Goal: Task Accomplishment & Management: Complete application form

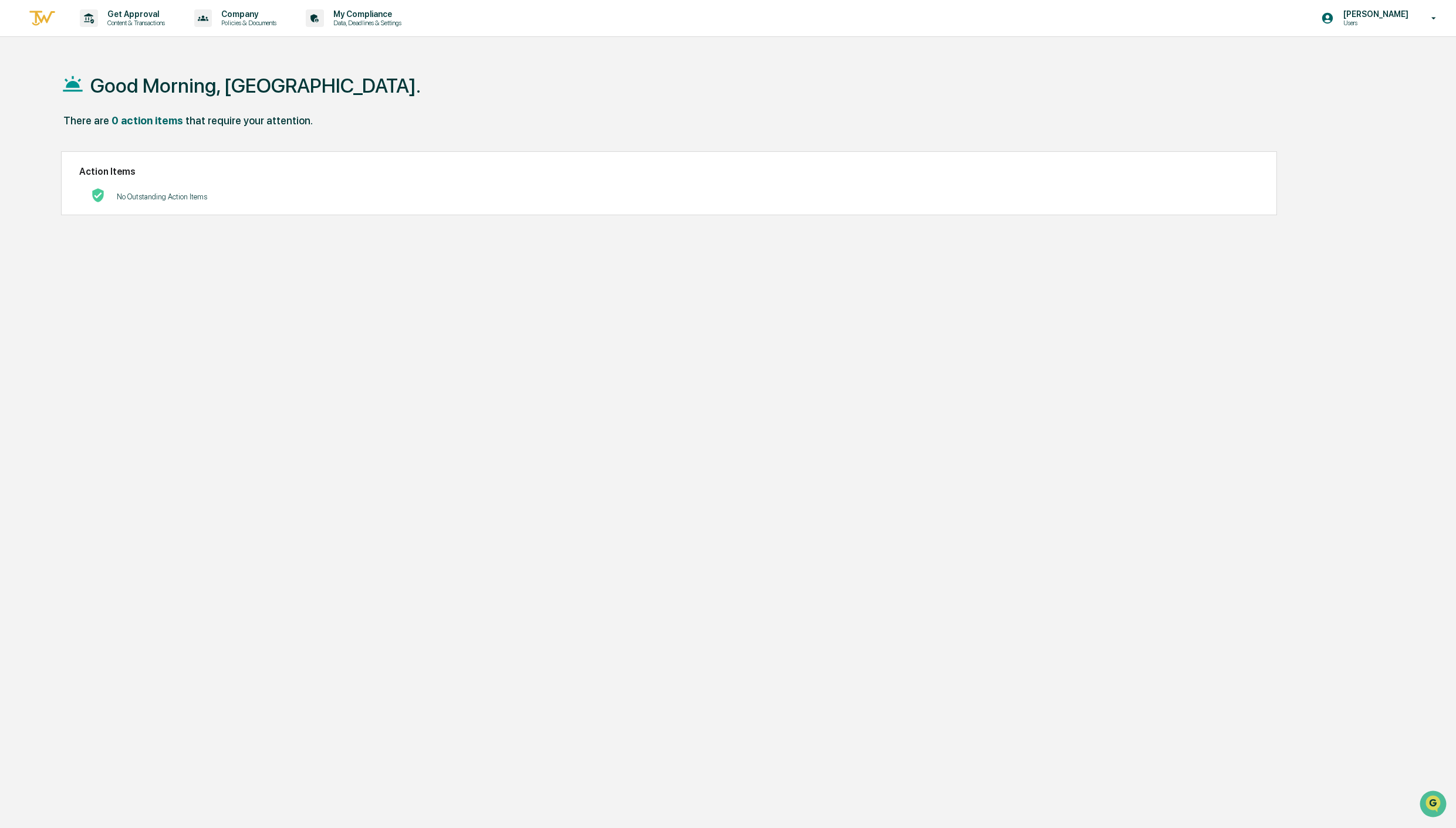
click at [55, 17] on img at bounding box center [42, 18] width 28 height 19
click at [125, 16] on p "Get Approval" at bounding box center [134, 14] width 73 height 9
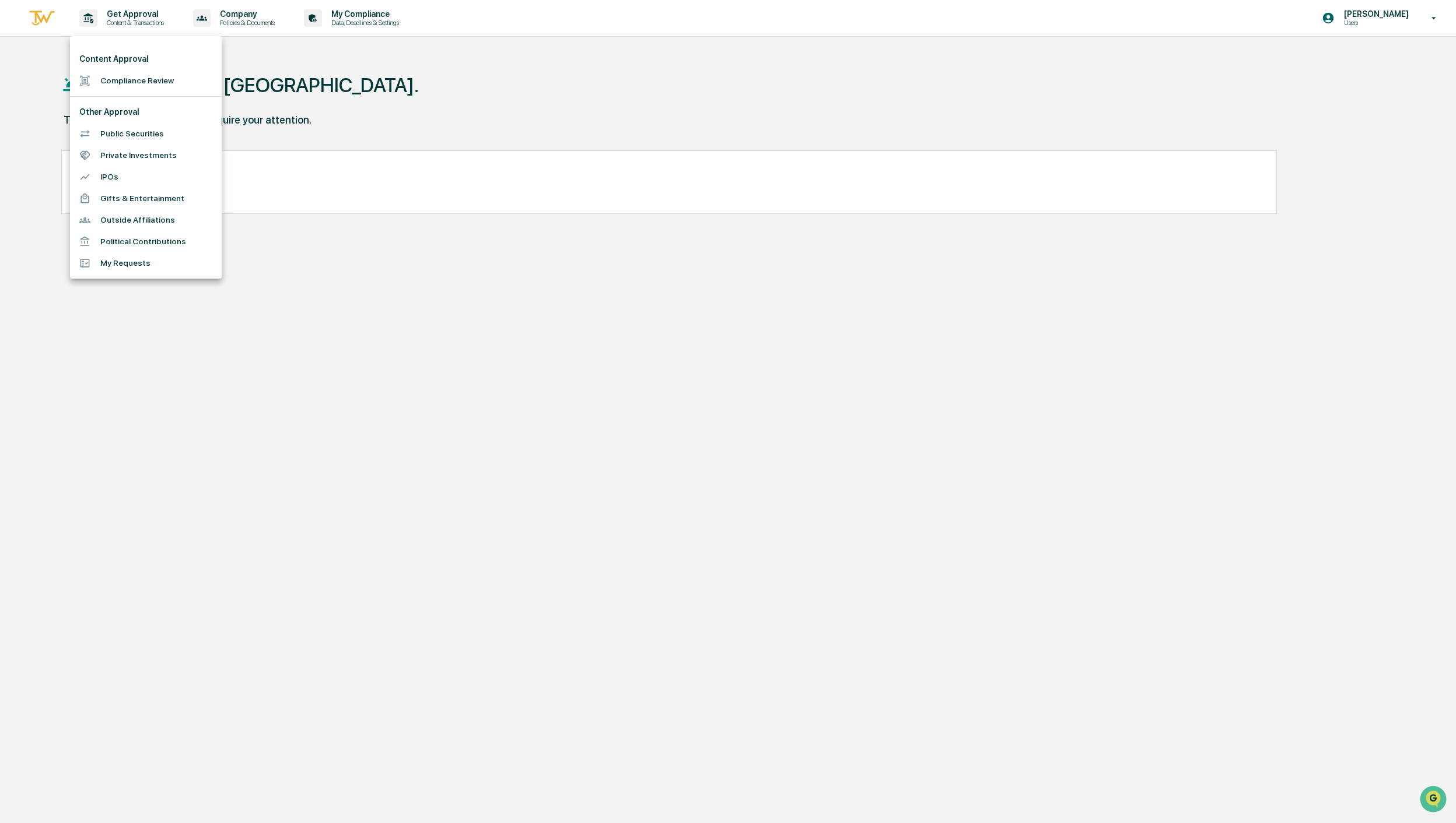
click at [134, 87] on li "Compliance Review" at bounding box center [146, 80] width 152 height 22
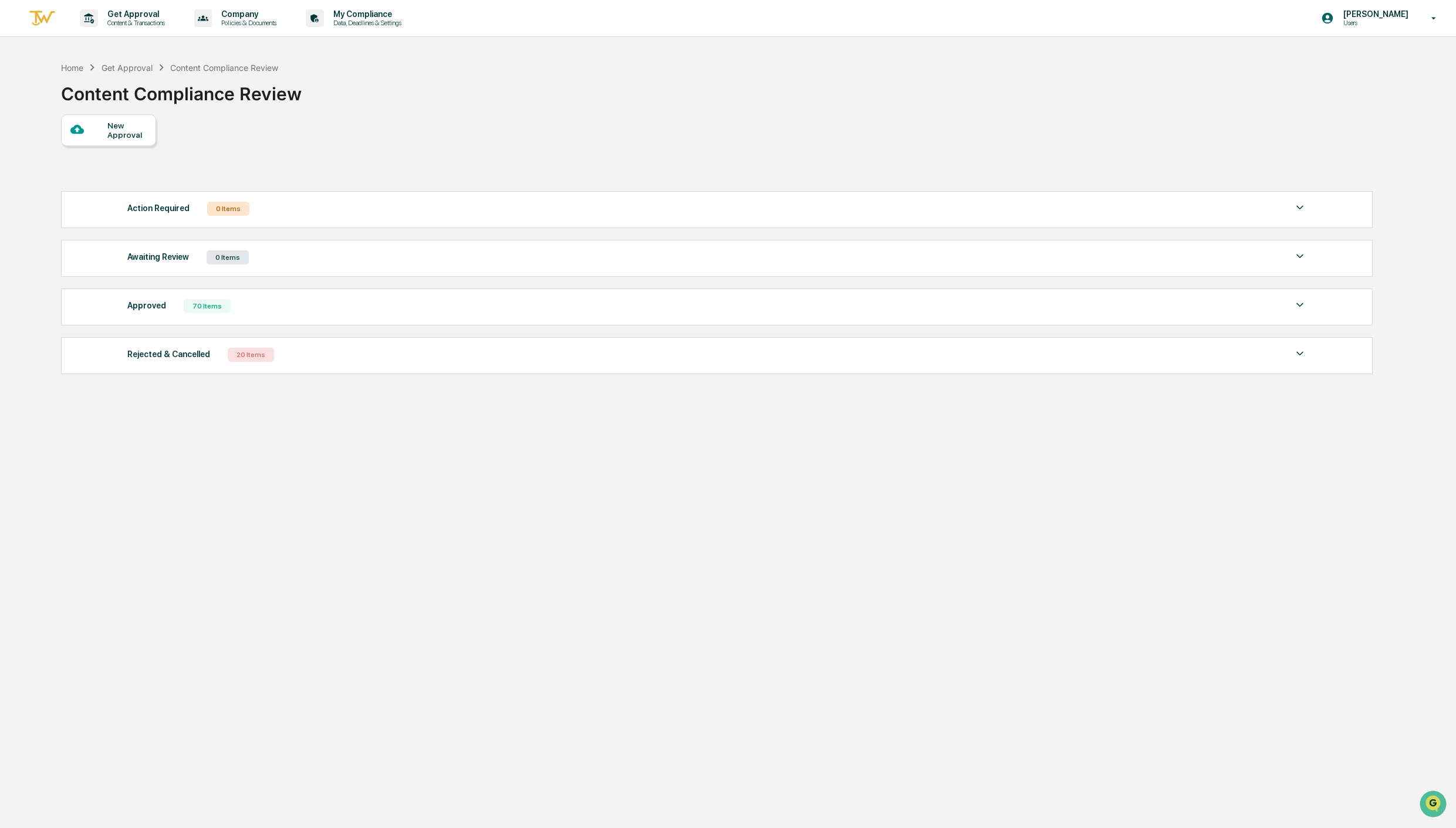
click at [109, 133] on div "New Approval" at bounding box center [127, 130] width 39 height 19
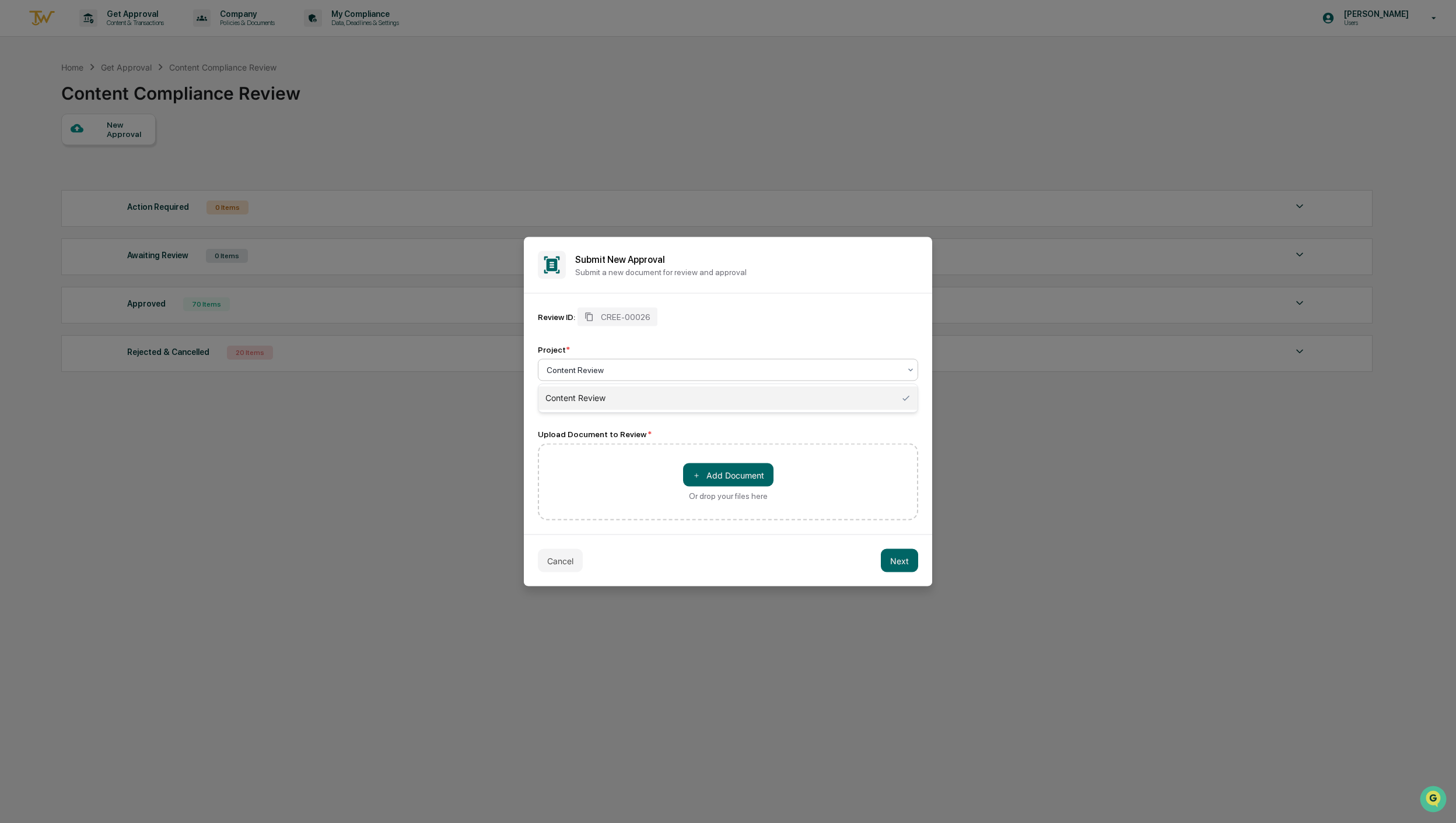
click at [916, 364] on div "Content Review" at bounding box center [728, 371] width 380 height 22
click at [868, 396] on div "Content Review" at bounding box center [728, 398] width 379 height 23
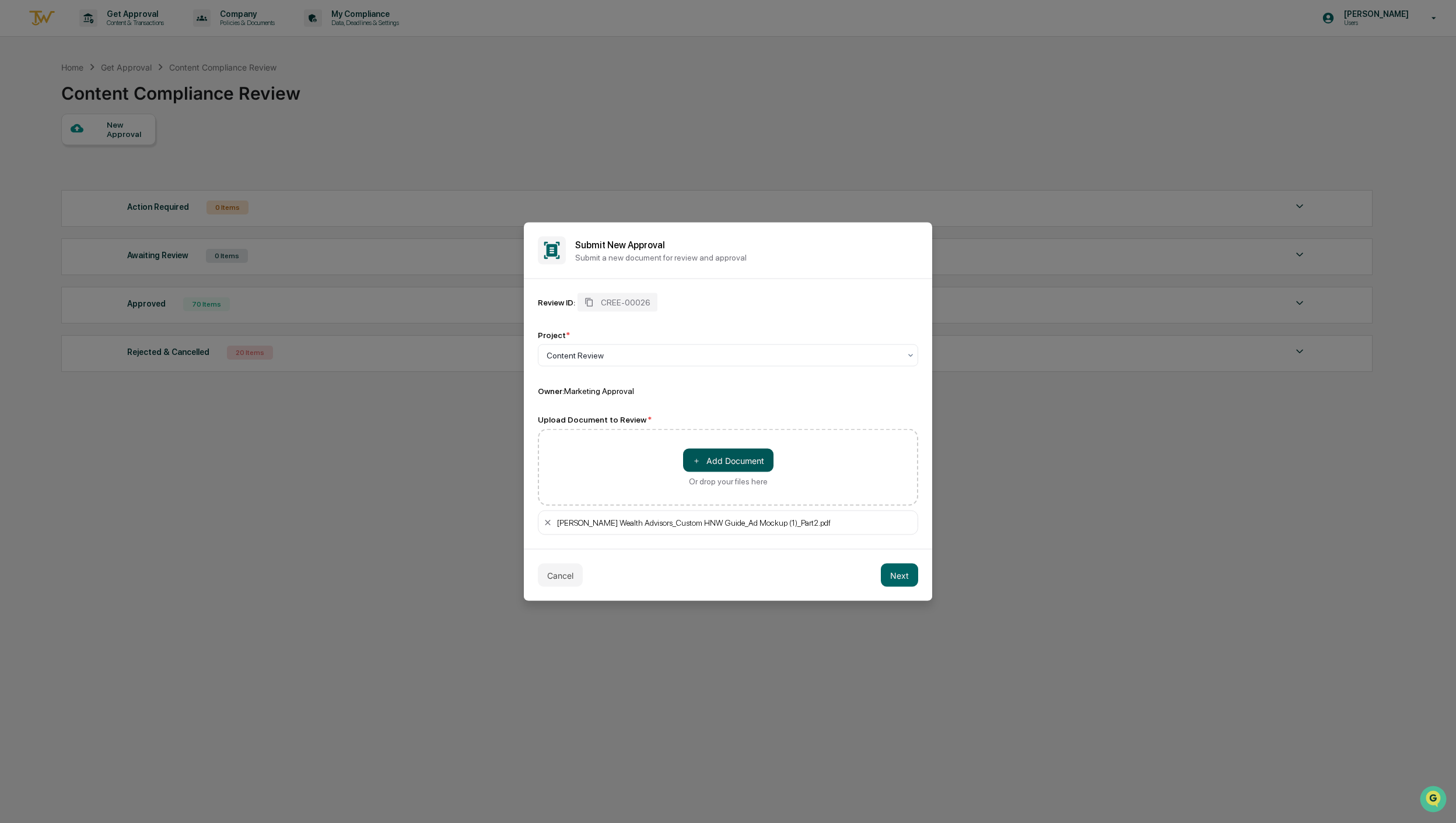
click at [737, 460] on button "＋ Add Document" at bounding box center [728, 461] width 91 height 23
click at [899, 576] on button "Next" at bounding box center [899, 576] width 38 height 23
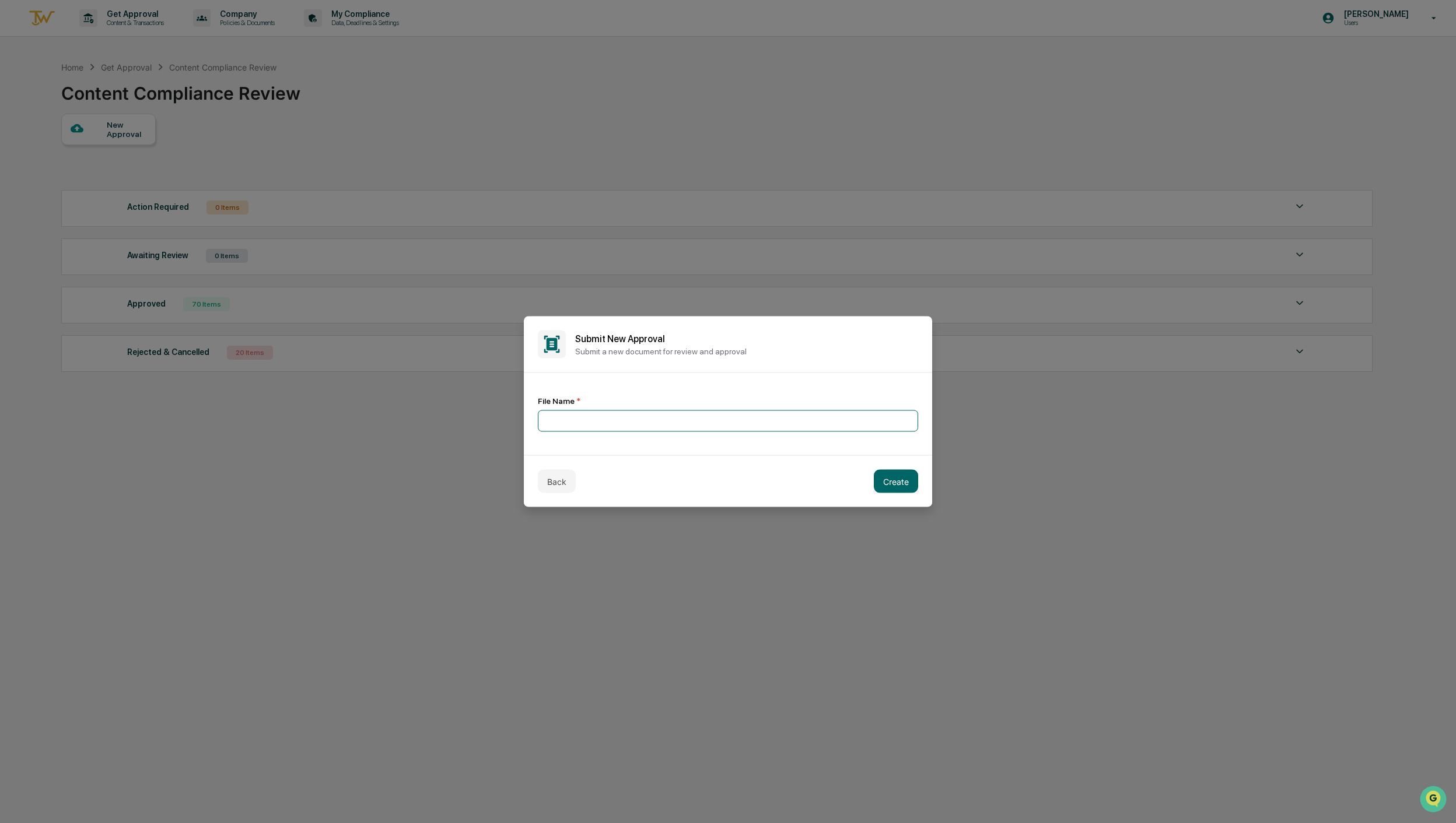
click at [689, 424] on input at bounding box center [728, 421] width 380 height 22
type input "*********"
click at [895, 478] on button "Create" at bounding box center [896, 481] width 44 height 23
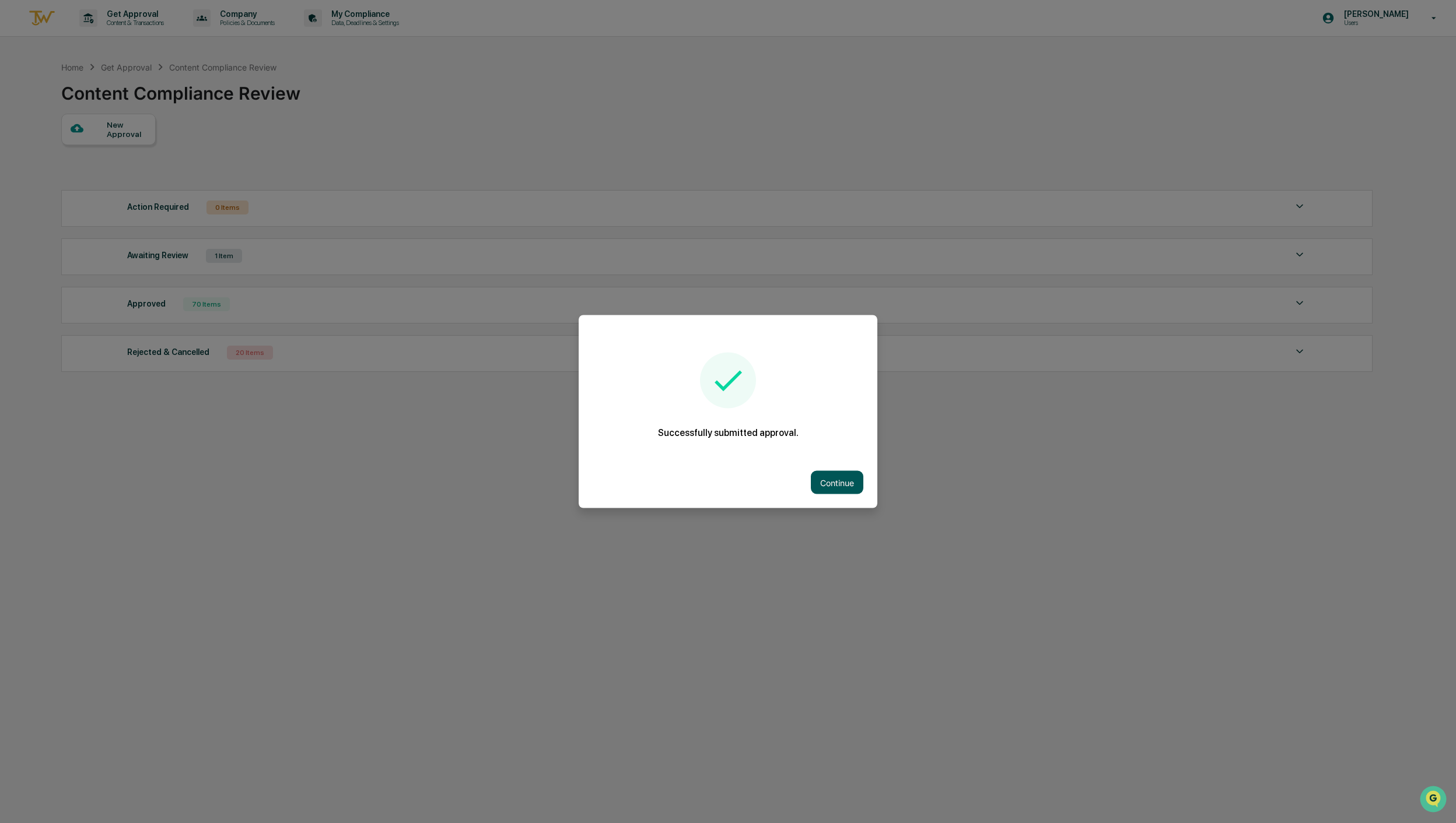
click at [829, 481] on button "Continue" at bounding box center [837, 483] width 52 height 23
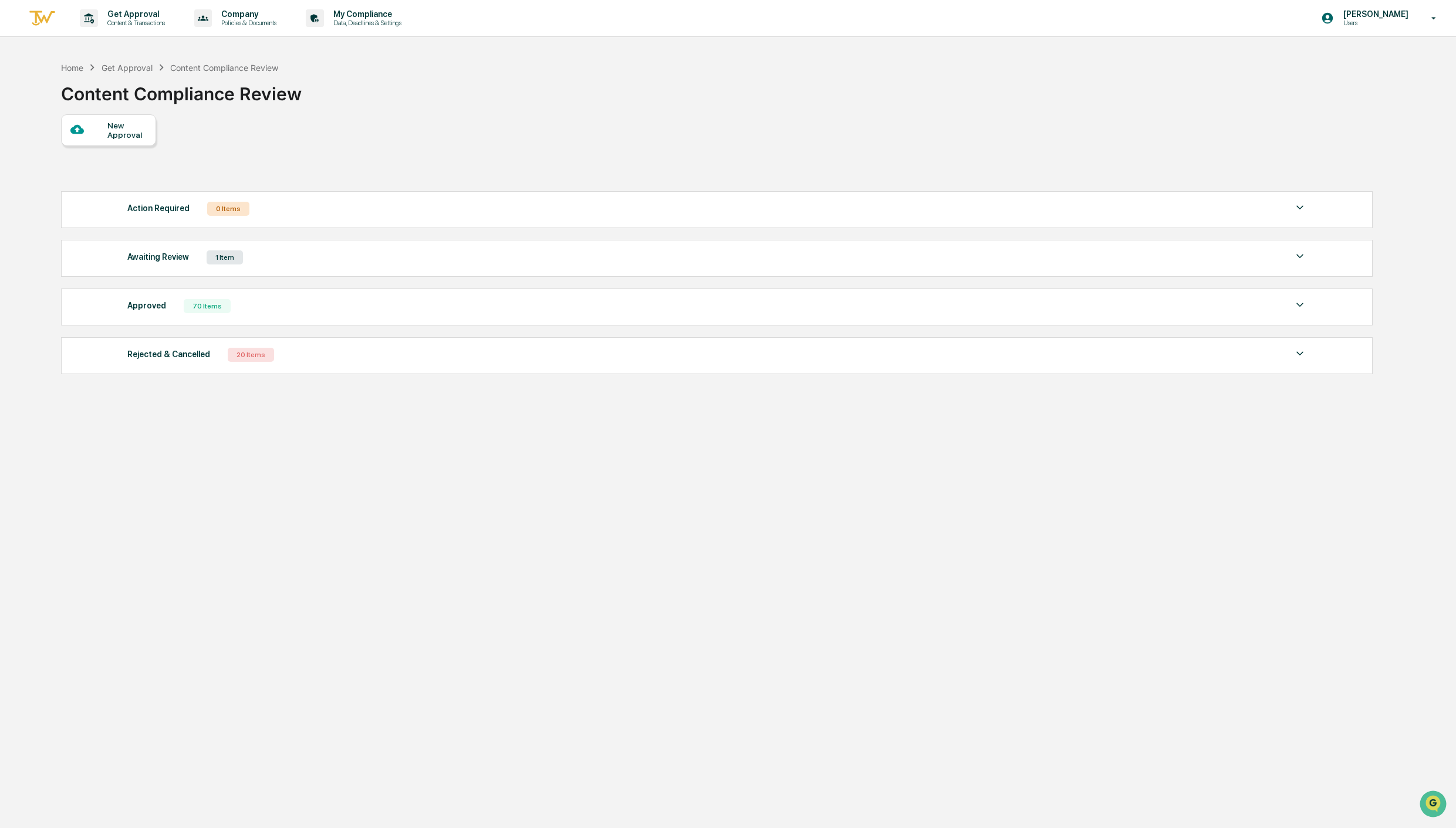
click at [111, 129] on div "New Approval" at bounding box center [127, 130] width 39 height 19
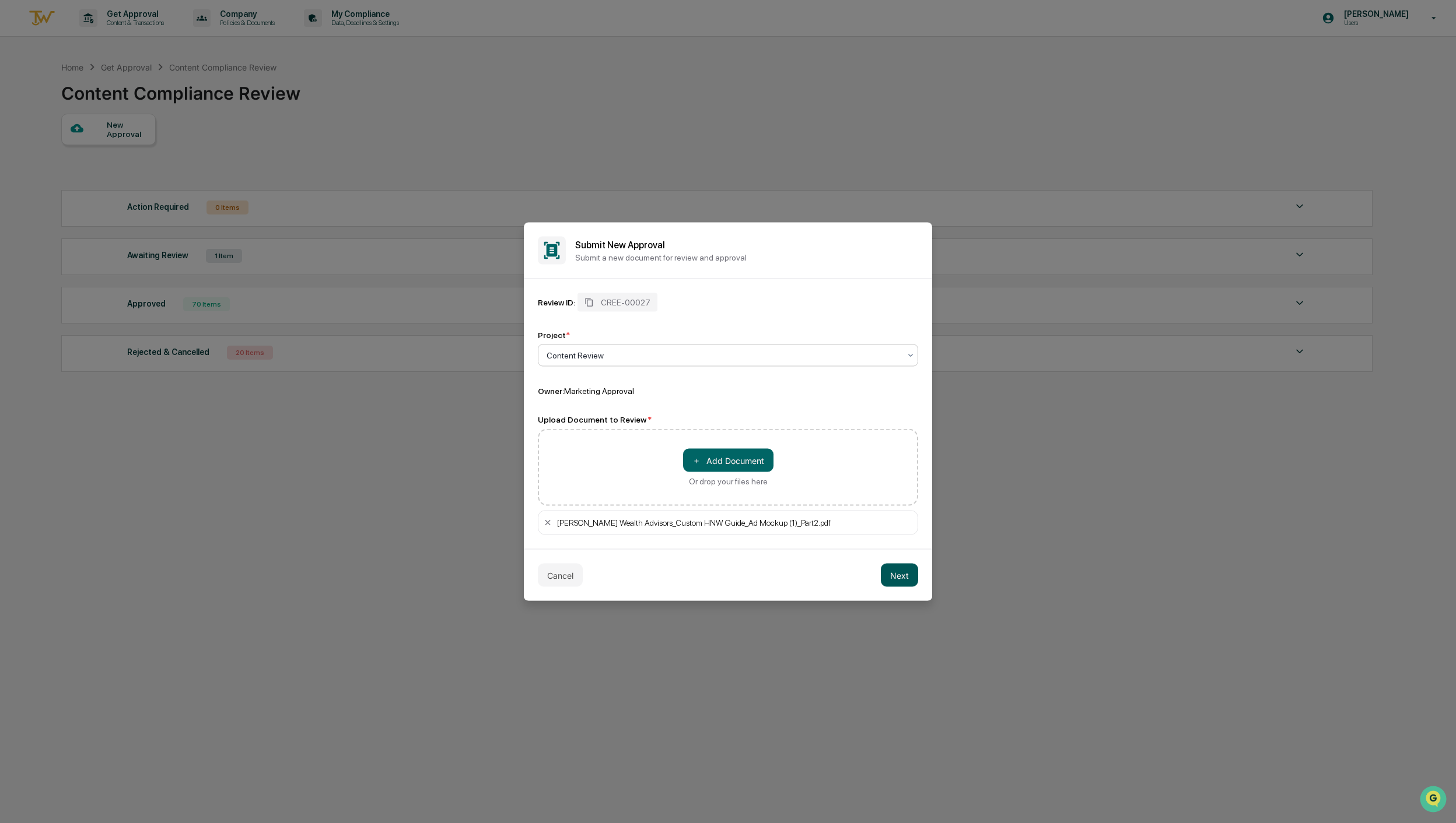
click at [890, 568] on button "Next" at bounding box center [899, 576] width 38 height 23
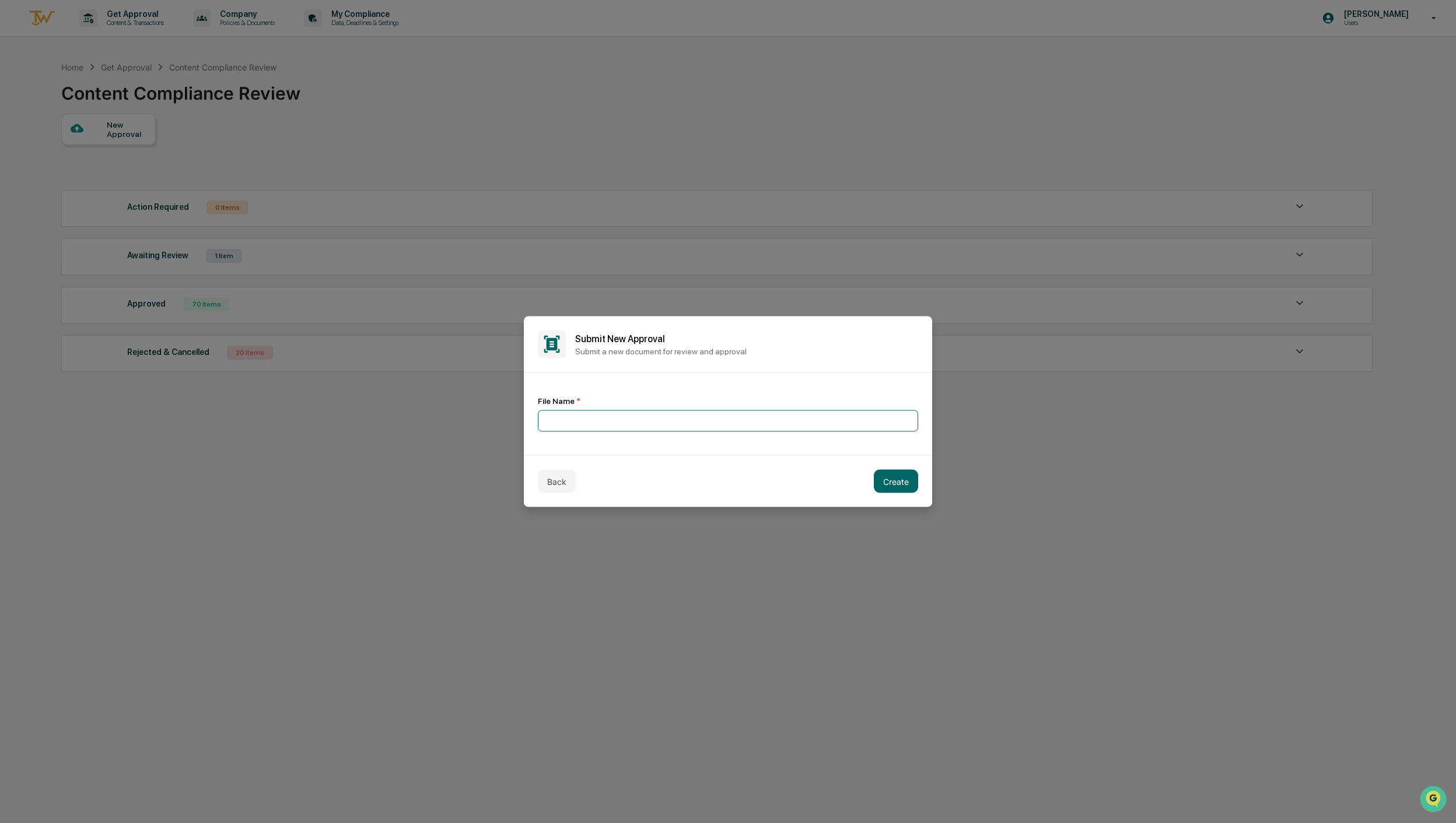
click at [669, 424] on input at bounding box center [728, 421] width 380 height 22
type input "*********"
click at [892, 481] on button "Create" at bounding box center [896, 481] width 44 height 23
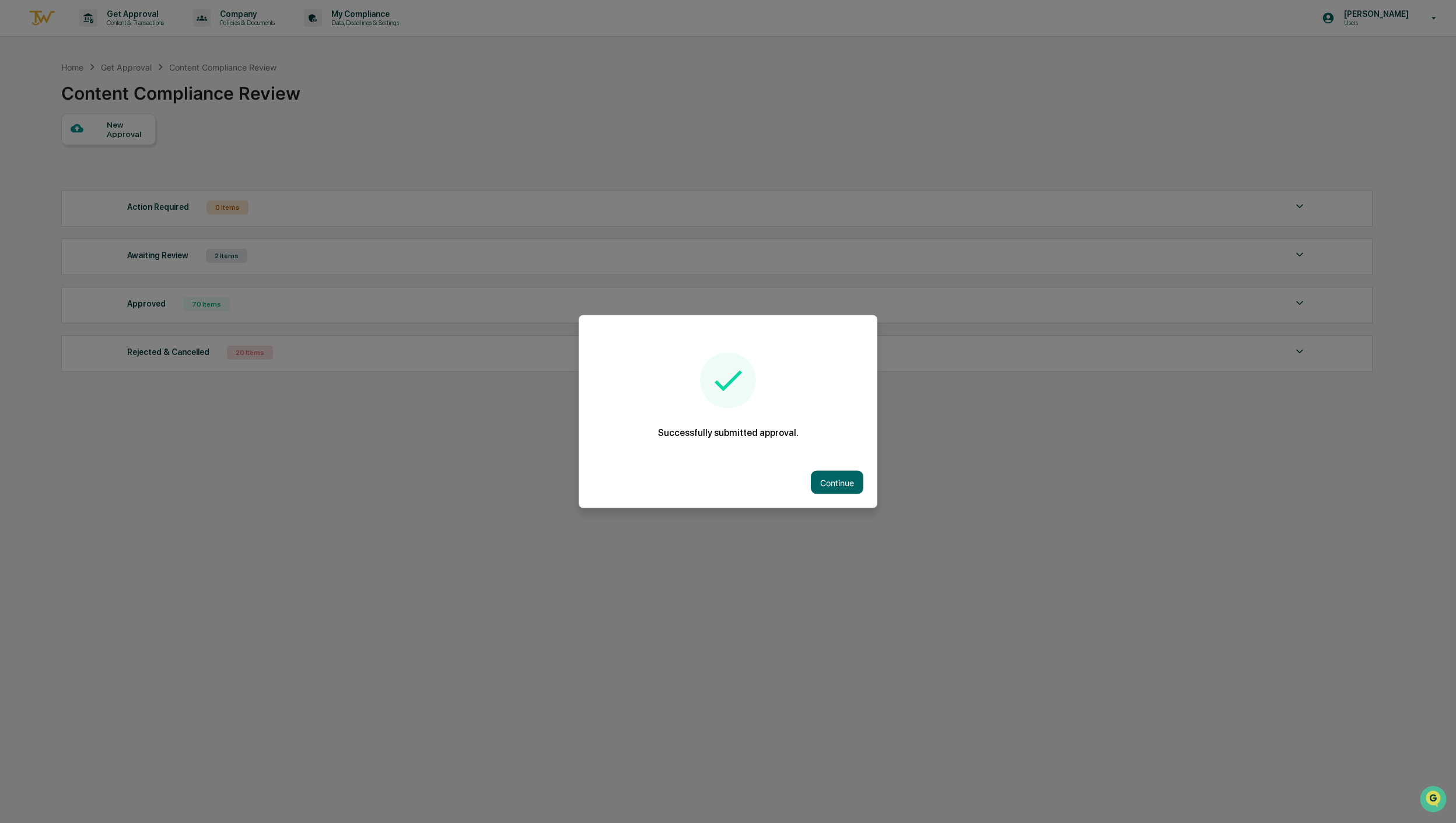
click at [836, 479] on button "Continue" at bounding box center [837, 483] width 52 height 23
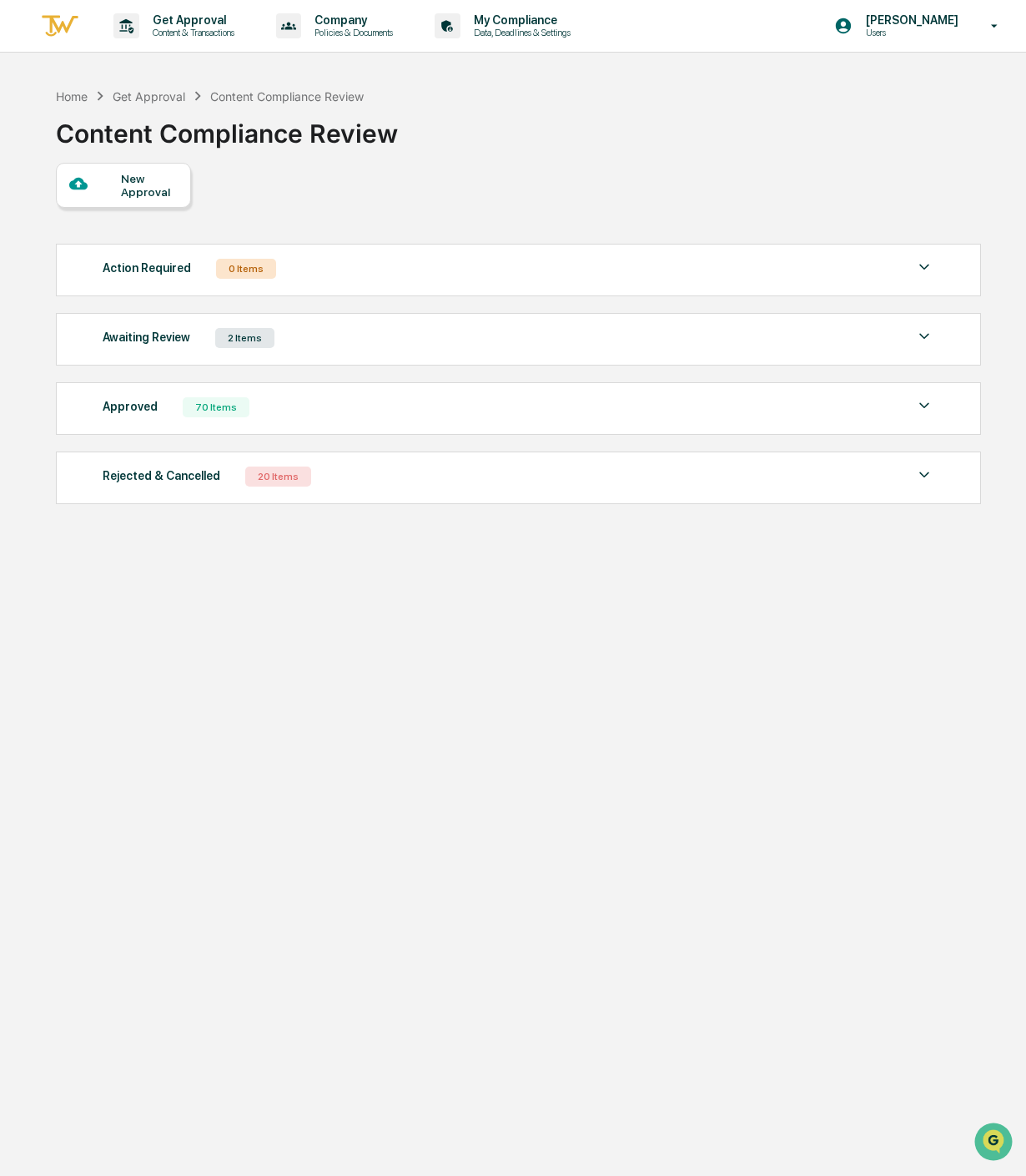
click at [139, 187] on div "New Approval" at bounding box center [148, 185] width 56 height 26
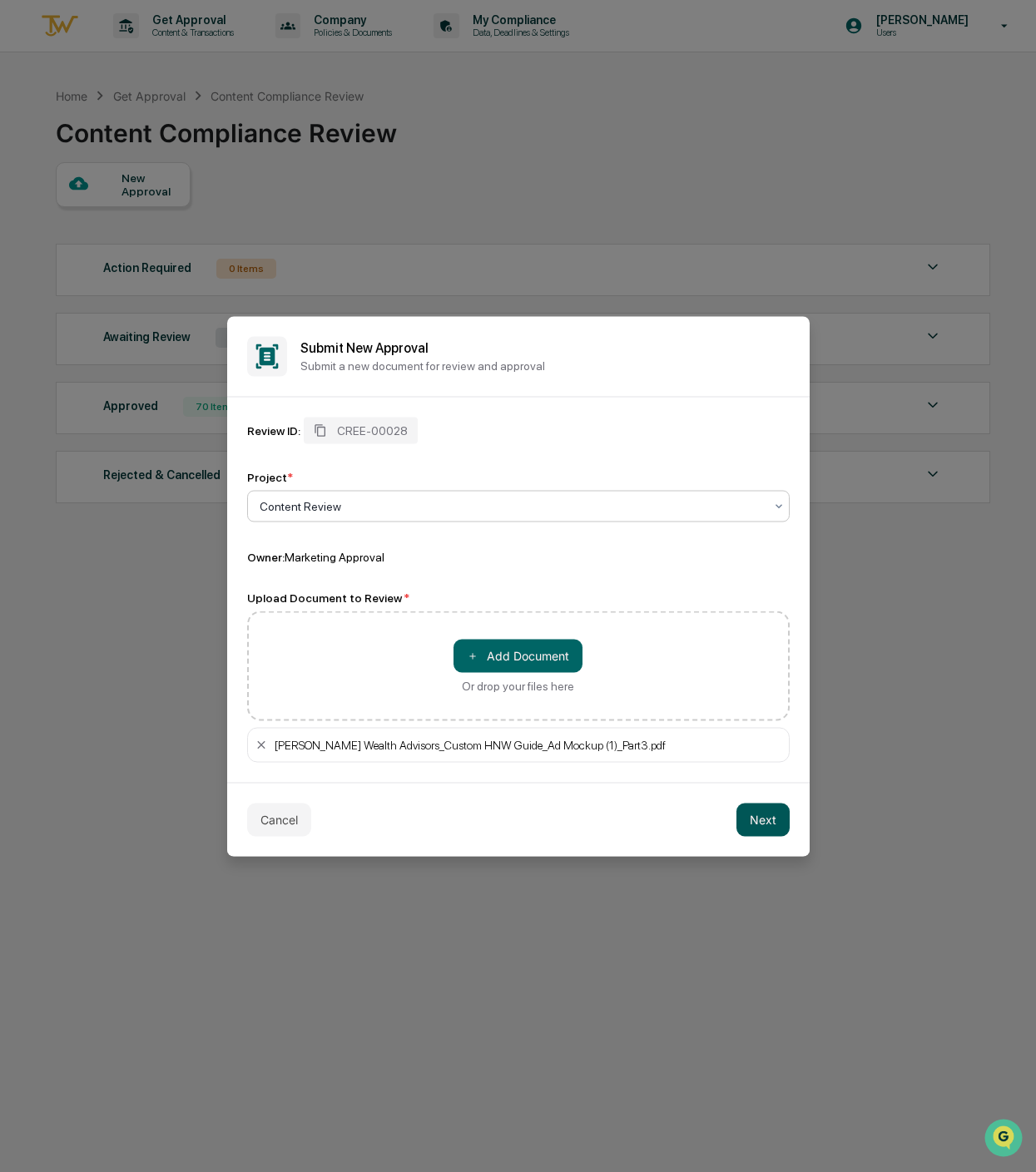
click at [751, 810] on button "Next" at bounding box center [762, 819] width 54 height 33
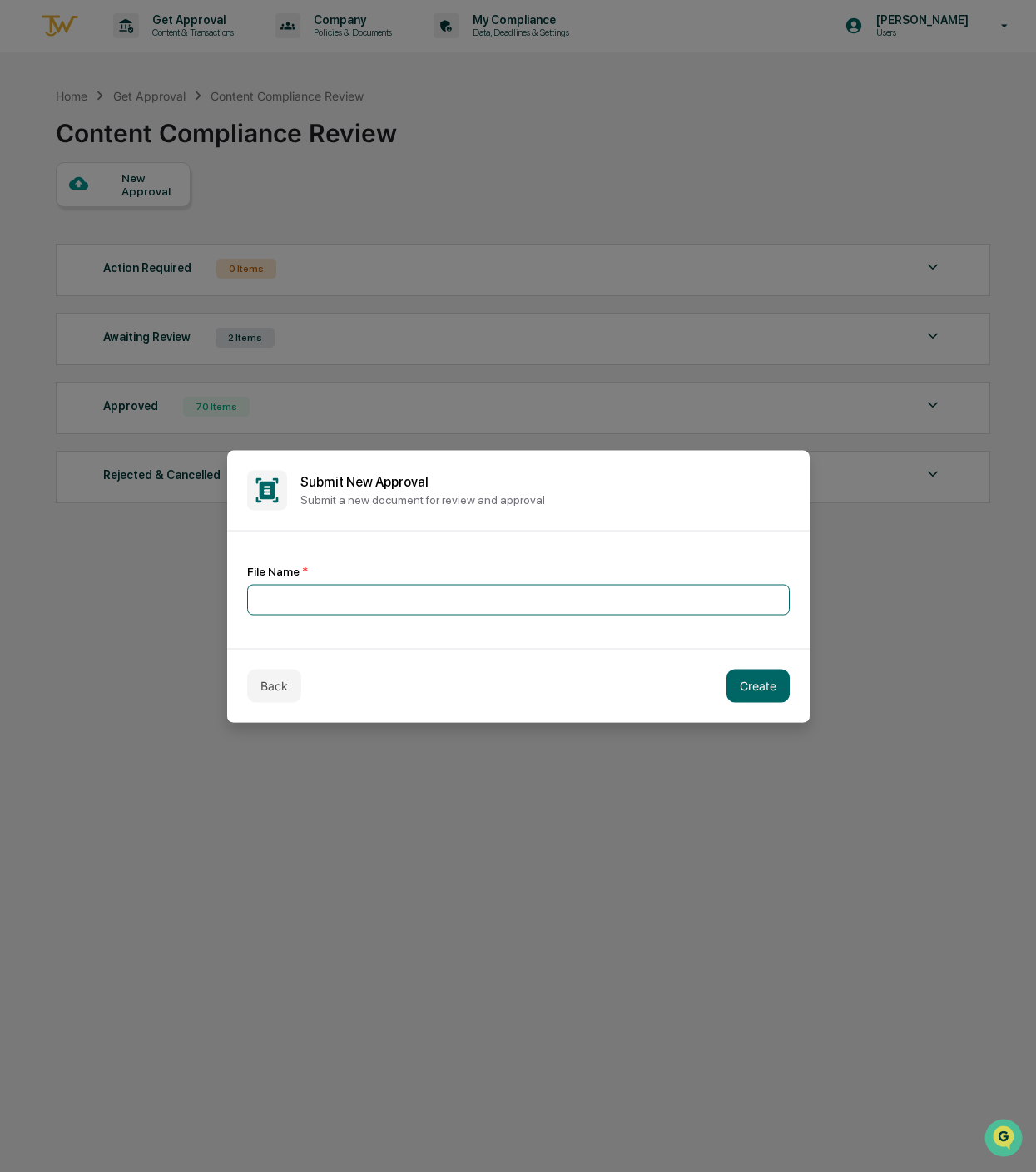
click at [528, 591] on input at bounding box center [518, 599] width 543 height 31
type input "*********"
click at [755, 676] on button "Create" at bounding box center [758, 685] width 63 height 33
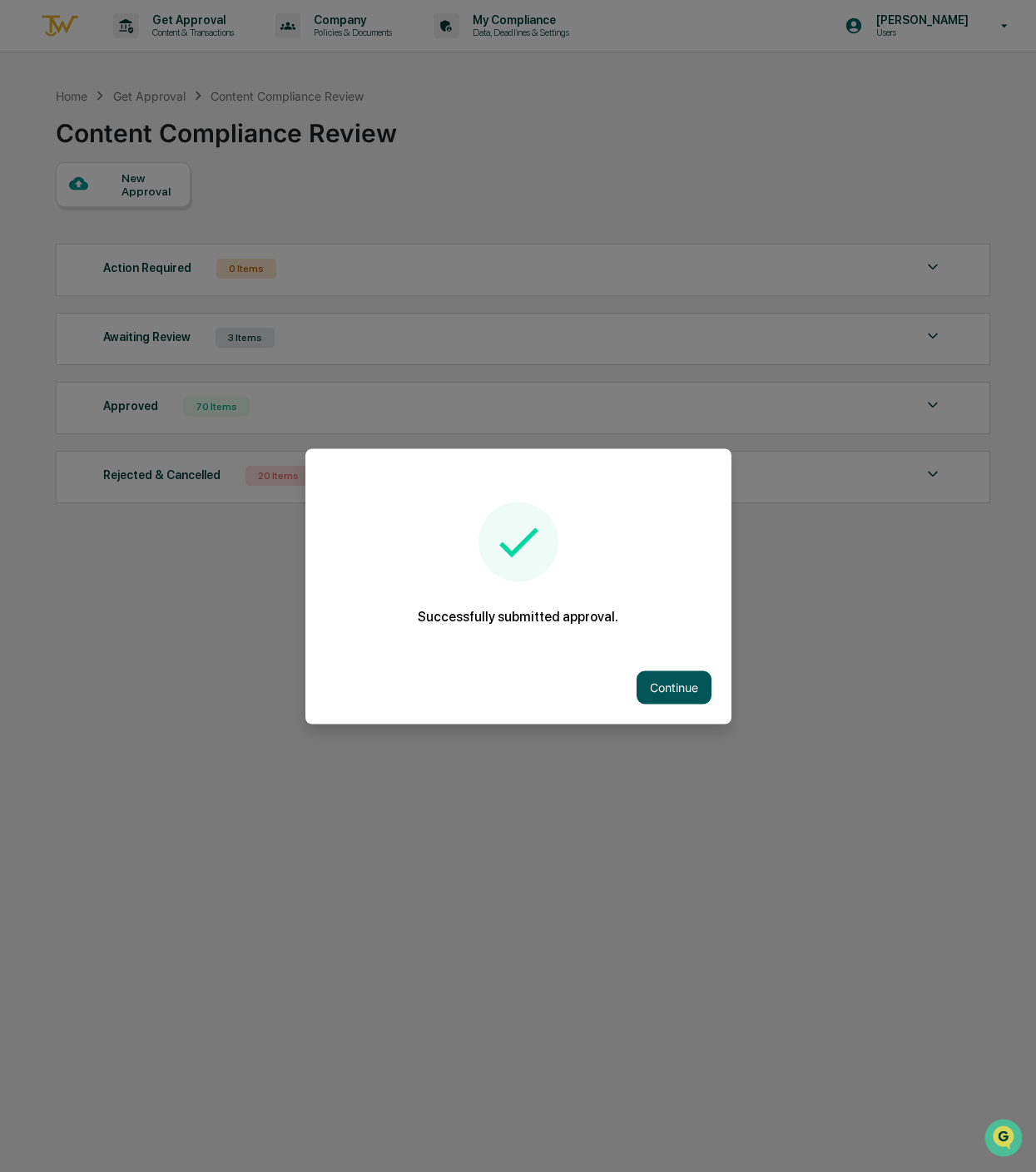
click at [661, 670] on button "Continue" at bounding box center [674, 687] width 75 height 33
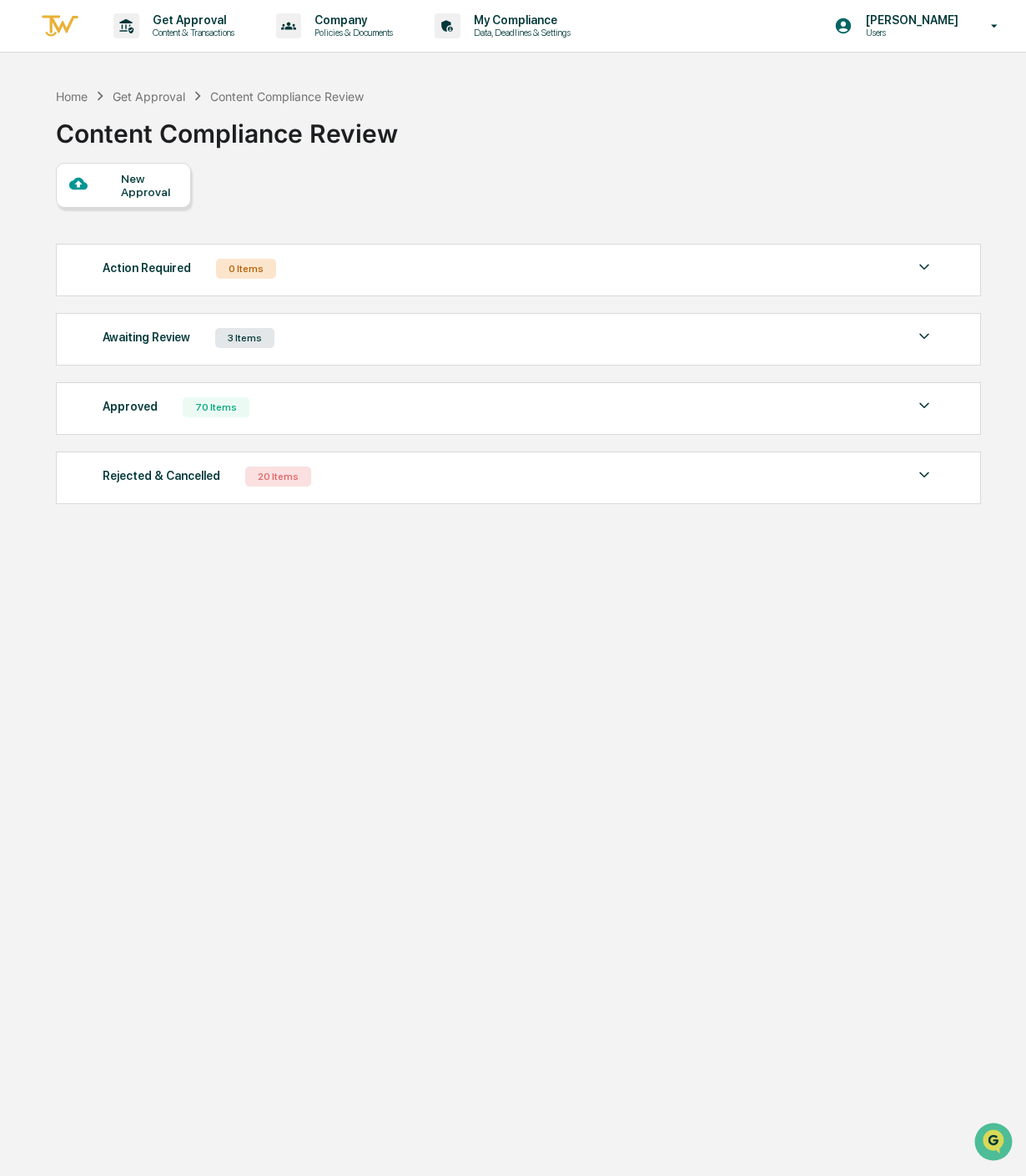
click at [155, 176] on div "New Approval" at bounding box center [148, 185] width 56 height 26
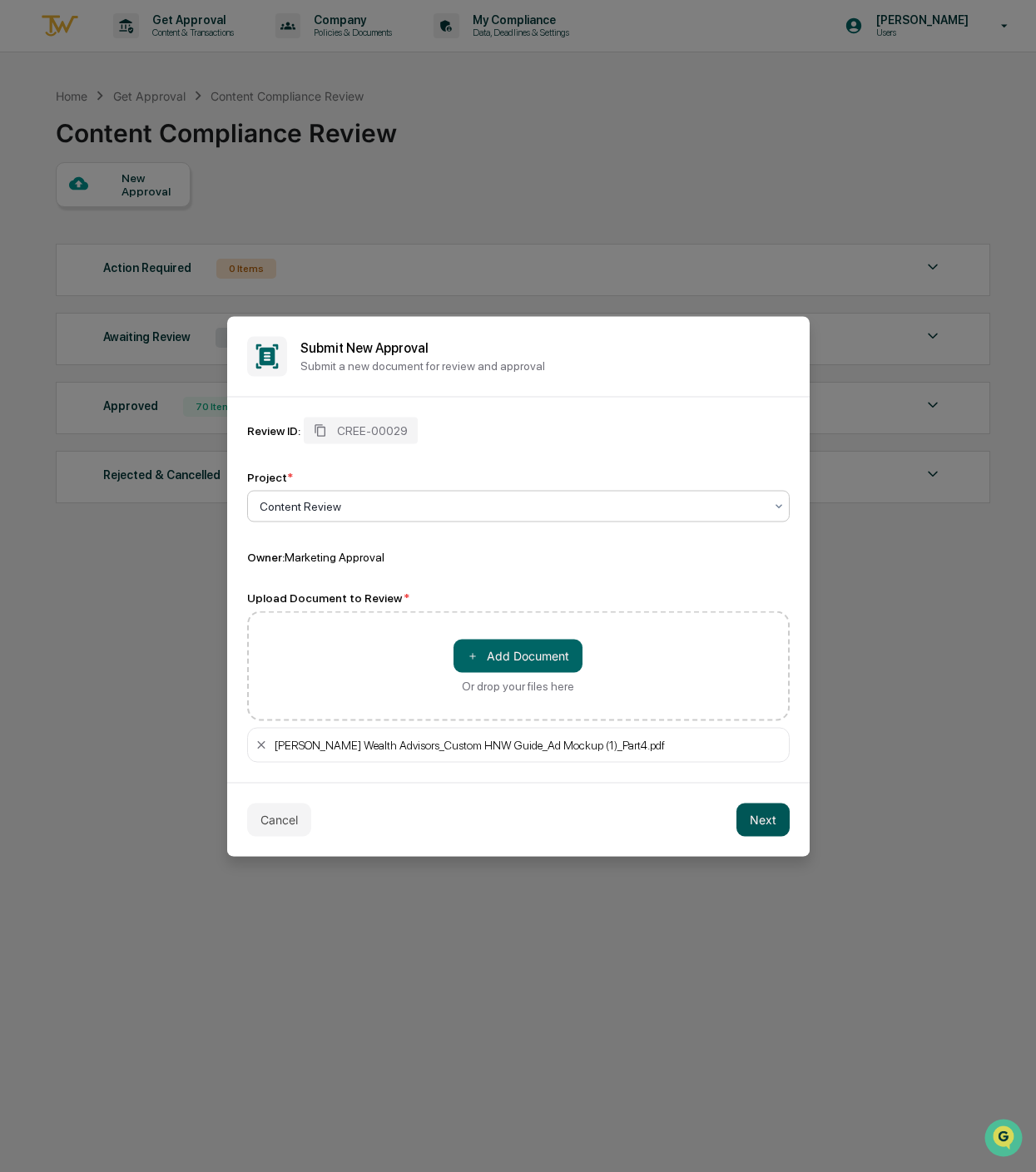
click at [781, 819] on button "Next" at bounding box center [762, 819] width 54 height 33
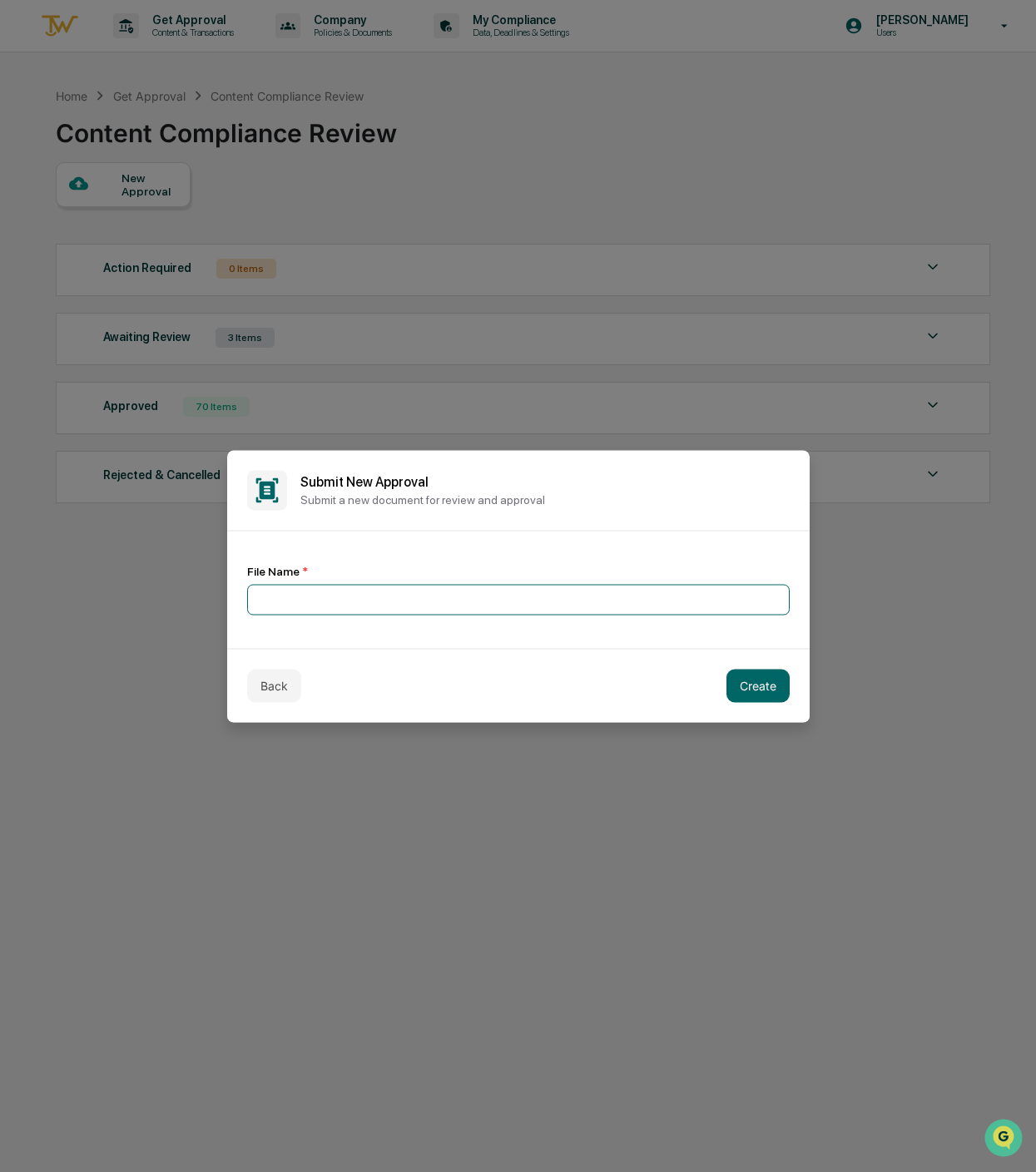
click at [439, 592] on input at bounding box center [518, 599] width 543 height 31
type input "*********"
click at [758, 676] on button "Create" at bounding box center [758, 685] width 63 height 33
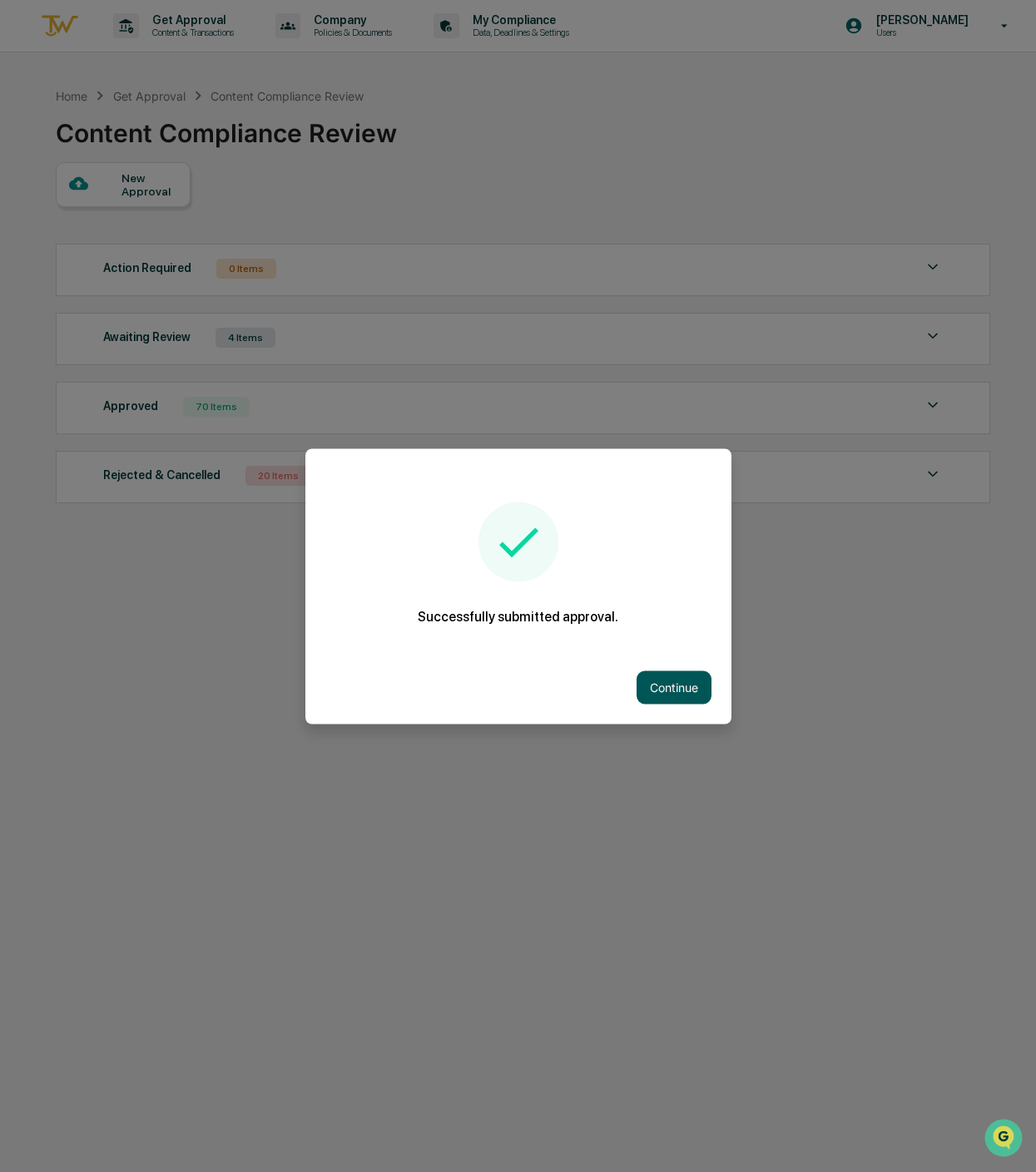
click at [655, 692] on button "Continue" at bounding box center [674, 687] width 75 height 33
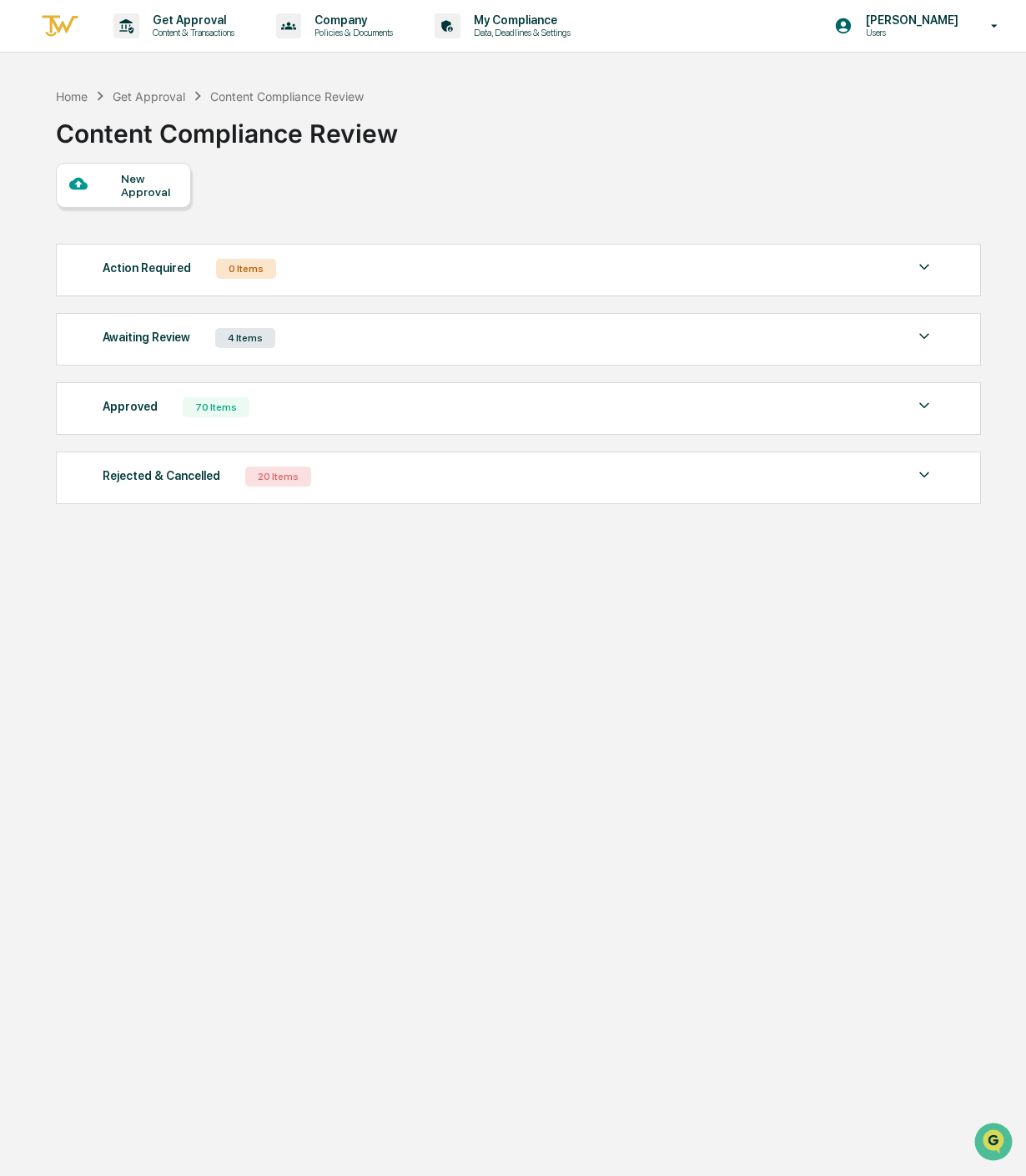
click at [145, 195] on div "New Approval" at bounding box center [148, 185] width 56 height 26
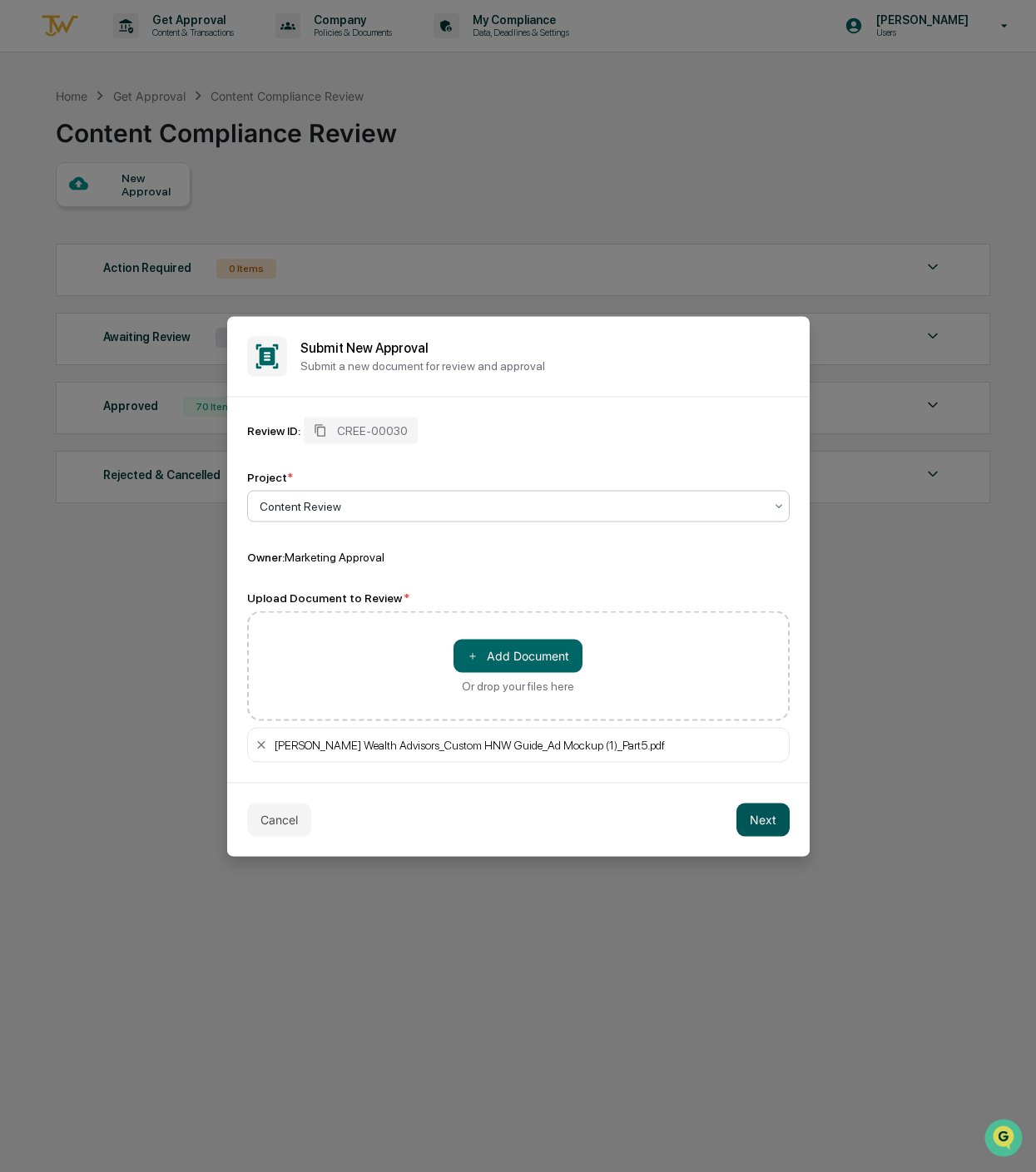
click at [758, 819] on button "Next" at bounding box center [762, 819] width 54 height 33
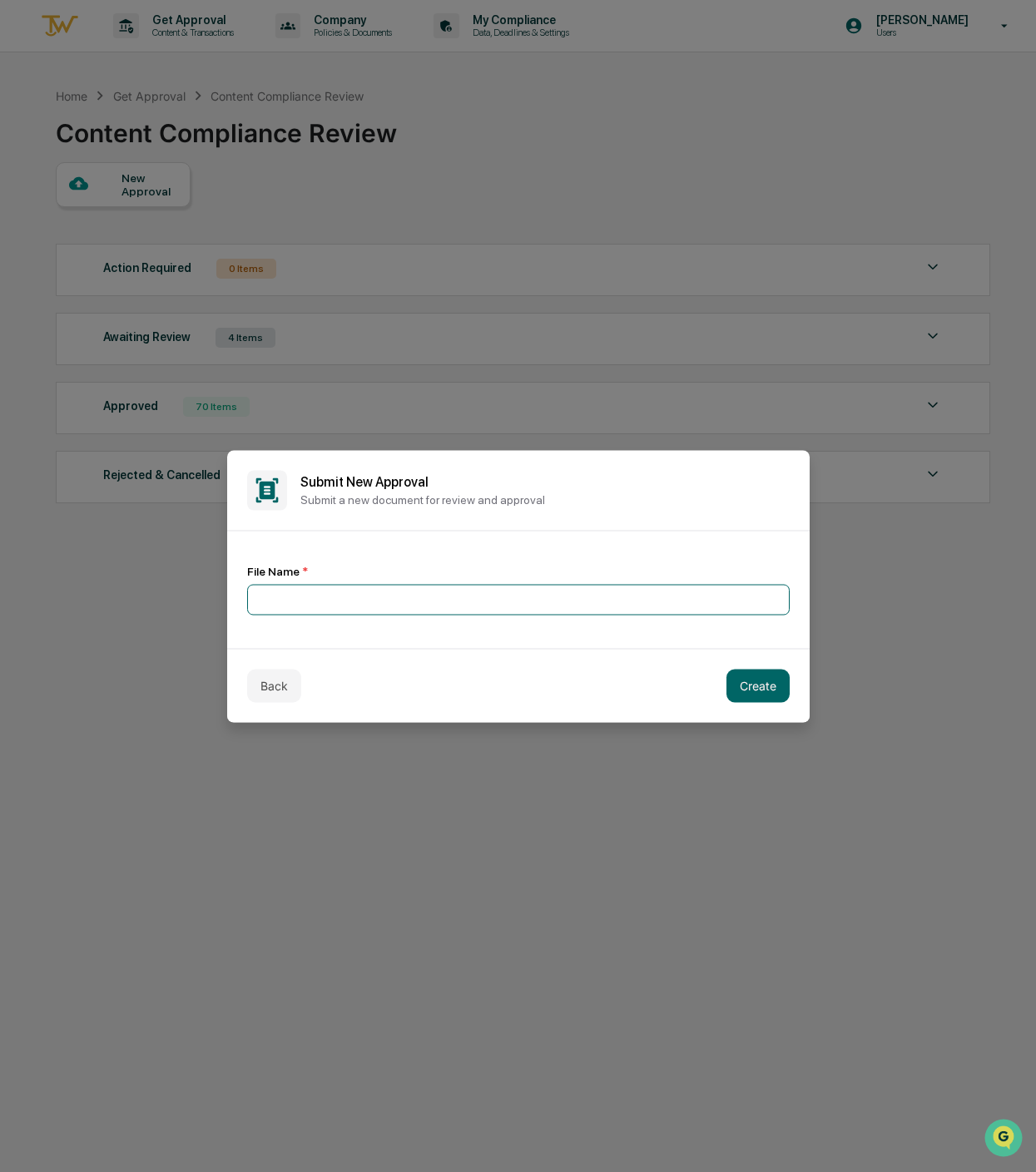
click at [428, 600] on input at bounding box center [518, 599] width 543 height 31
type input "*********"
click at [757, 681] on button "Create" at bounding box center [758, 685] width 63 height 33
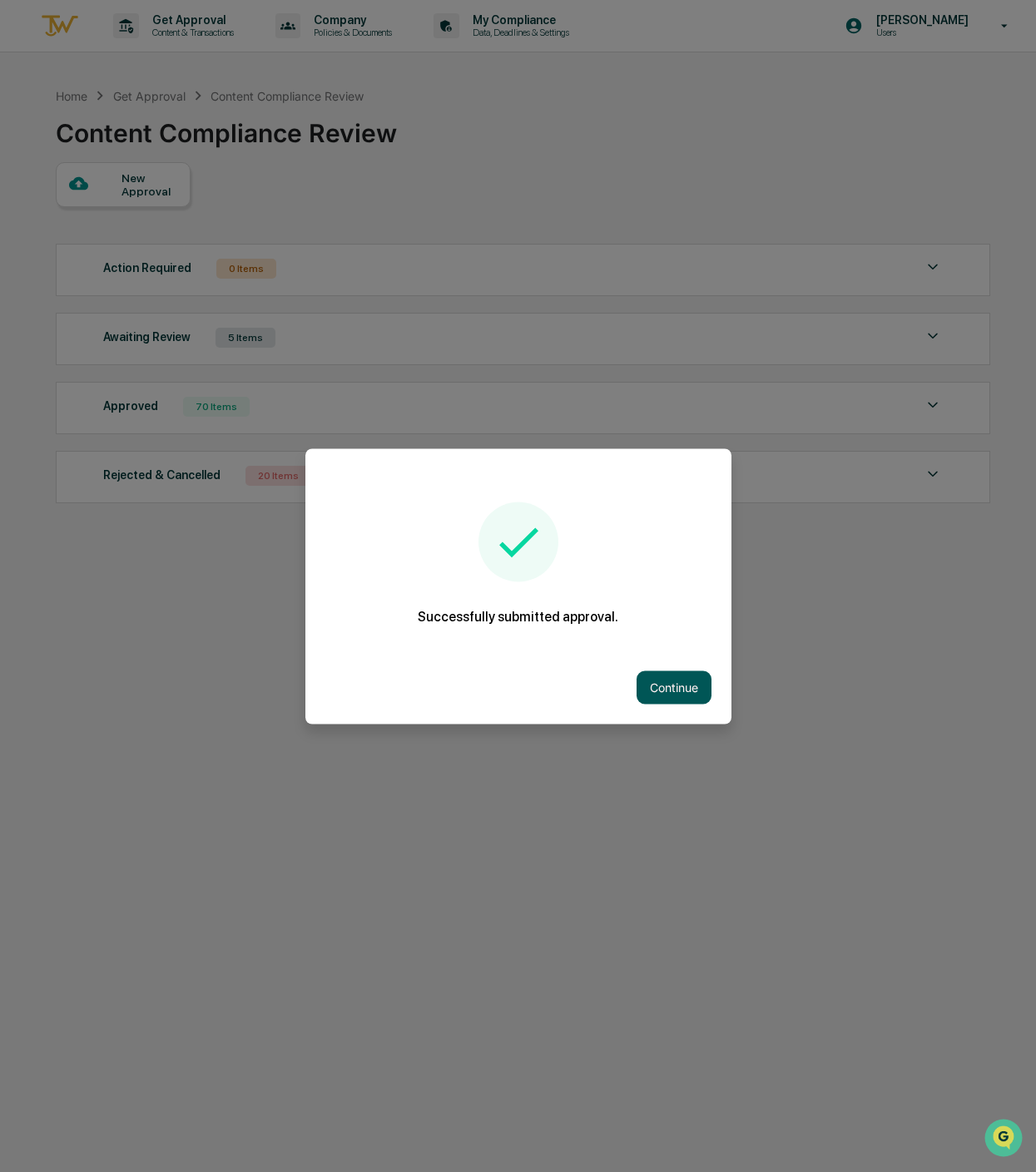
click at [672, 674] on button "Continue" at bounding box center [674, 687] width 75 height 33
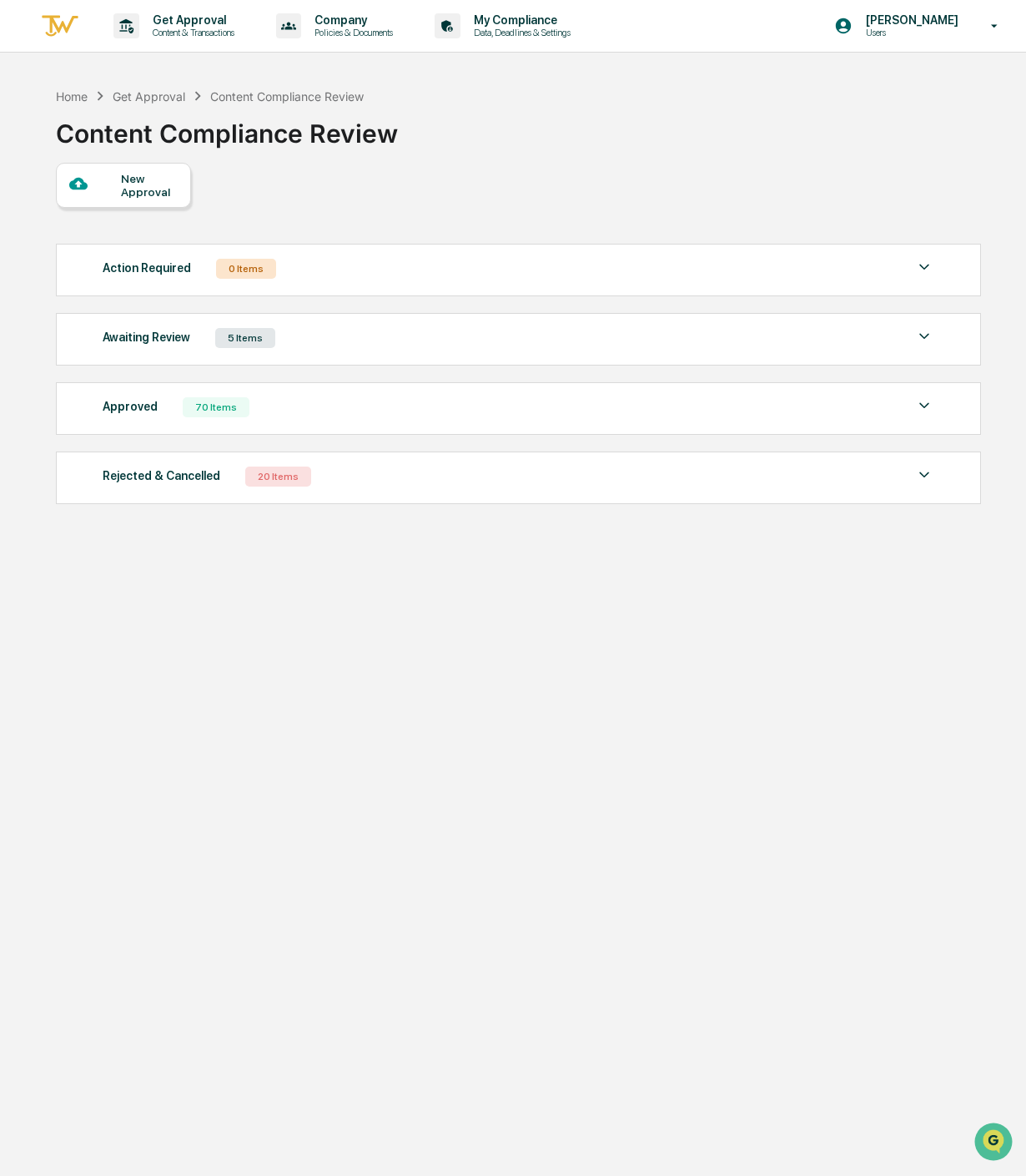
click at [150, 190] on div "New Approval" at bounding box center [148, 185] width 56 height 26
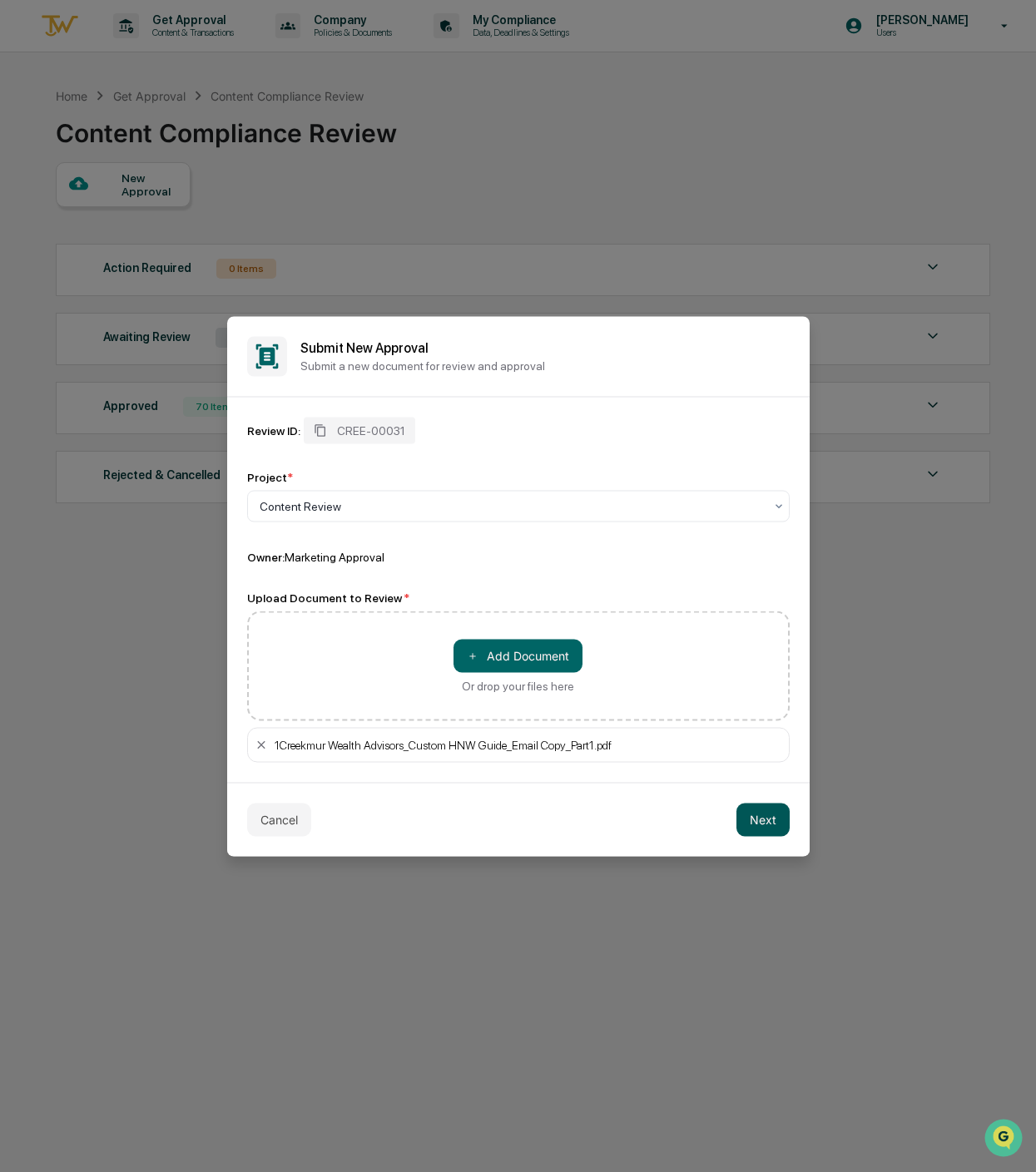
click at [753, 816] on button "Next" at bounding box center [762, 819] width 54 height 33
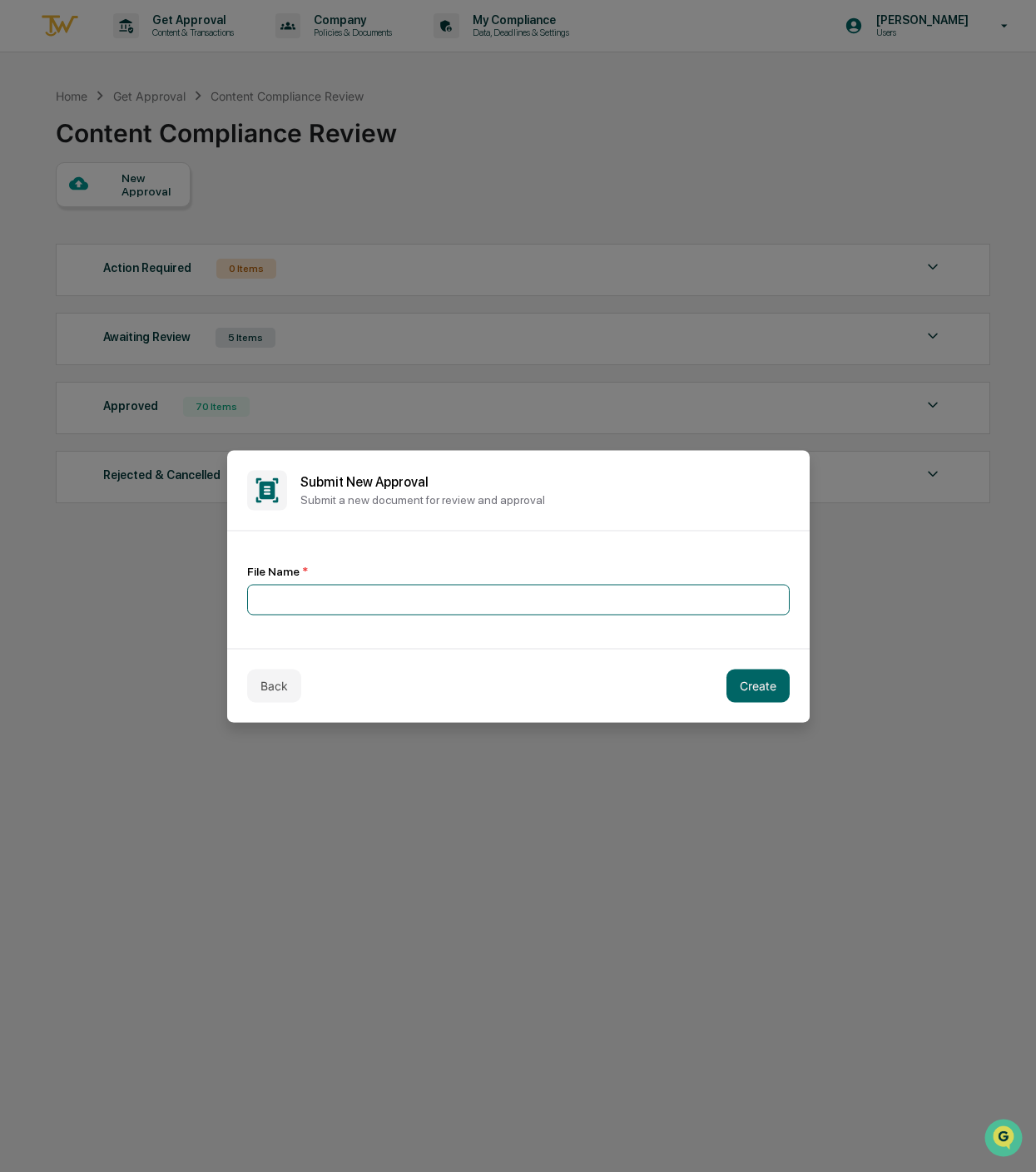
click at [314, 593] on input at bounding box center [518, 599] width 543 height 31
type input "*"
type input "**********"
click at [755, 682] on button "Create" at bounding box center [758, 685] width 63 height 33
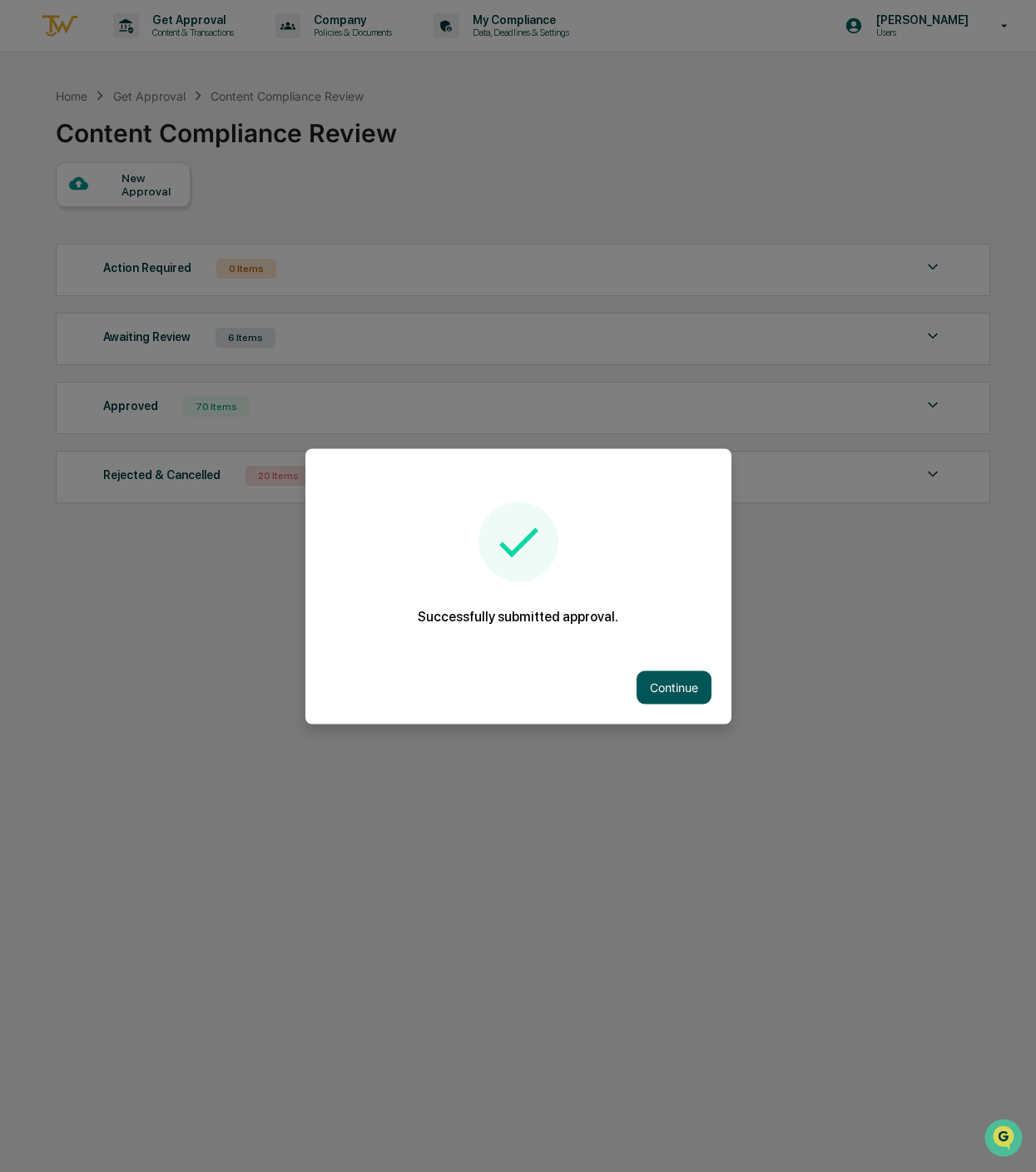
click at [653, 681] on button "Continue" at bounding box center [674, 687] width 75 height 33
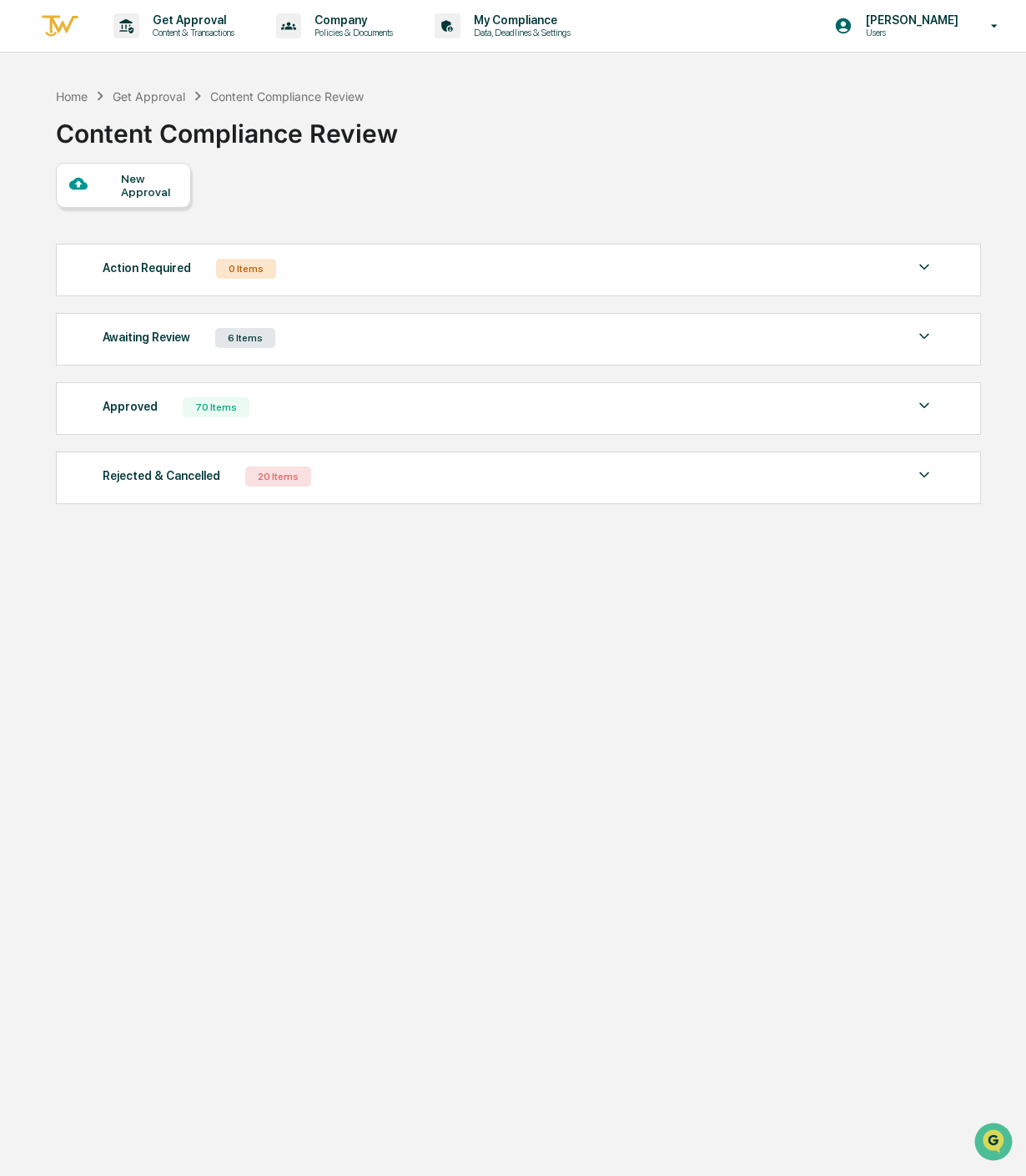
click at [131, 184] on div "New Approval" at bounding box center [148, 185] width 56 height 26
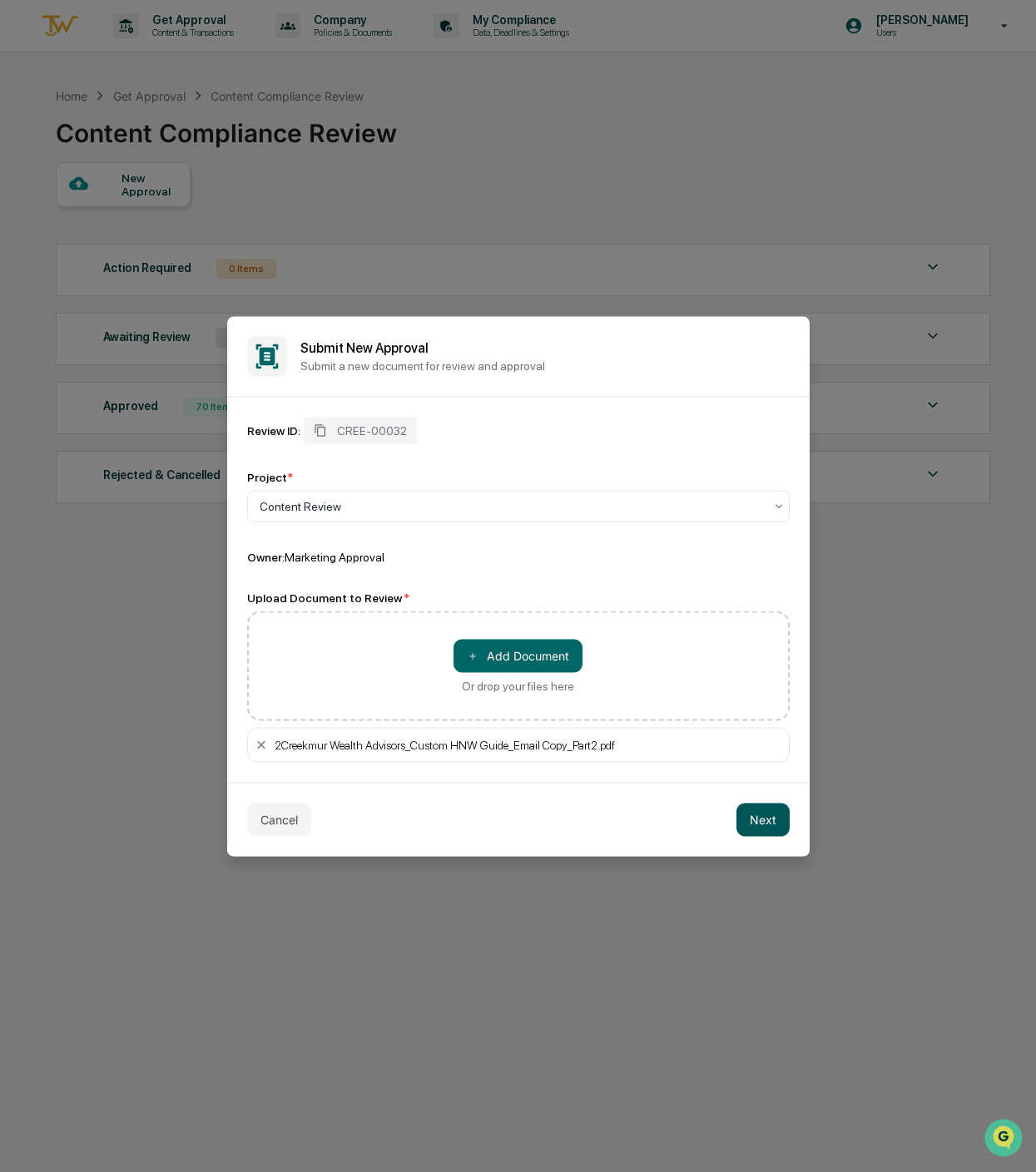
click at [761, 817] on button "Next" at bounding box center [762, 819] width 54 height 33
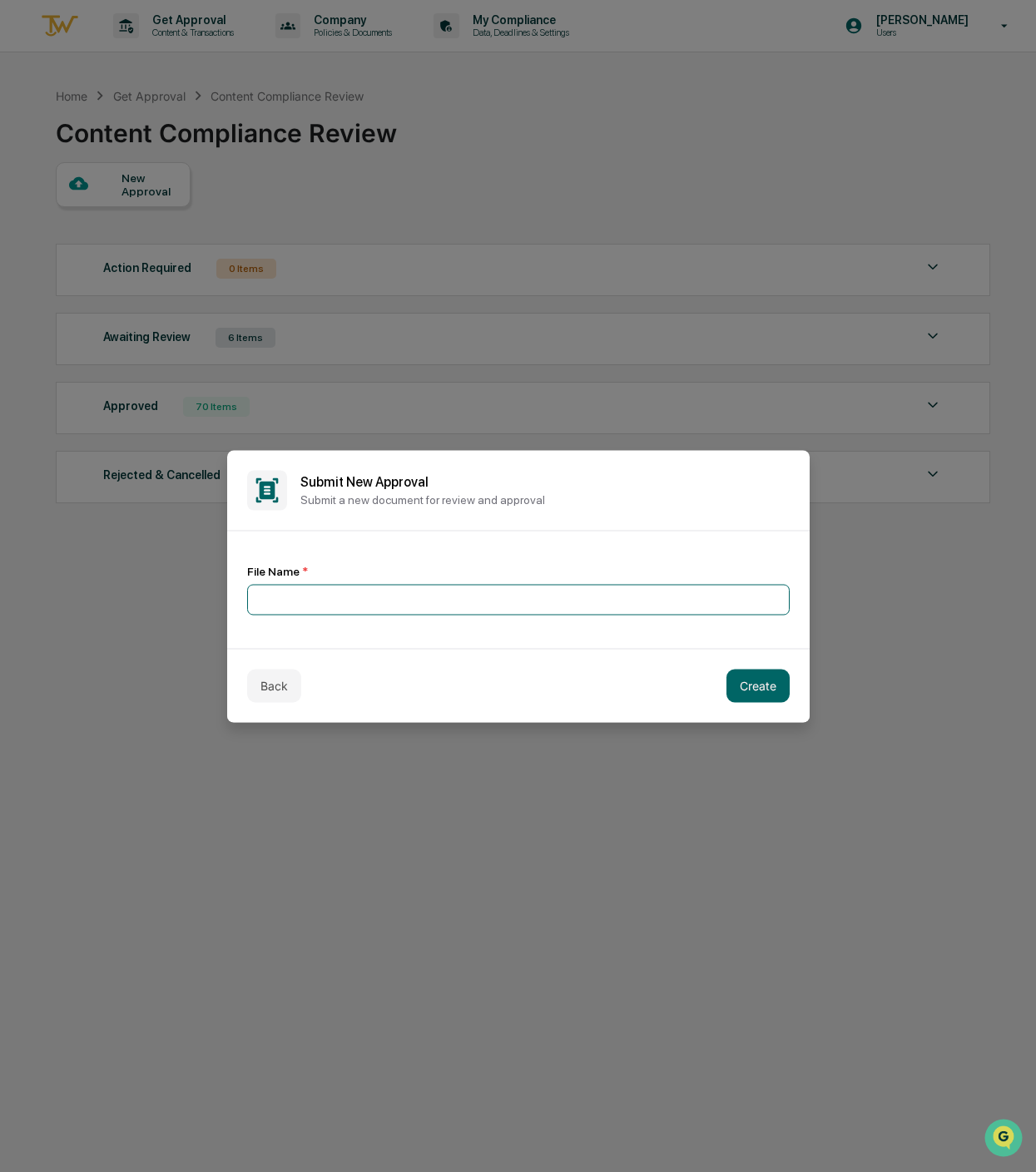
click at [412, 604] on input at bounding box center [518, 599] width 543 height 31
type input "*"
type input "**********"
click at [761, 684] on button "Create" at bounding box center [758, 685] width 63 height 33
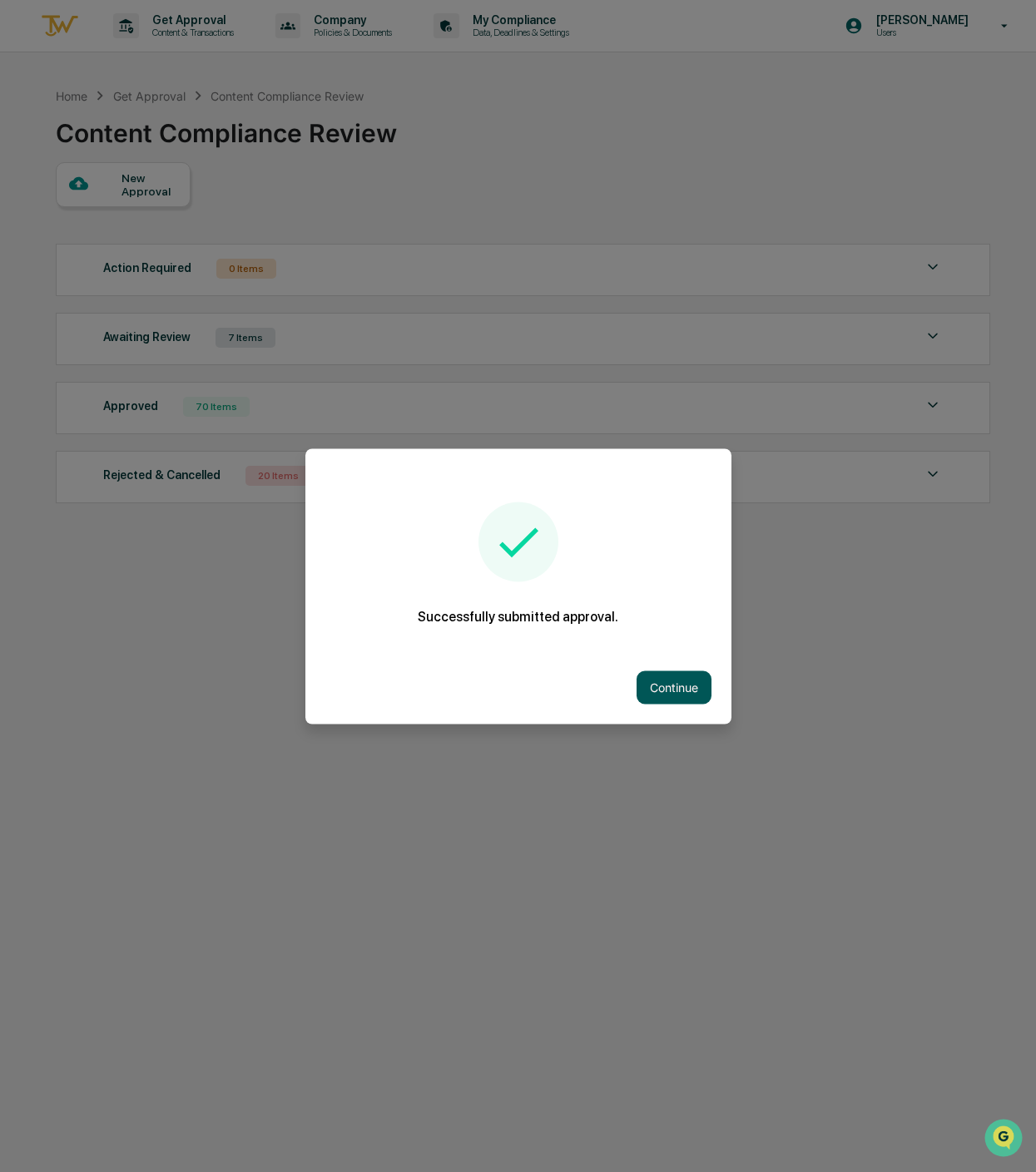
click at [640, 676] on button "Continue" at bounding box center [674, 687] width 75 height 33
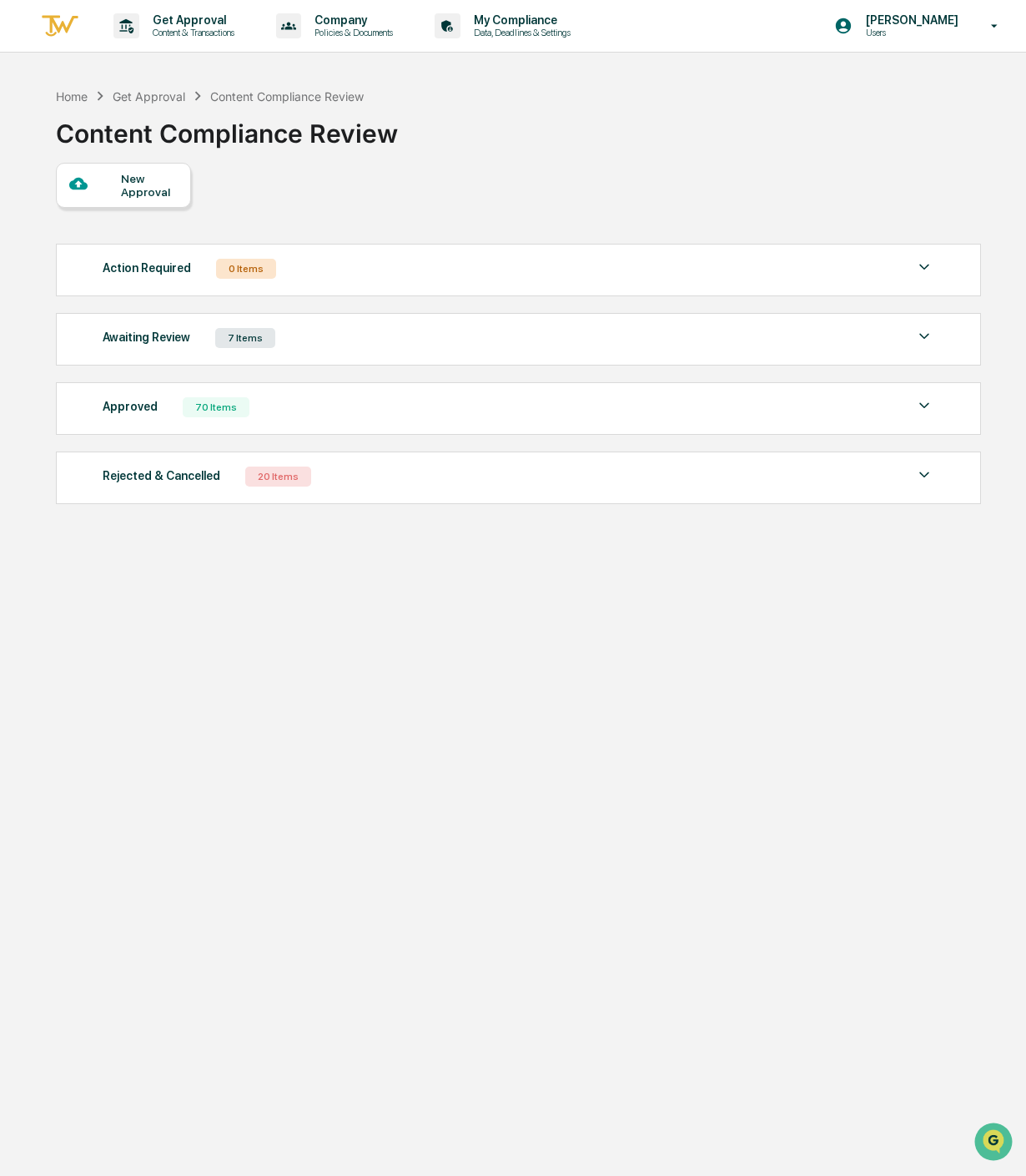
click at [166, 183] on div "New Approval" at bounding box center [148, 185] width 56 height 26
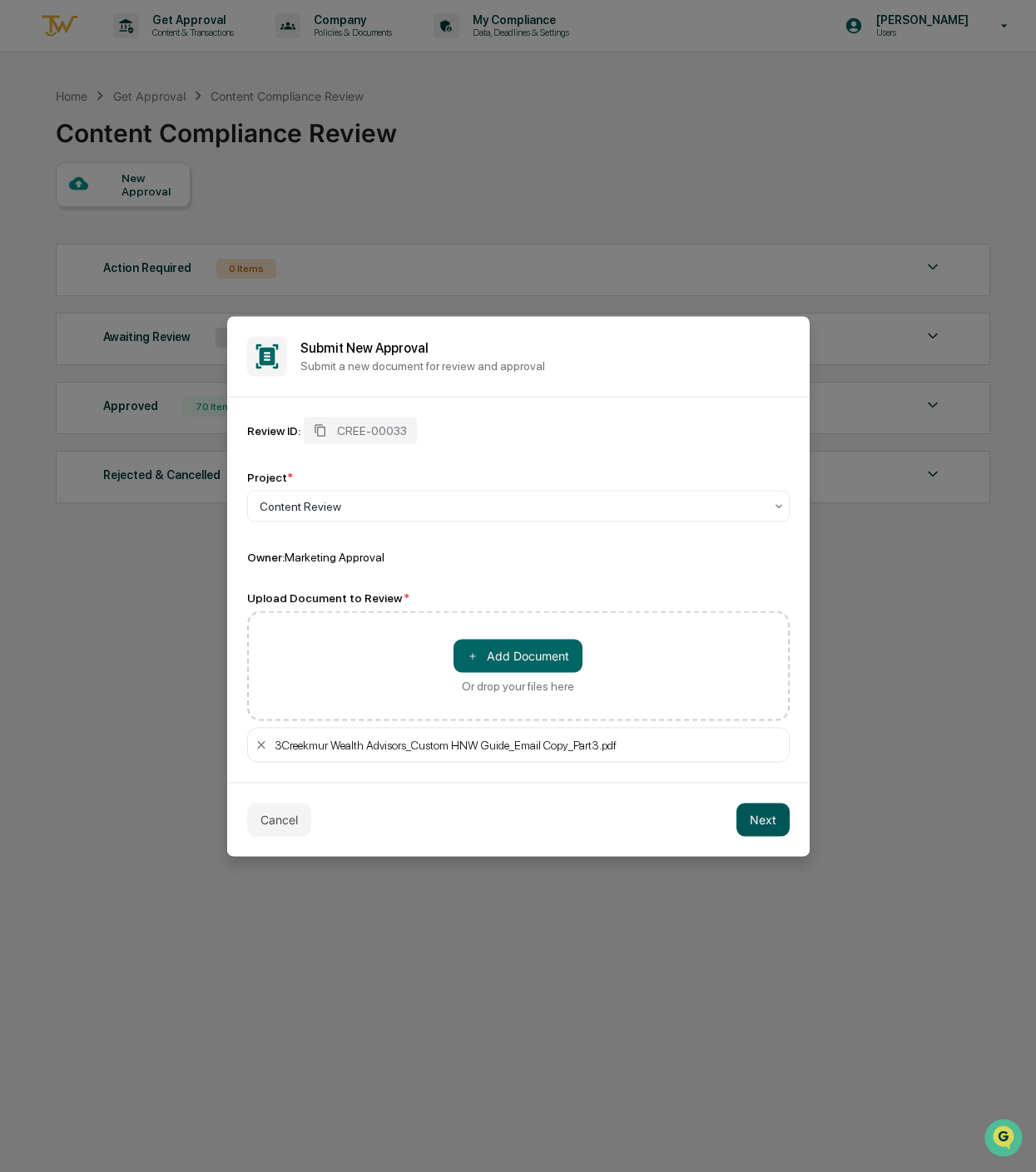
click at [777, 821] on button "Next" at bounding box center [762, 819] width 54 height 33
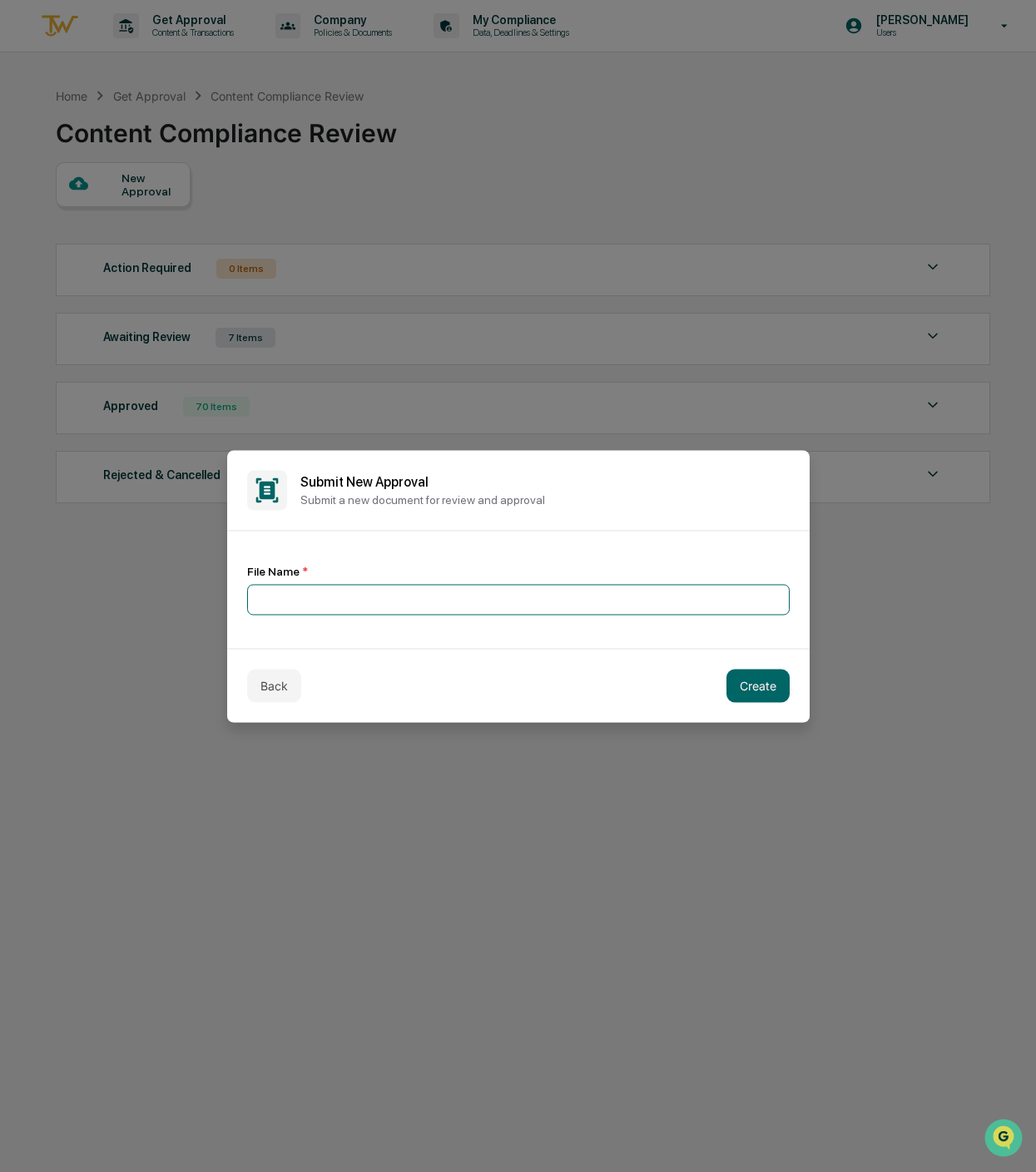
click at [361, 591] on input at bounding box center [518, 599] width 543 height 31
type input "**********"
click at [751, 684] on button "Create" at bounding box center [758, 685] width 63 height 33
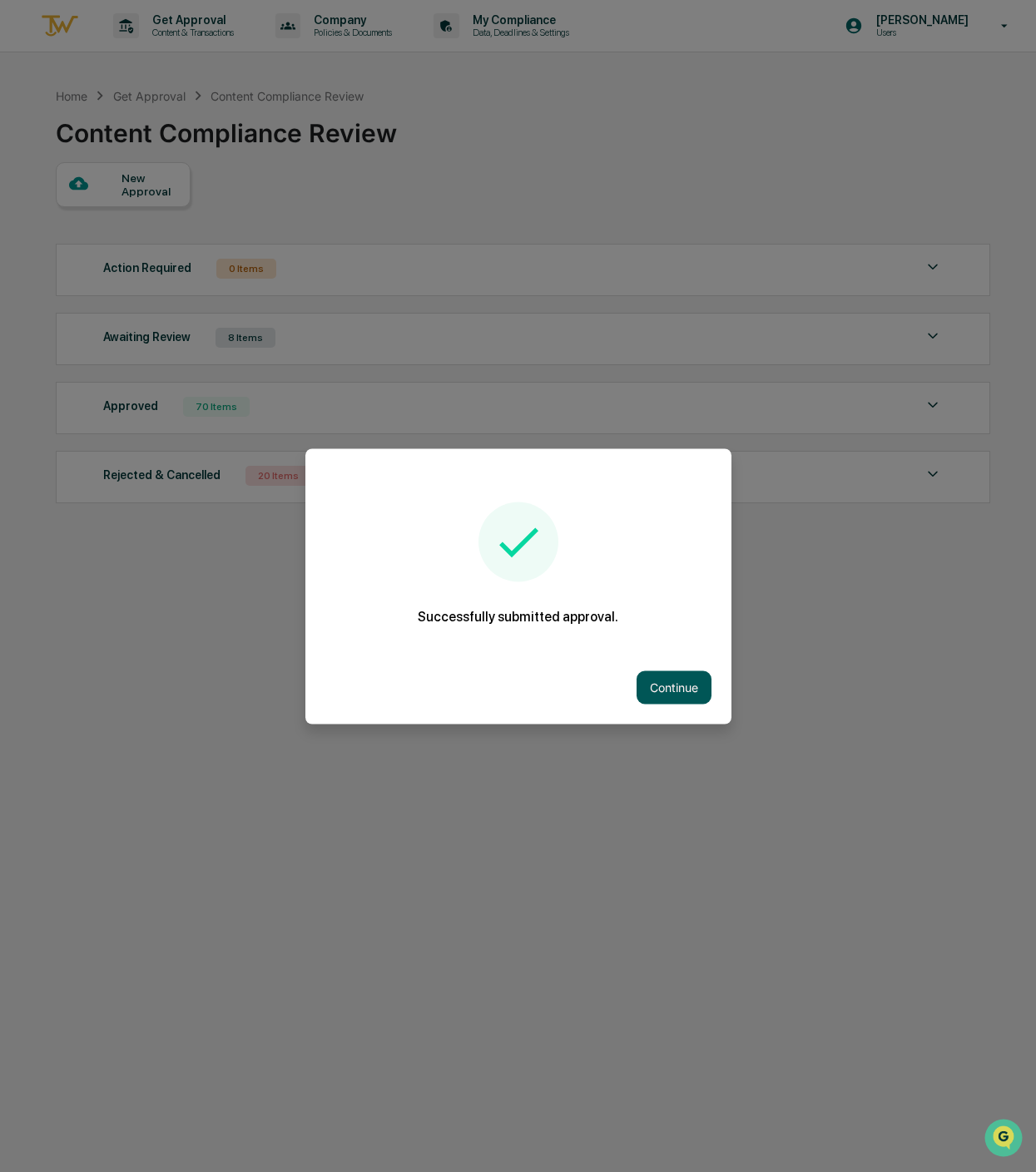
click at [679, 680] on button "Continue" at bounding box center [674, 687] width 75 height 33
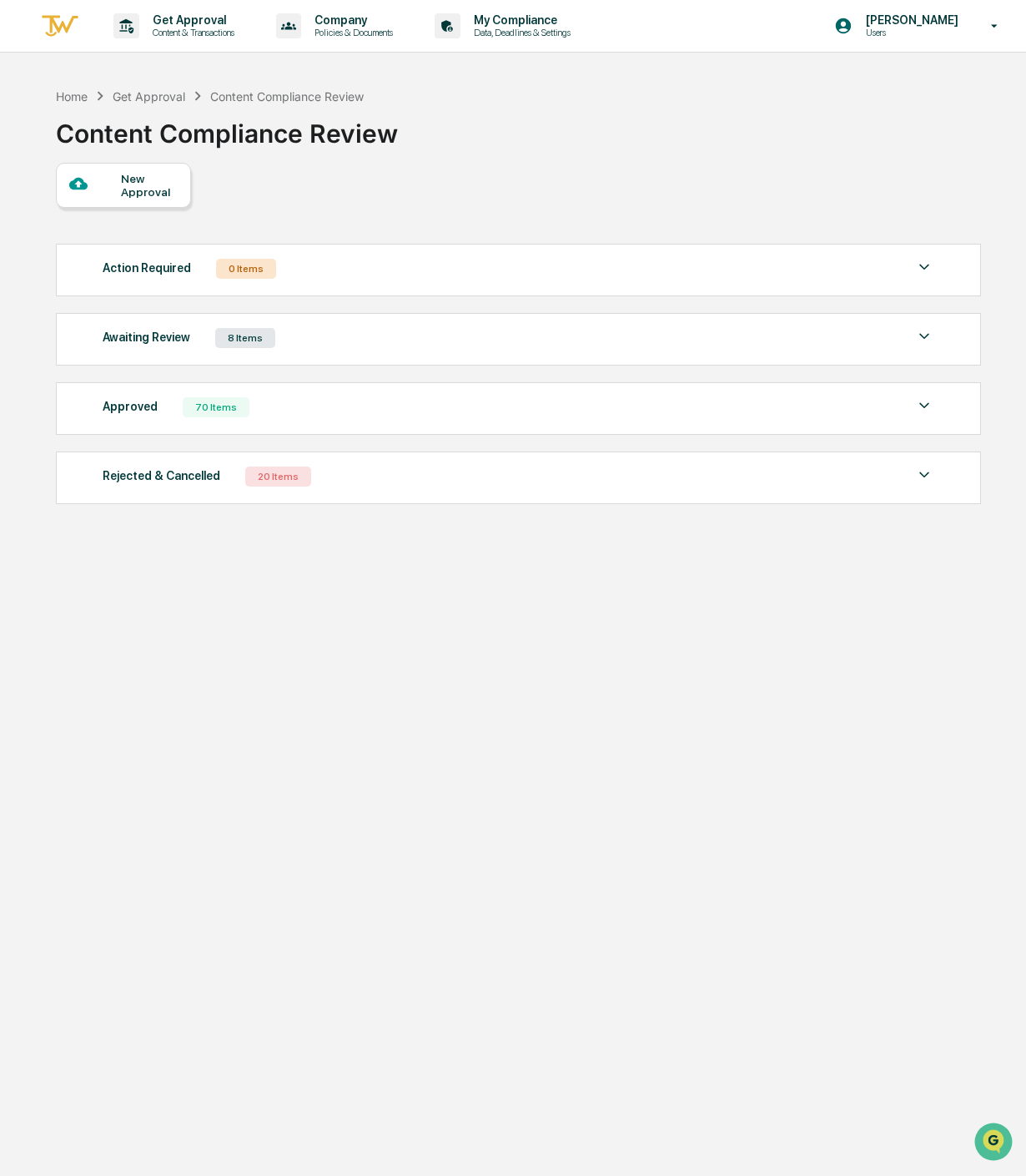
click at [134, 176] on div "New Approval" at bounding box center [148, 185] width 56 height 26
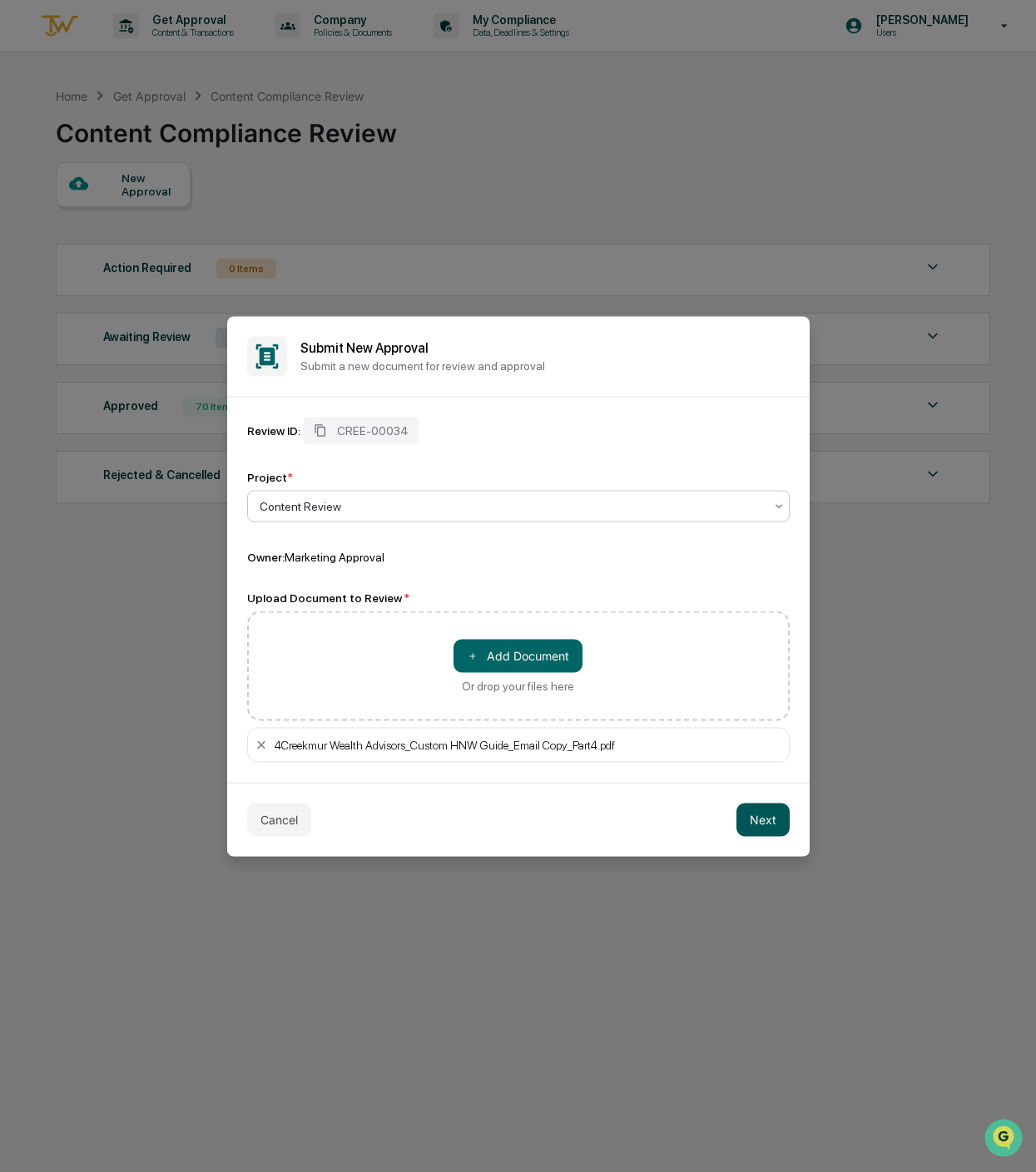
click at [775, 819] on button "Next" at bounding box center [762, 819] width 54 height 33
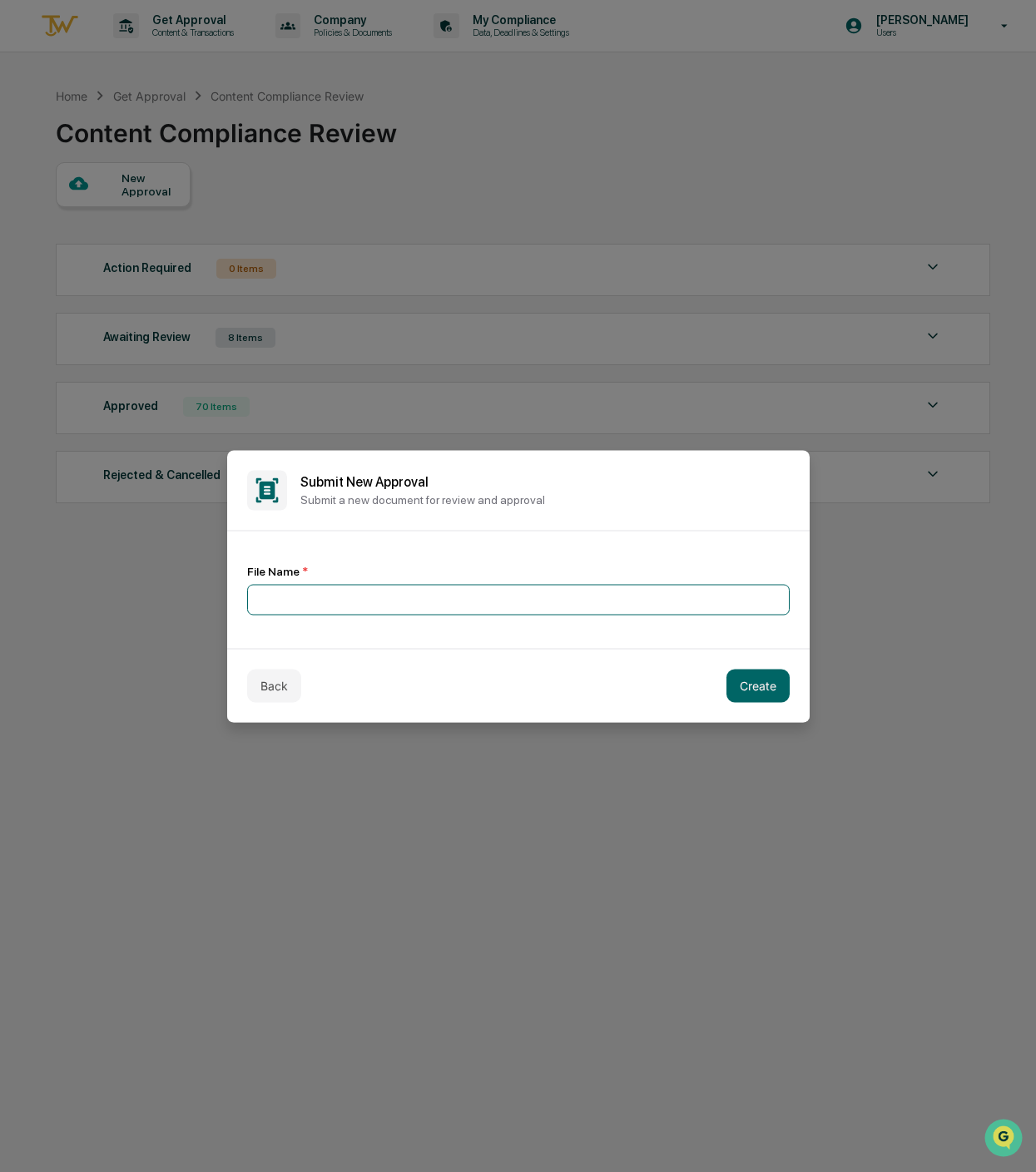
click at [281, 591] on input at bounding box center [518, 599] width 543 height 31
type input "**********"
click at [772, 686] on button "Create" at bounding box center [758, 685] width 63 height 33
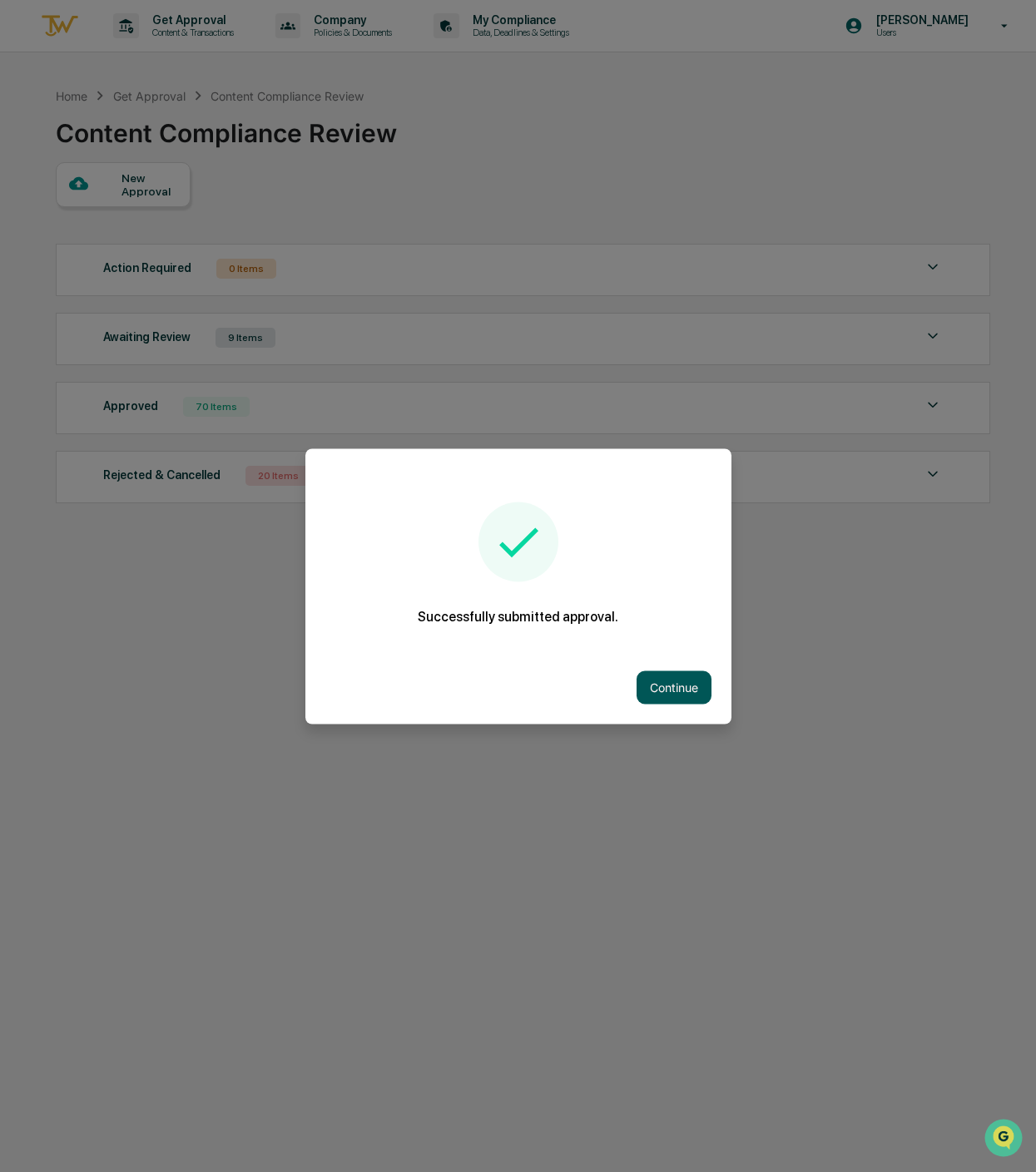
click at [669, 681] on button "Continue" at bounding box center [674, 687] width 75 height 33
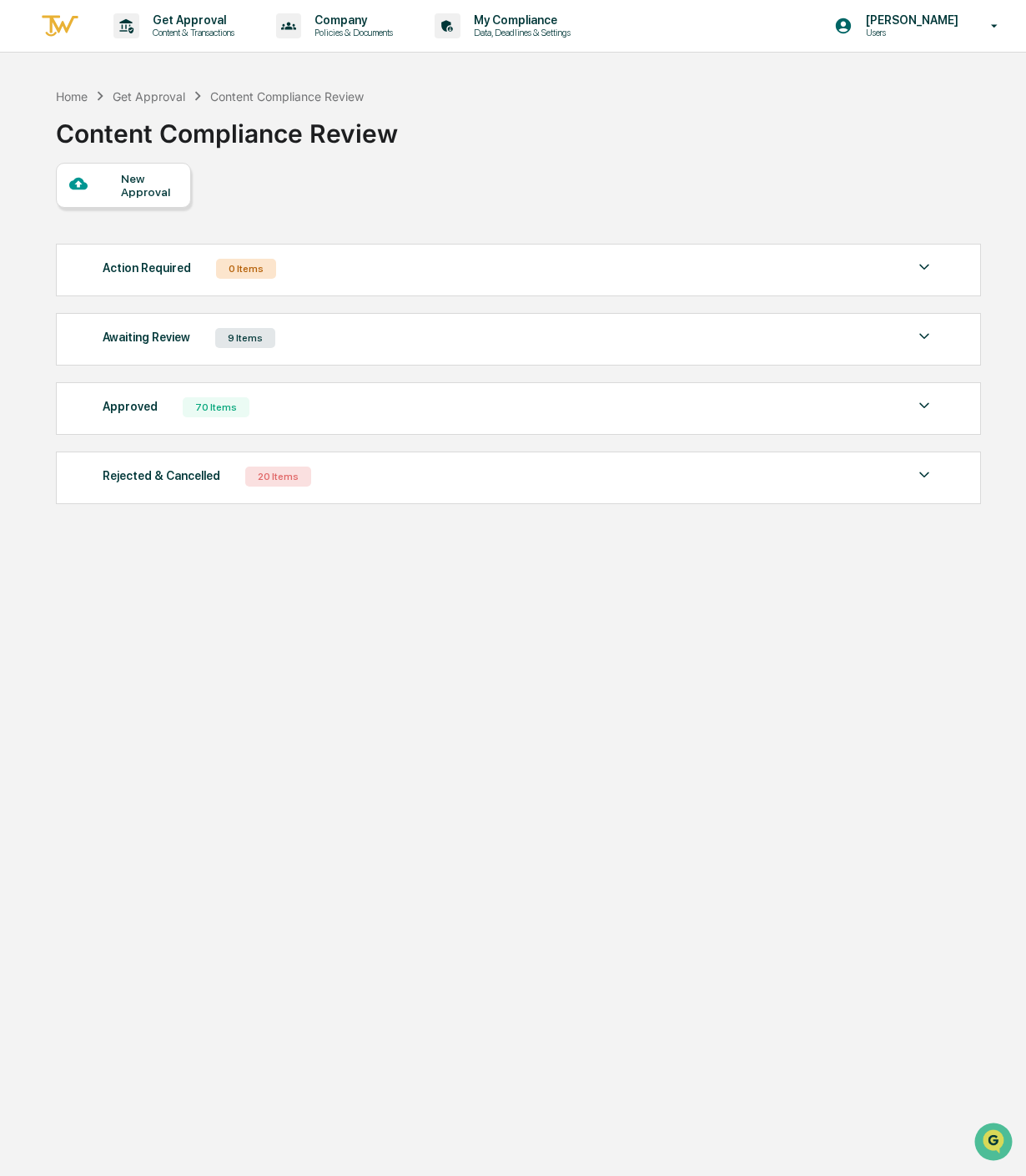
click at [125, 175] on div "New Approval" at bounding box center [148, 185] width 56 height 26
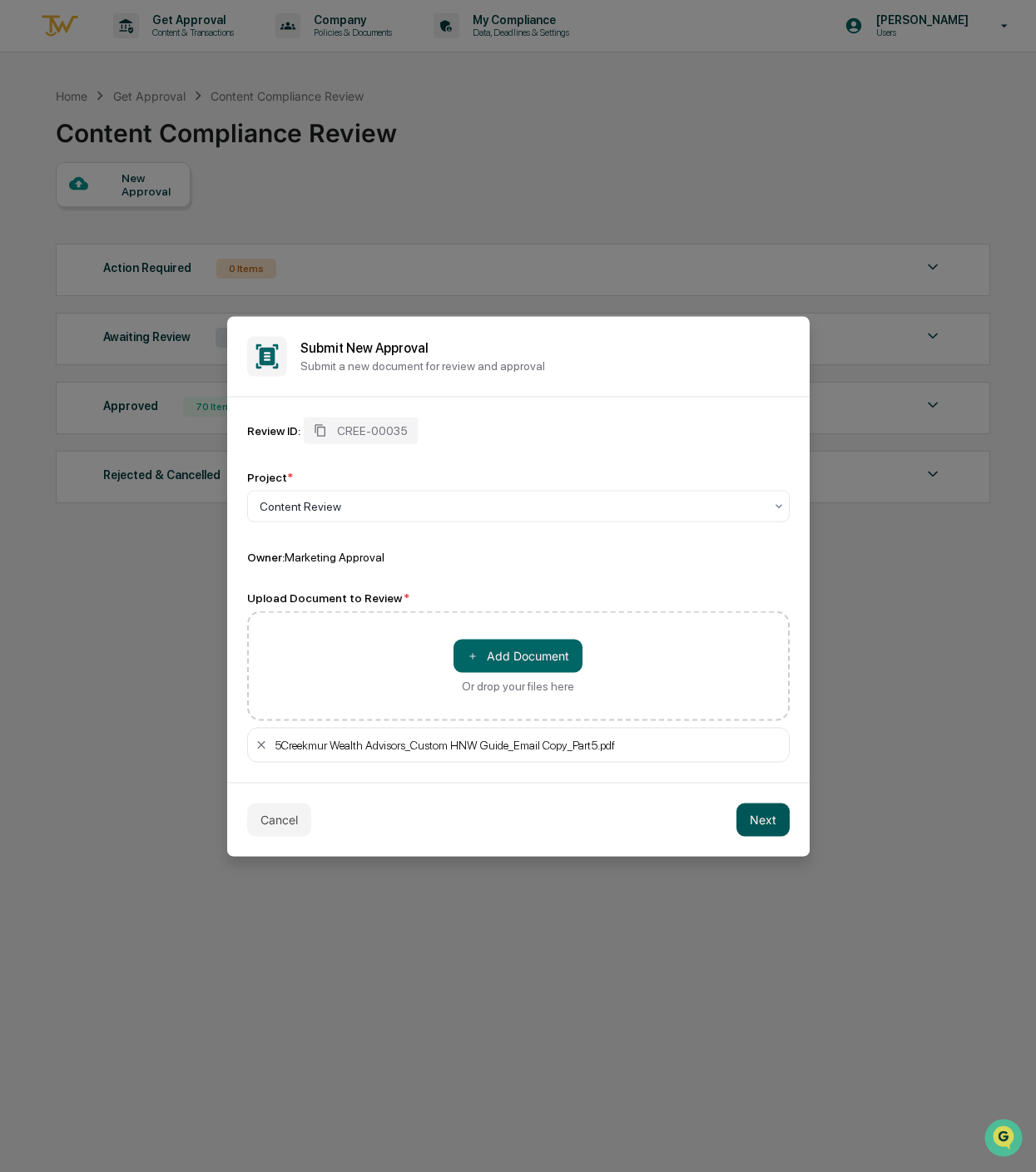
click at [761, 819] on button "Next" at bounding box center [762, 819] width 54 height 33
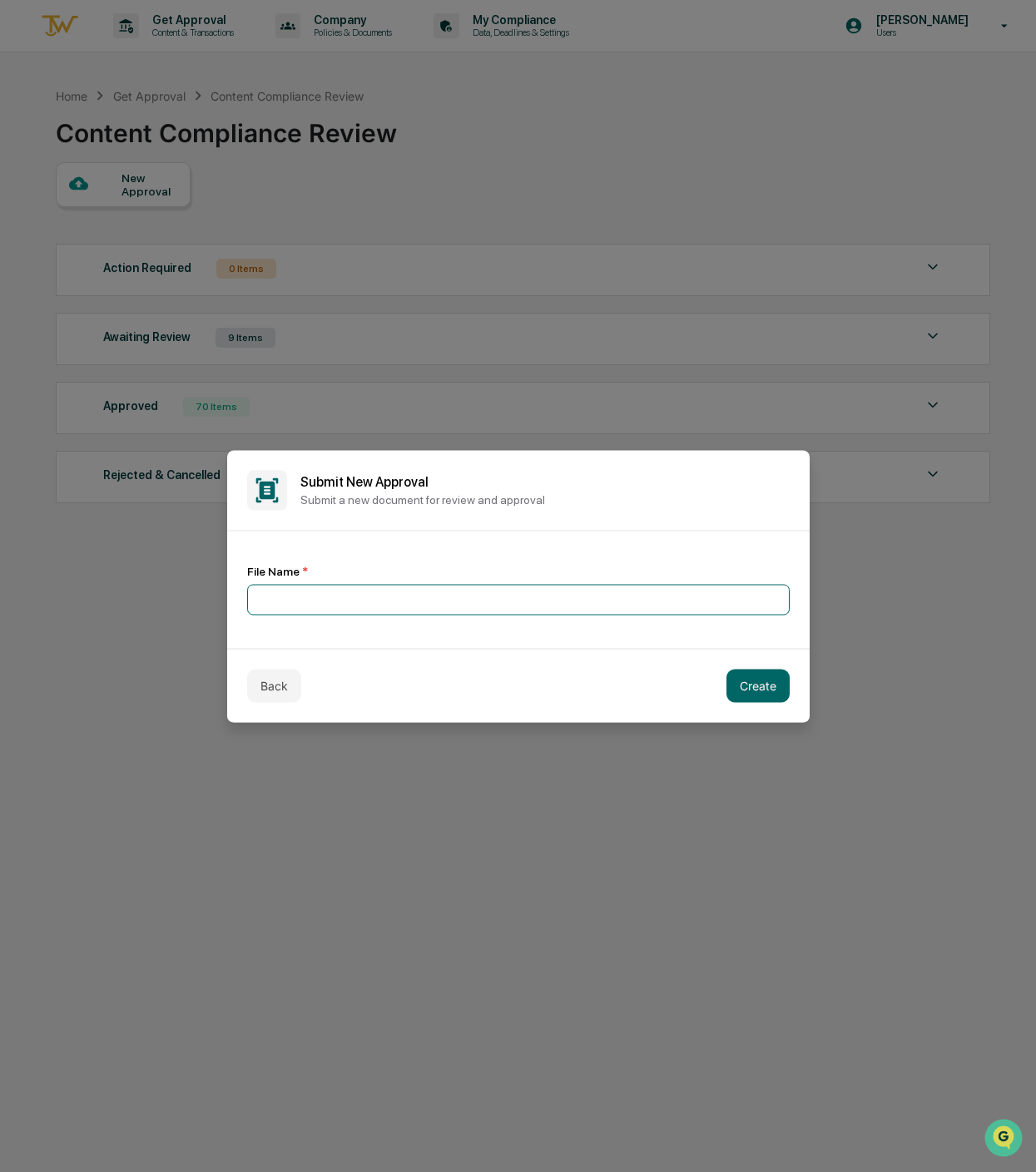
click at [304, 592] on input at bounding box center [518, 599] width 543 height 31
type input "**********"
click at [760, 688] on button "Create" at bounding box center [758, 685] width 63 height 33
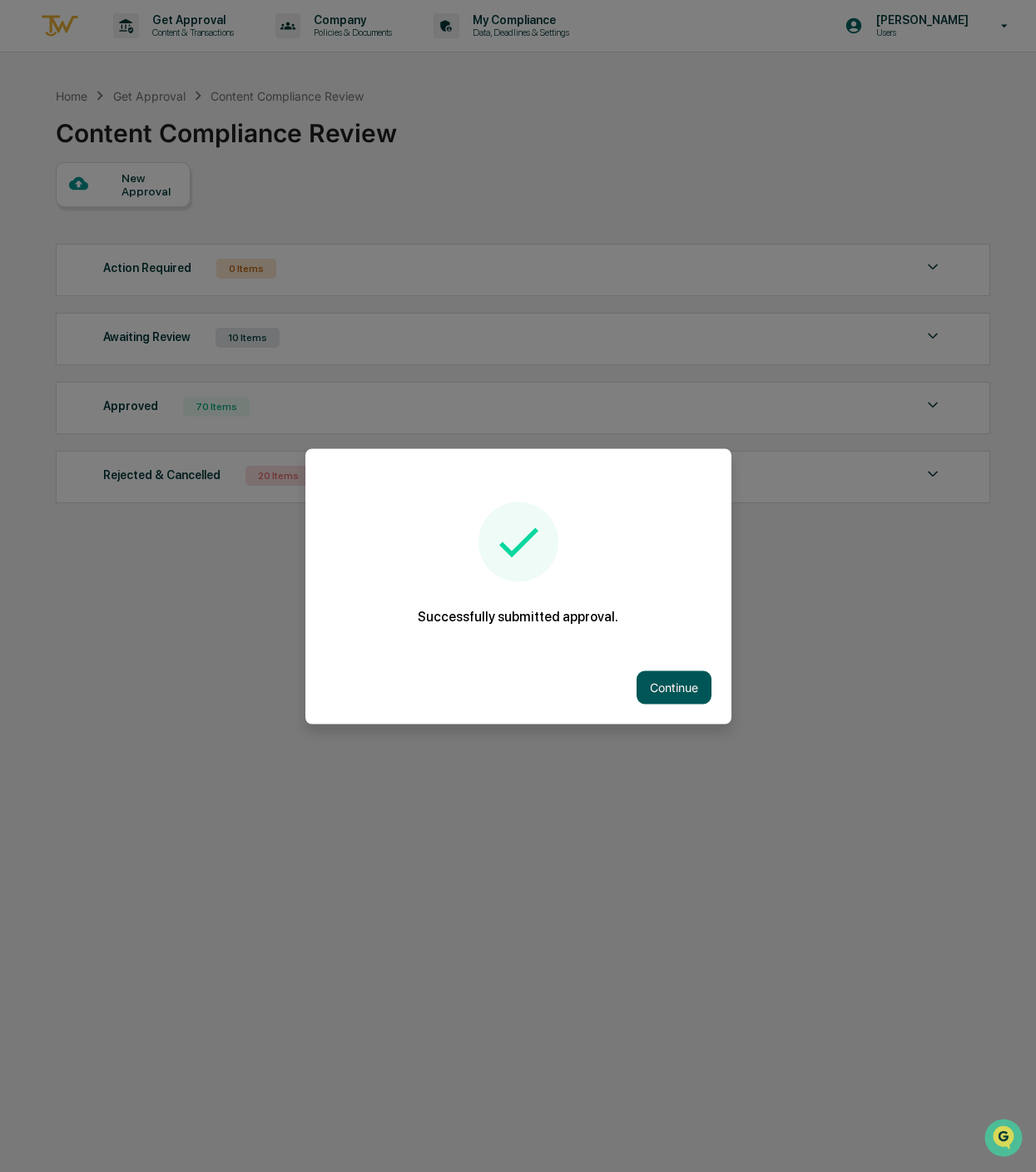
click at [663, 681] on button "Continue" at bounding box center [674, 687] width 75 height 33
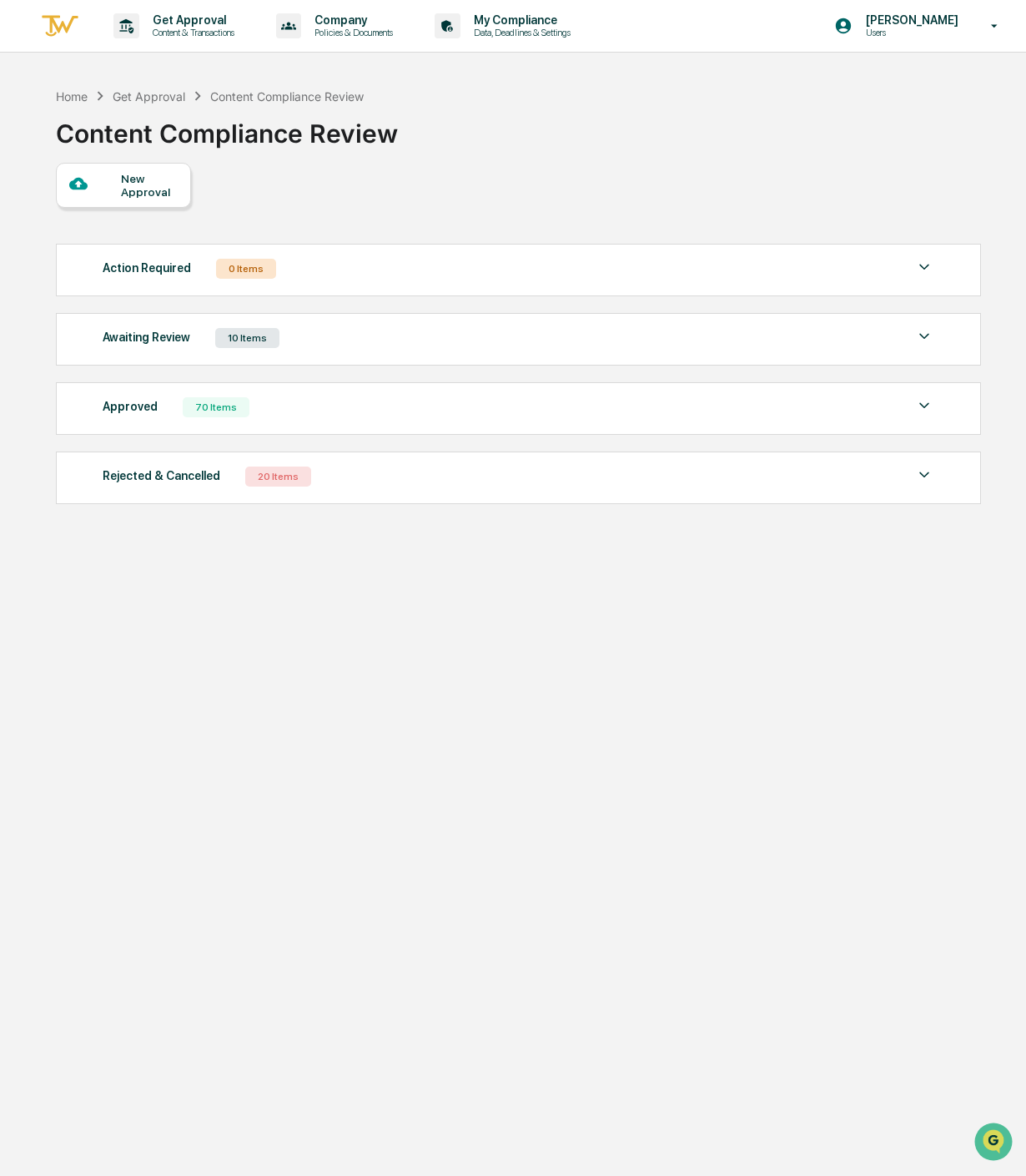
click at [129, 204] on div "New Approval" at bounding box center [123, 184] width 135 height 45
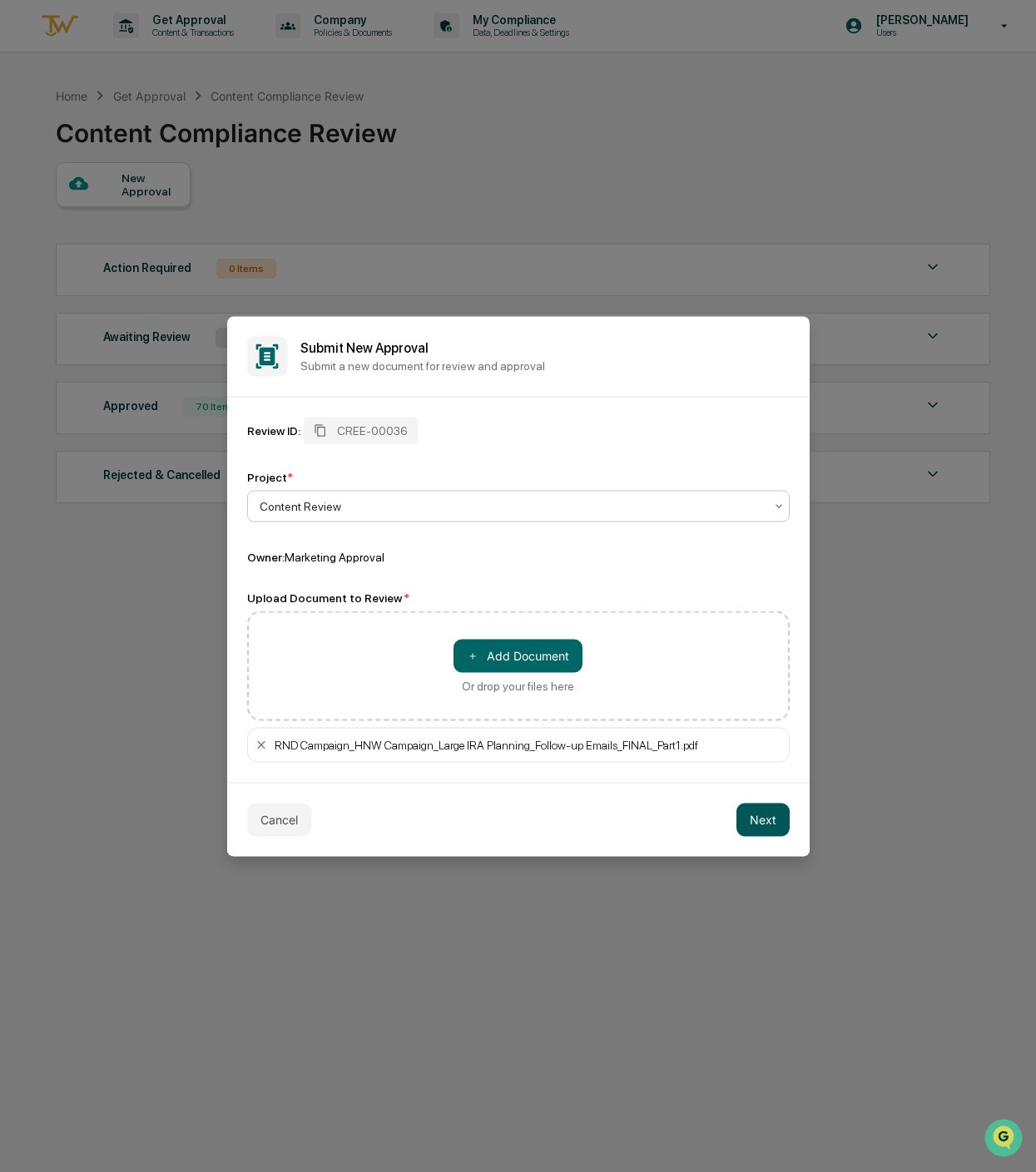
click at [759, 813] on button "Next" at bounding box center [762, 819] width 54 height 33
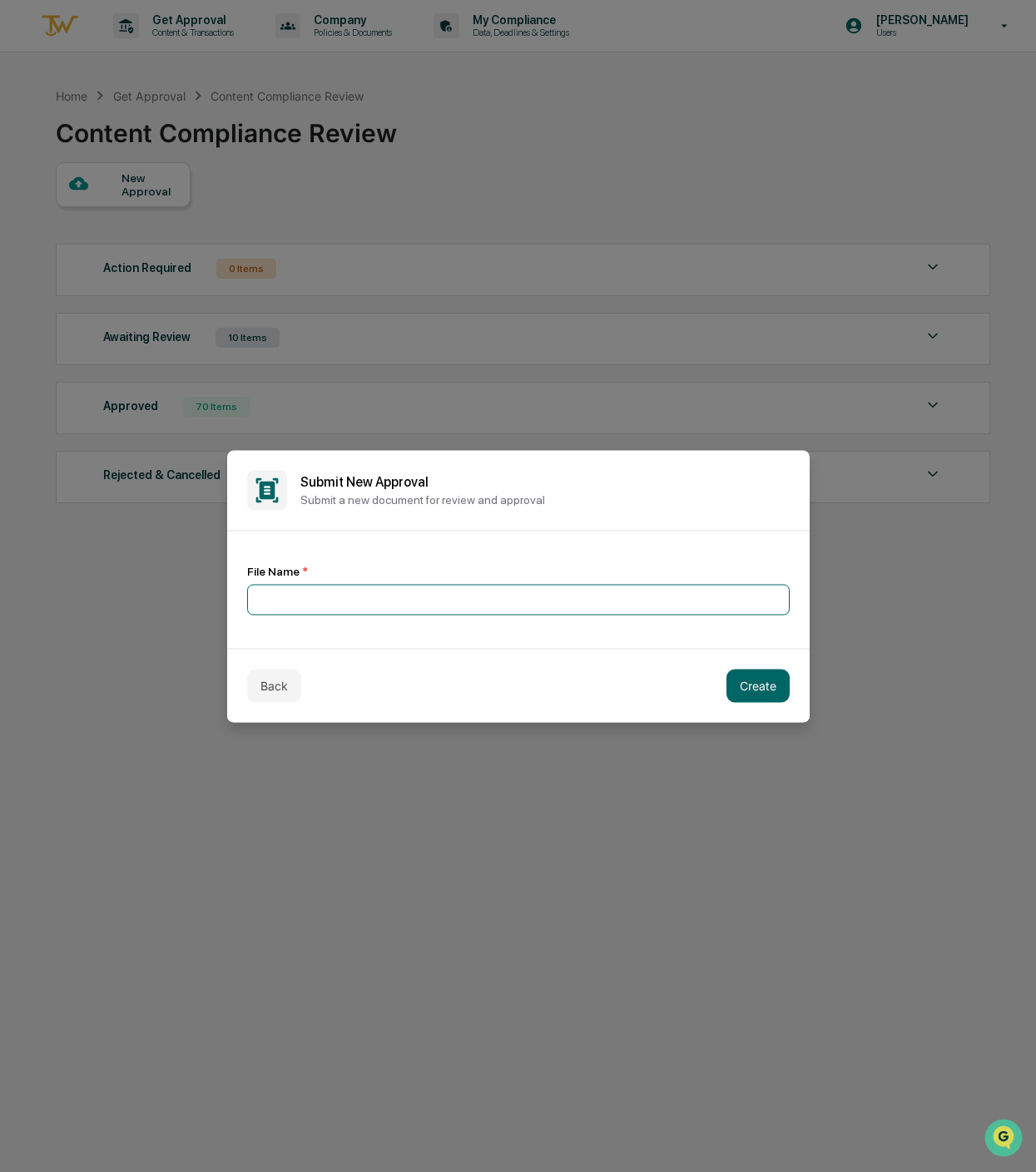
click at [383, 590] on input at bounding box center [518, 599] width 543 height 31
type input "*"
type input "**********"
click at [766, 685] on button "Create" at bounding box center [758, 685] width 63 height 33
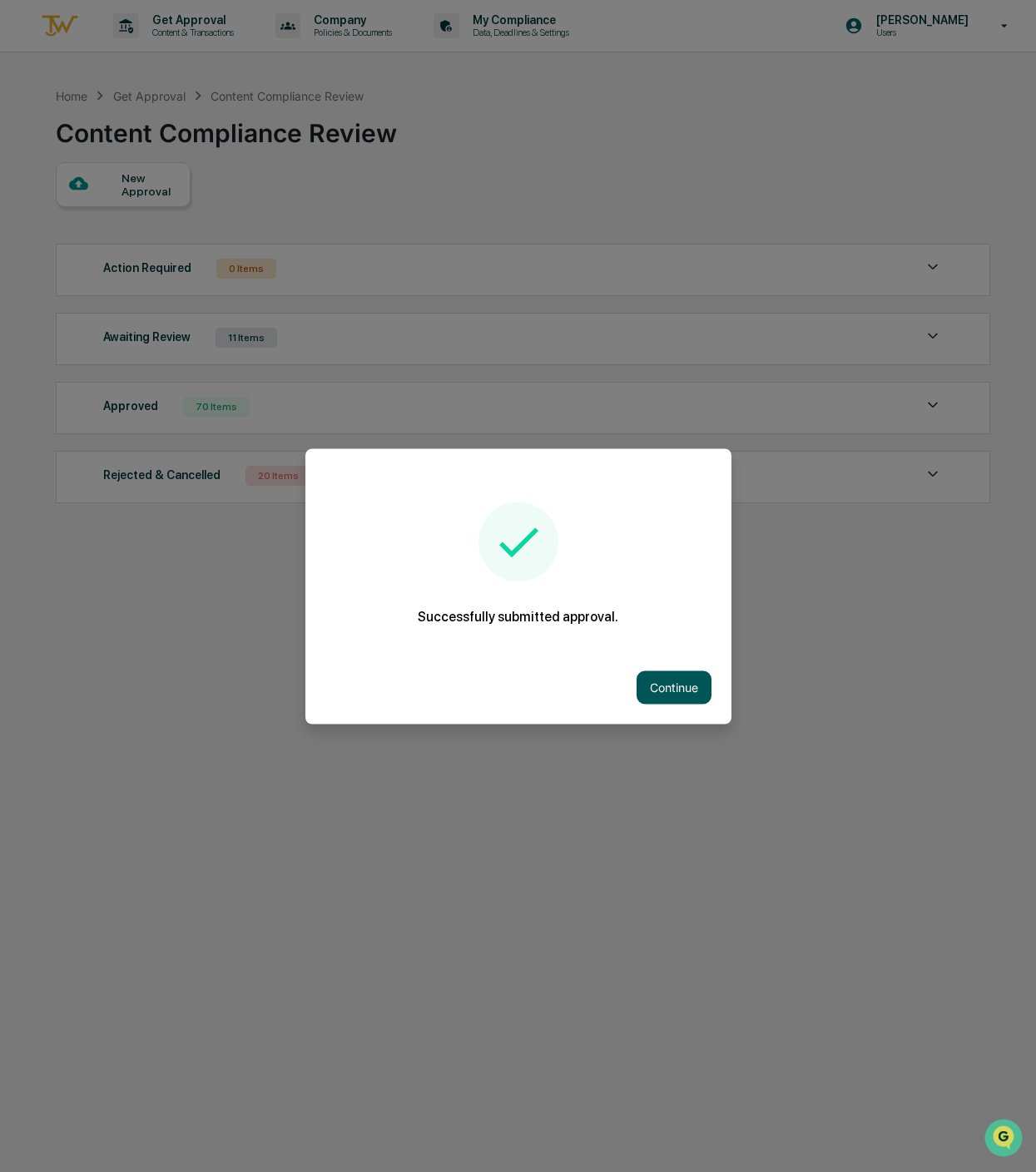
click at [657, 682] on button "Continue" at bounding box center [674, 687] width 75 height 33
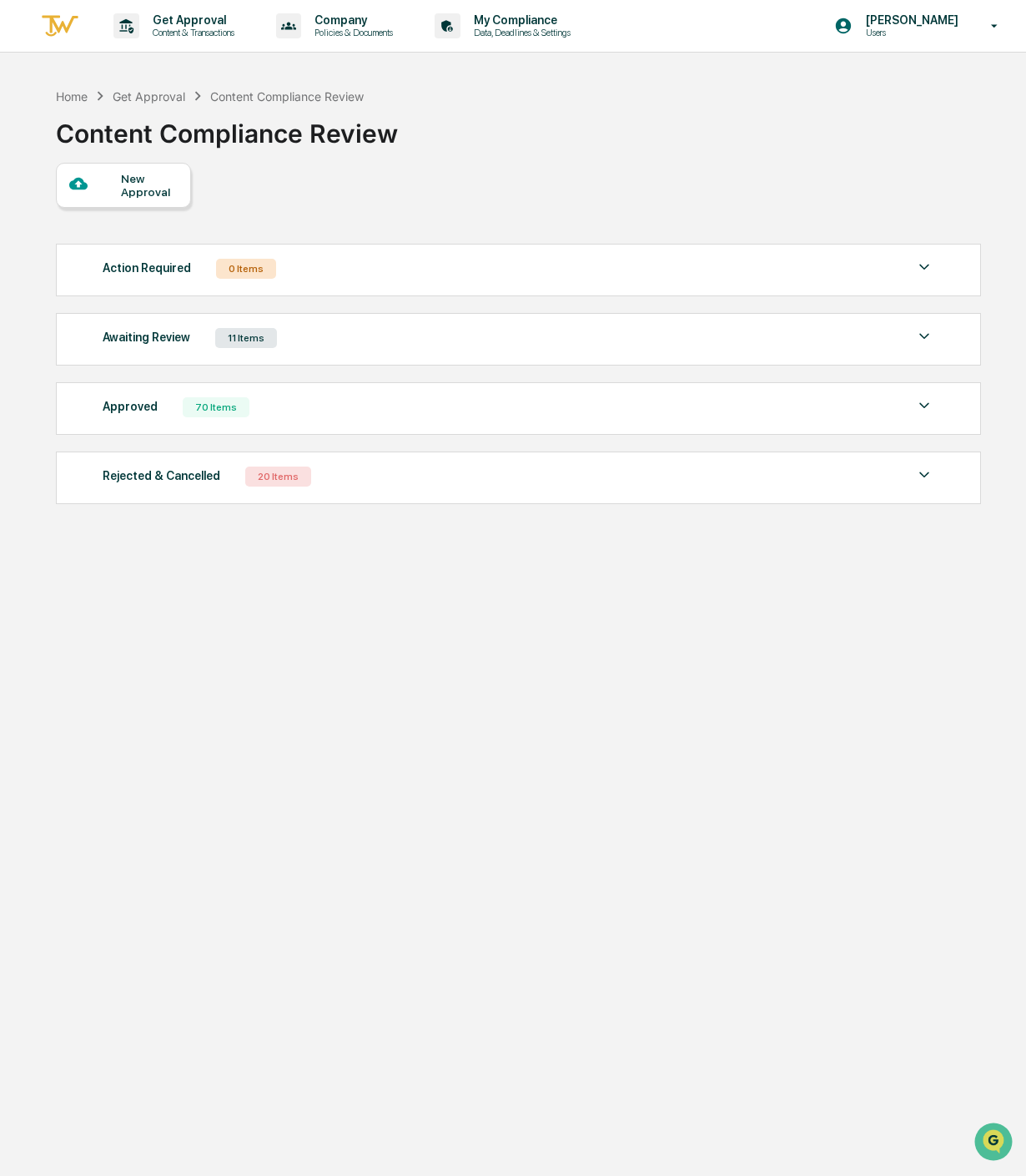
click at [116, 192] on div at bounding box center [96, 185] width 53 height 21
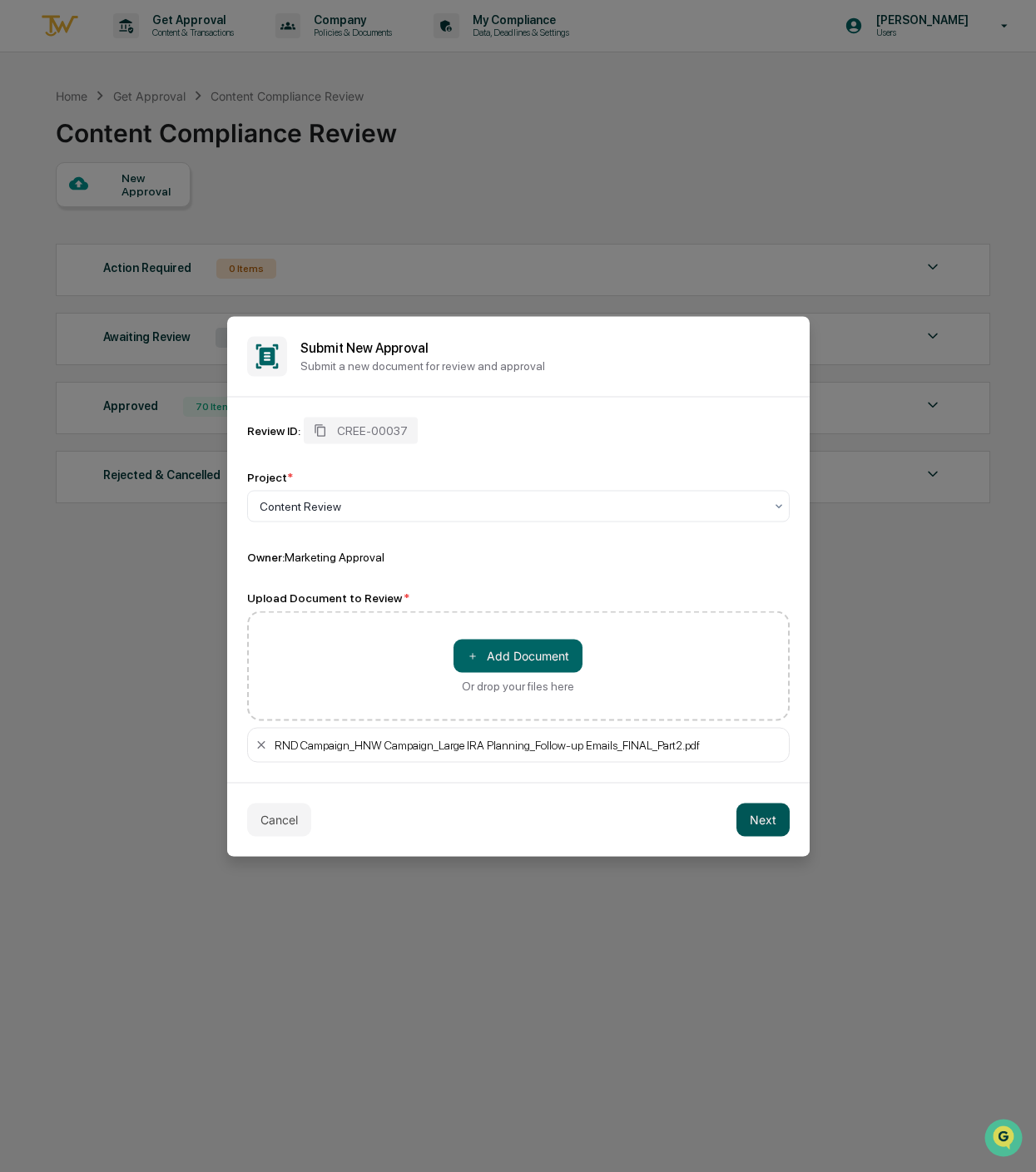
click at [756, 815] on button "Next" at bounding box center [762, 819] width 54 height 33
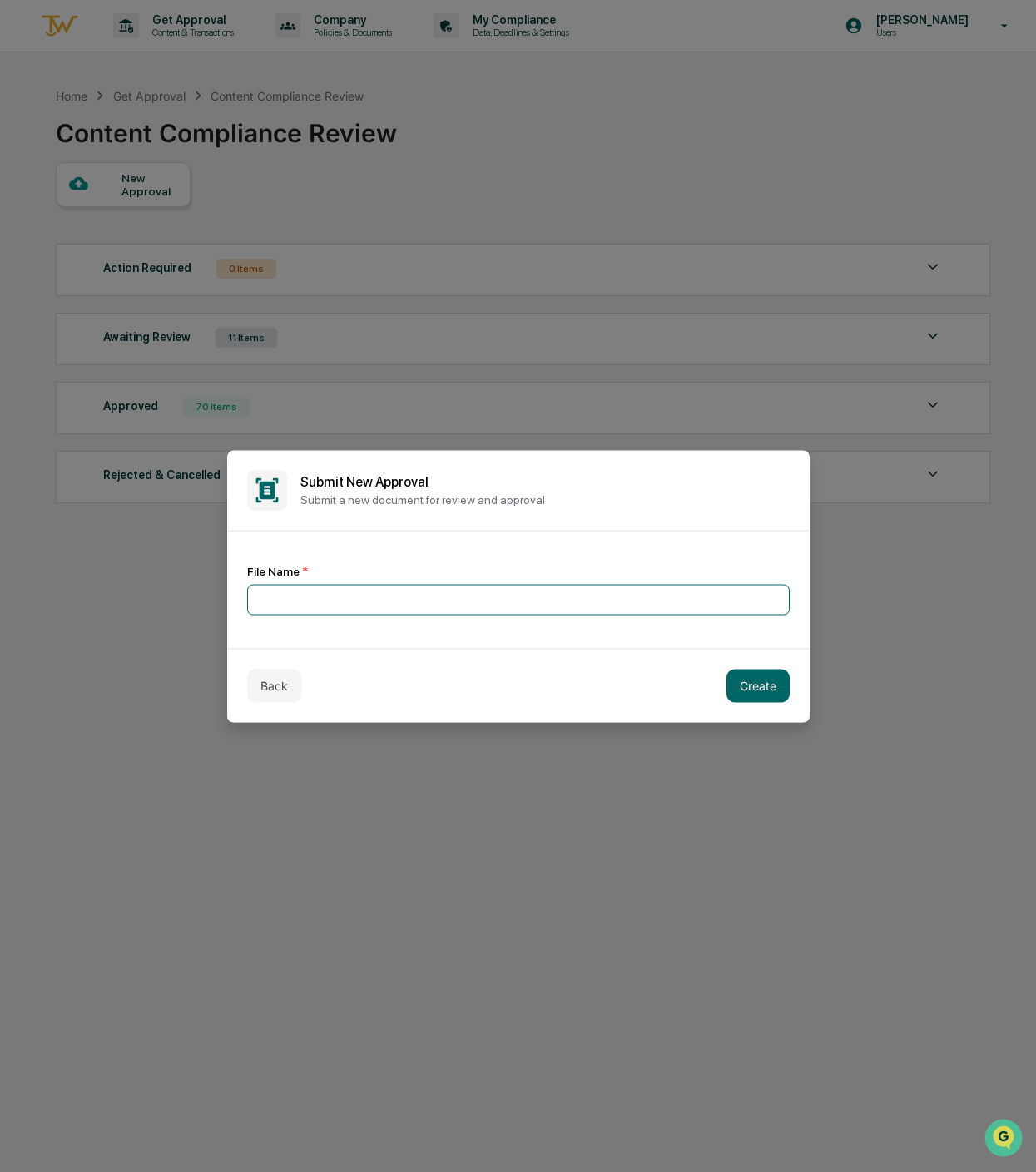
click at [369, 590] on input at bounding box center [518, 599] width 543 height 31
click at [368, 593] on input "*********" at bounding box center [518, 599] width 543 height 31
type input "**********"
click at [761, 679] on button "Create" at bounding box center [758, 685] width 63 height 33
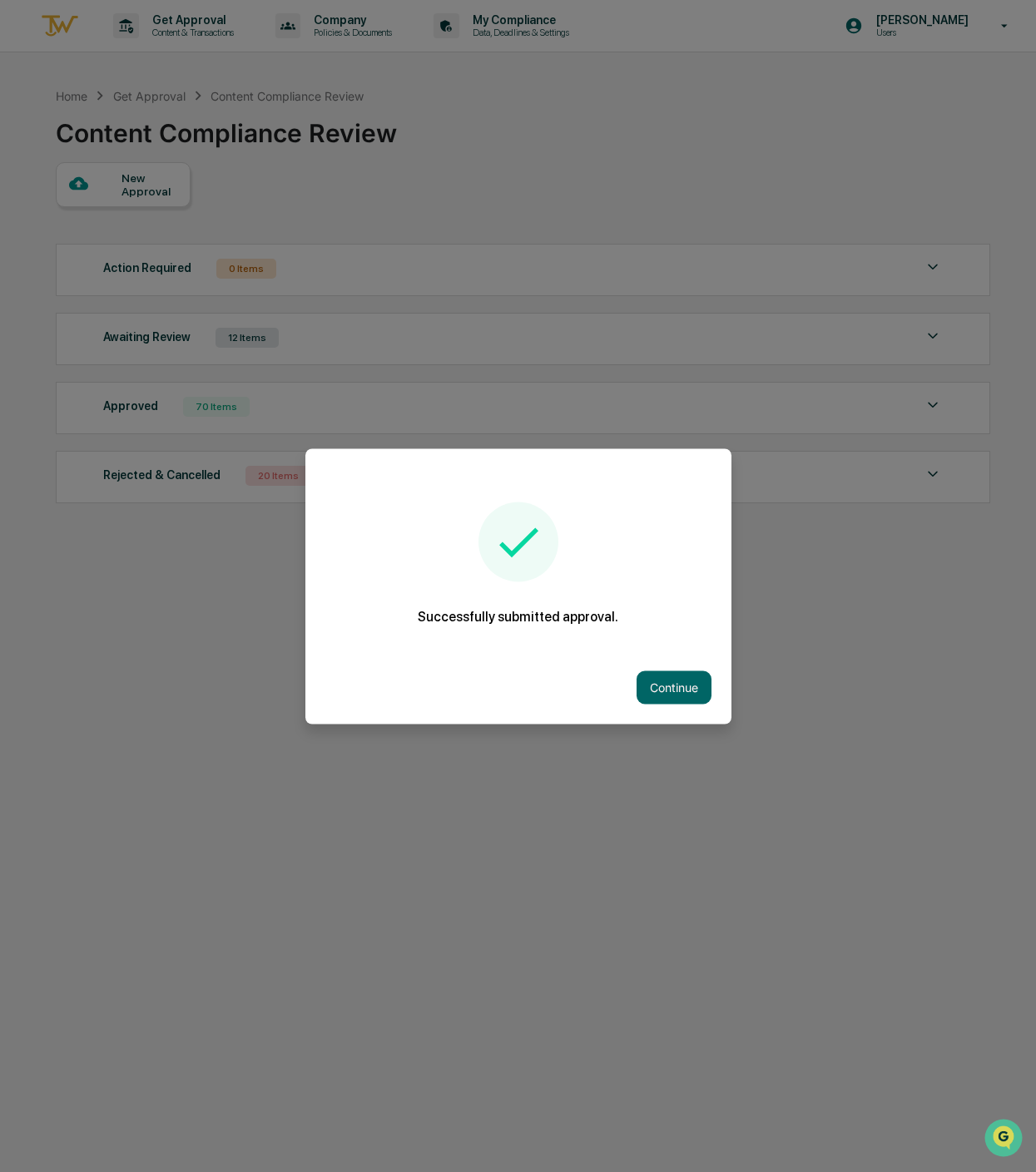
click at [670, 674] on button "Continue" at bounding box center [674, 687] width 75 height 33
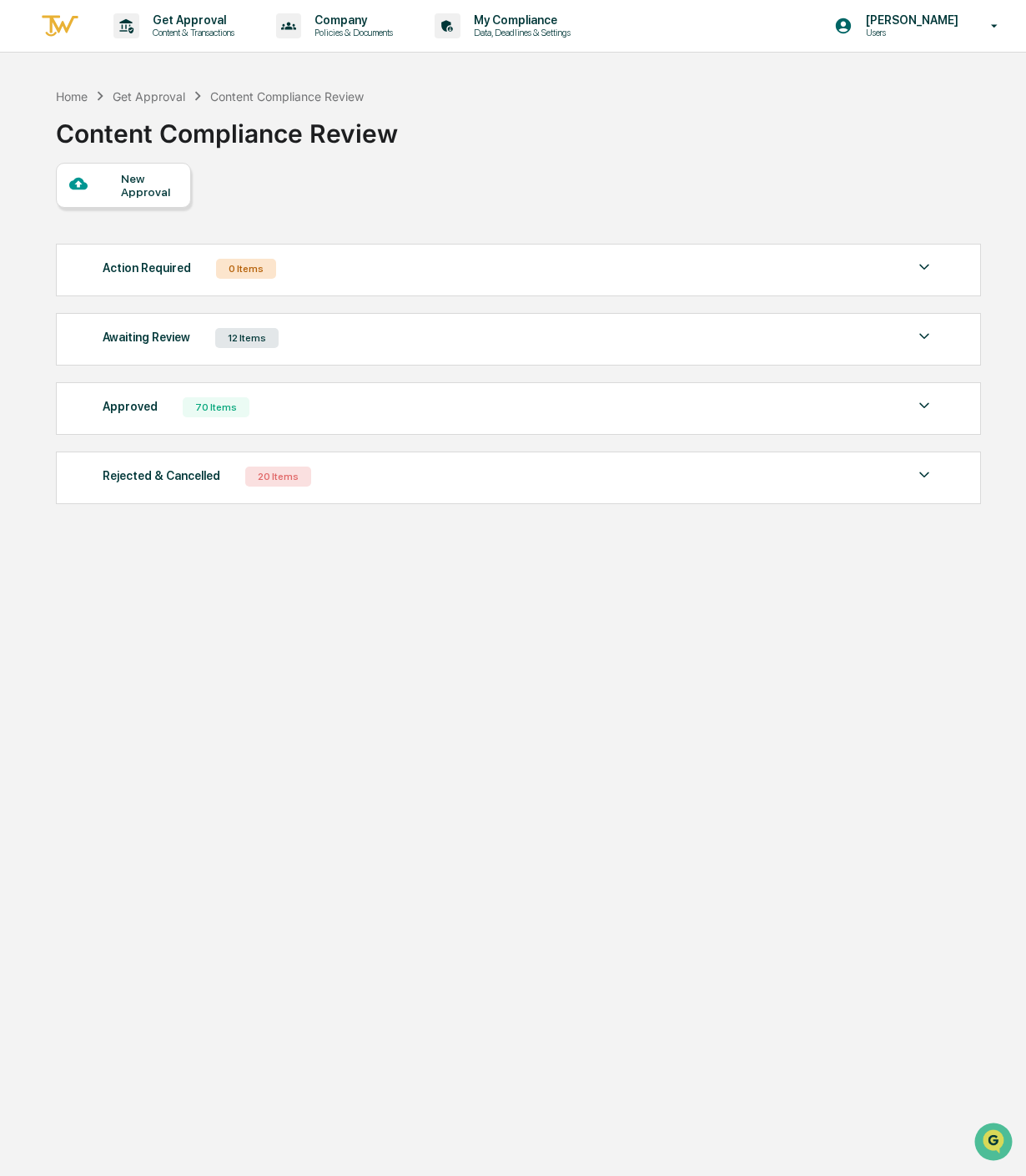
drag, startPoint x: 242, startPoint y: 330, endPoint x: 400, endPoint y: 320, distance: 158.3
click at [242, 331] on div "12 Items" at bounding box center [247, 338] width 64 height 20
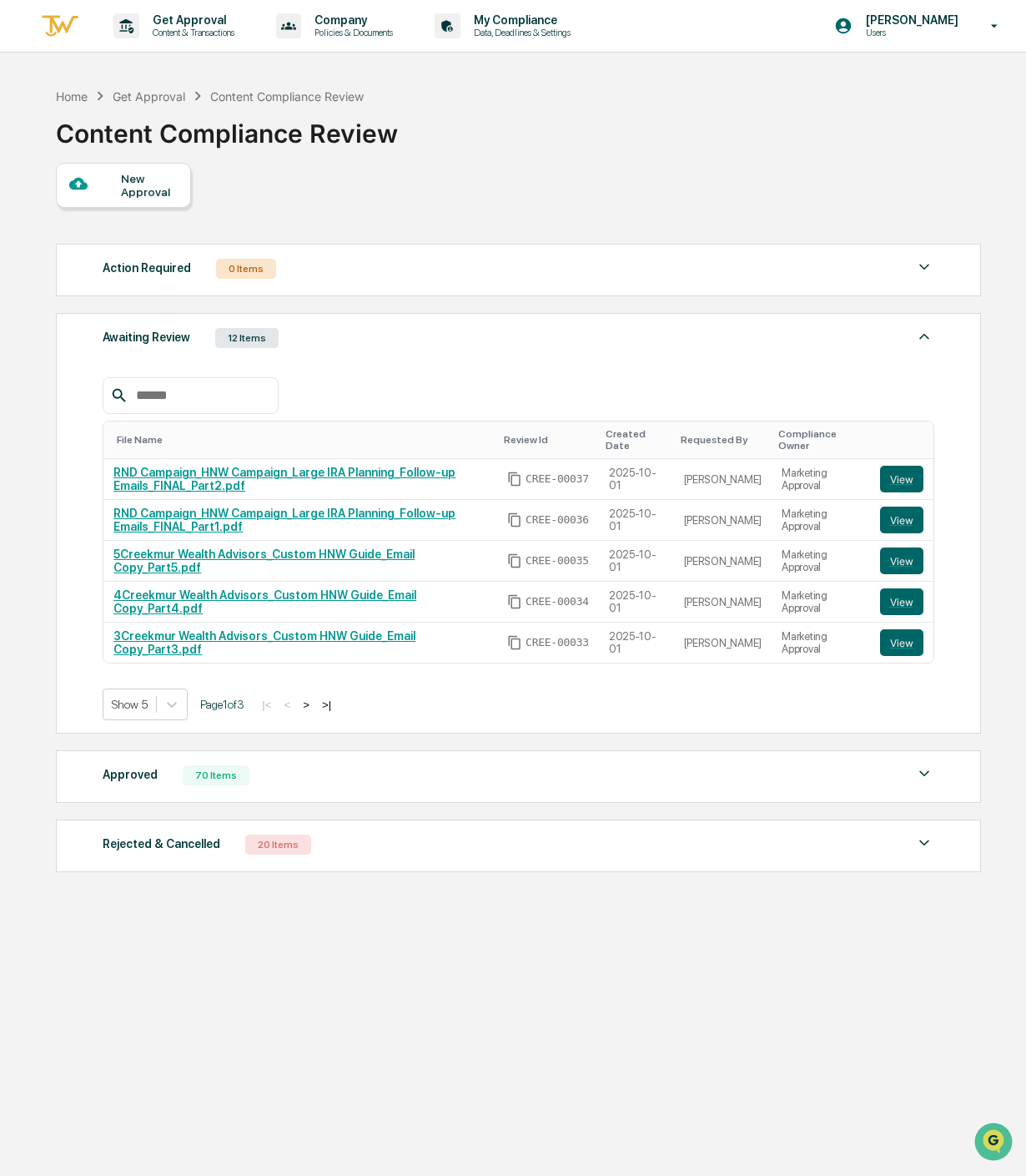
click at [136, 191] on div "New Approval" at bounding box center [148, 185] width 56 height 26
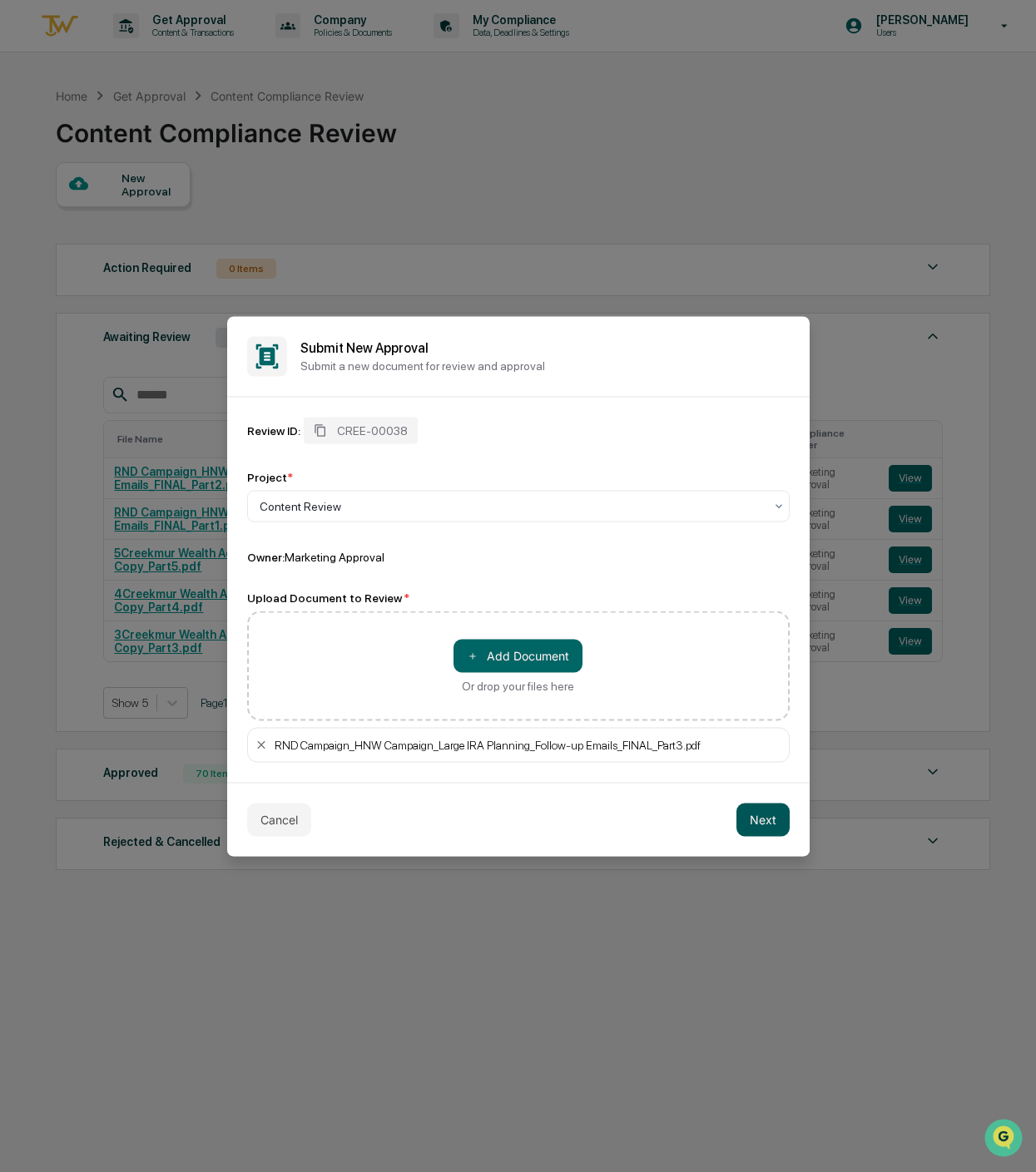
click at [761, 819] on button "Next" at bounding box center [762, 819] width 54 height 33
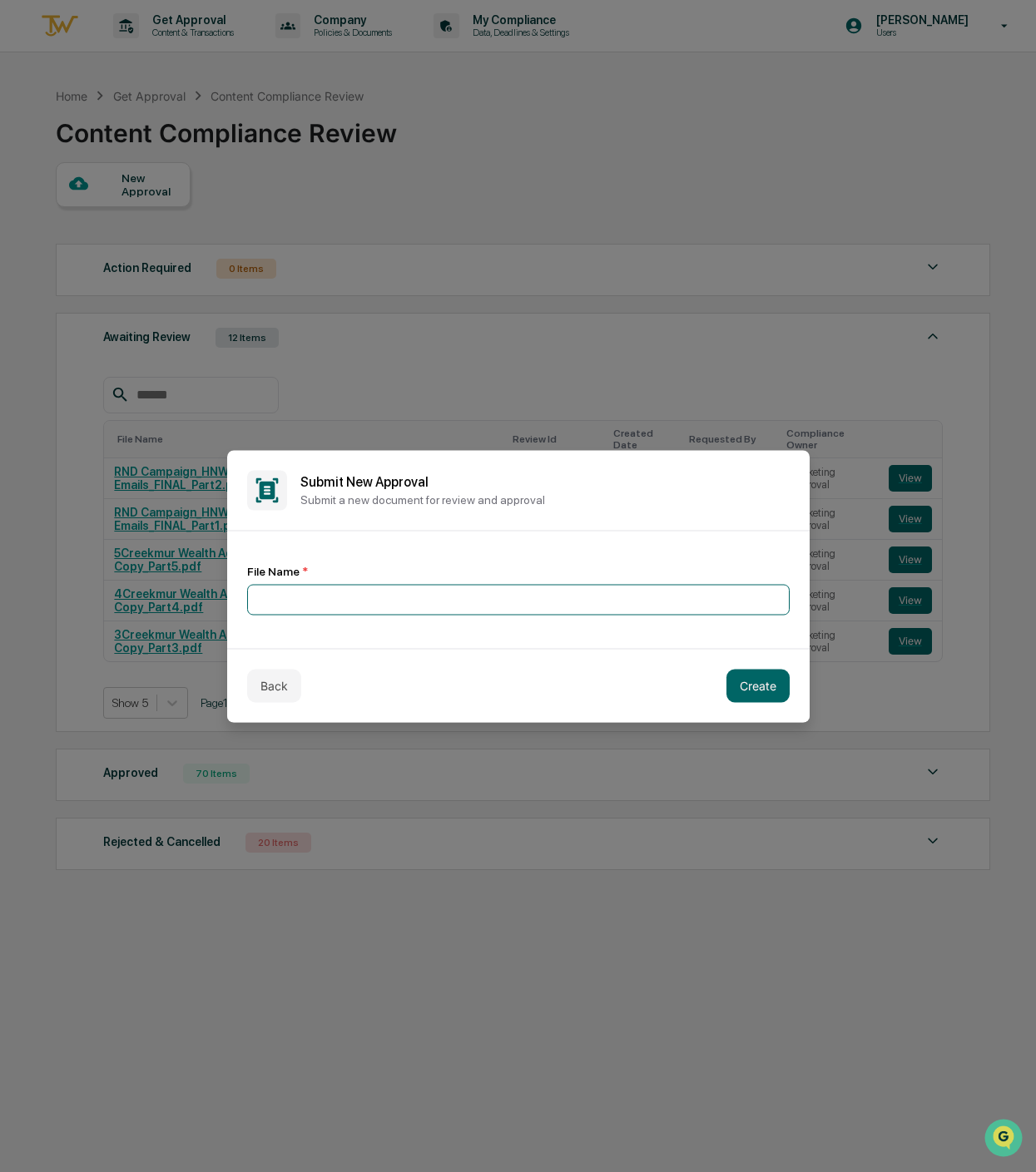
click at [362, 591] on input at bounding box center [518, 599] width 543 height 31
type input "**********"
click at [748, 686] on button "Create" at bounding box center [758, 685] width 63 height 33
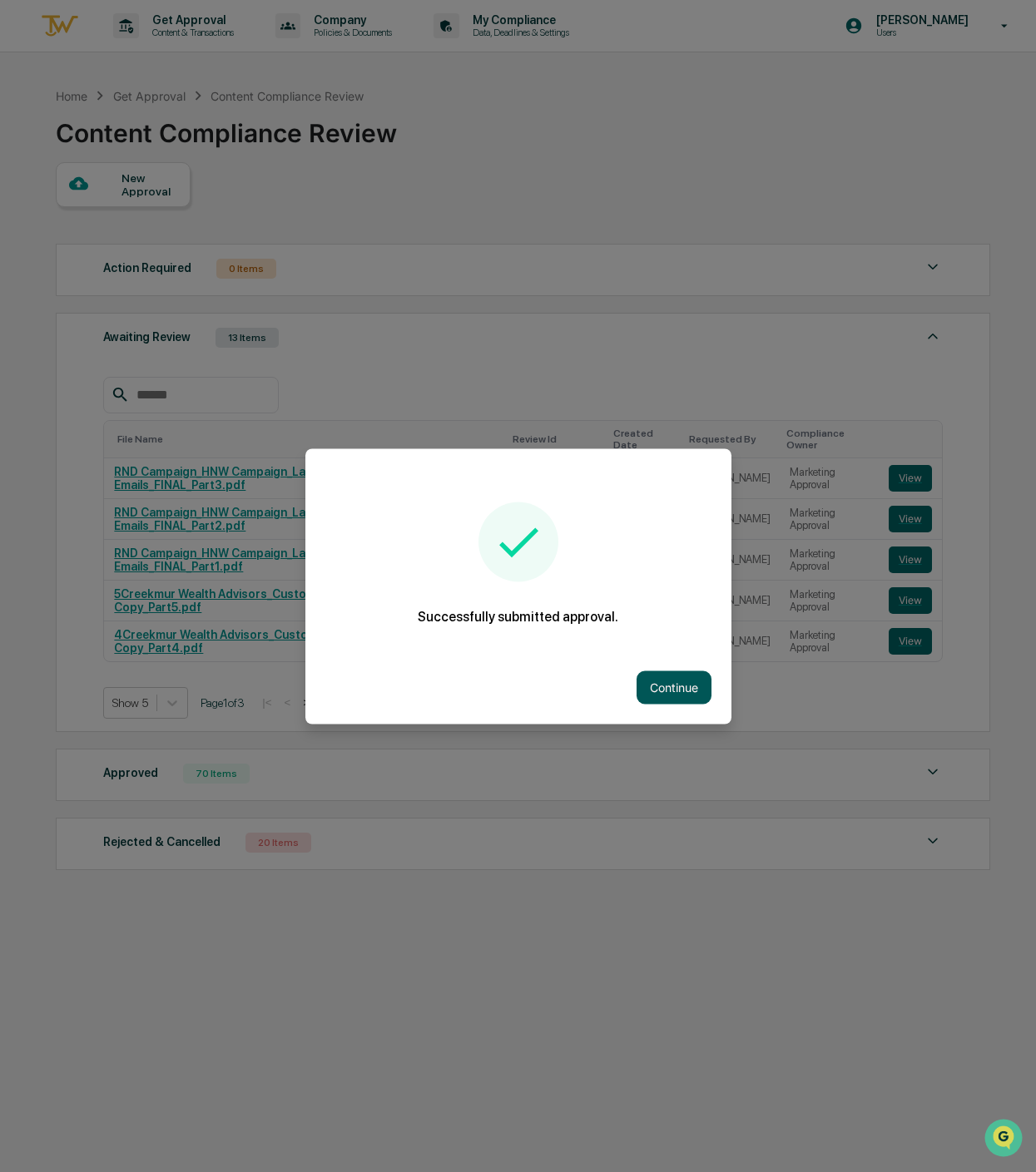
click at [668, 681] on button "Continue" at bounding box center [674, 687] width 75 height 33
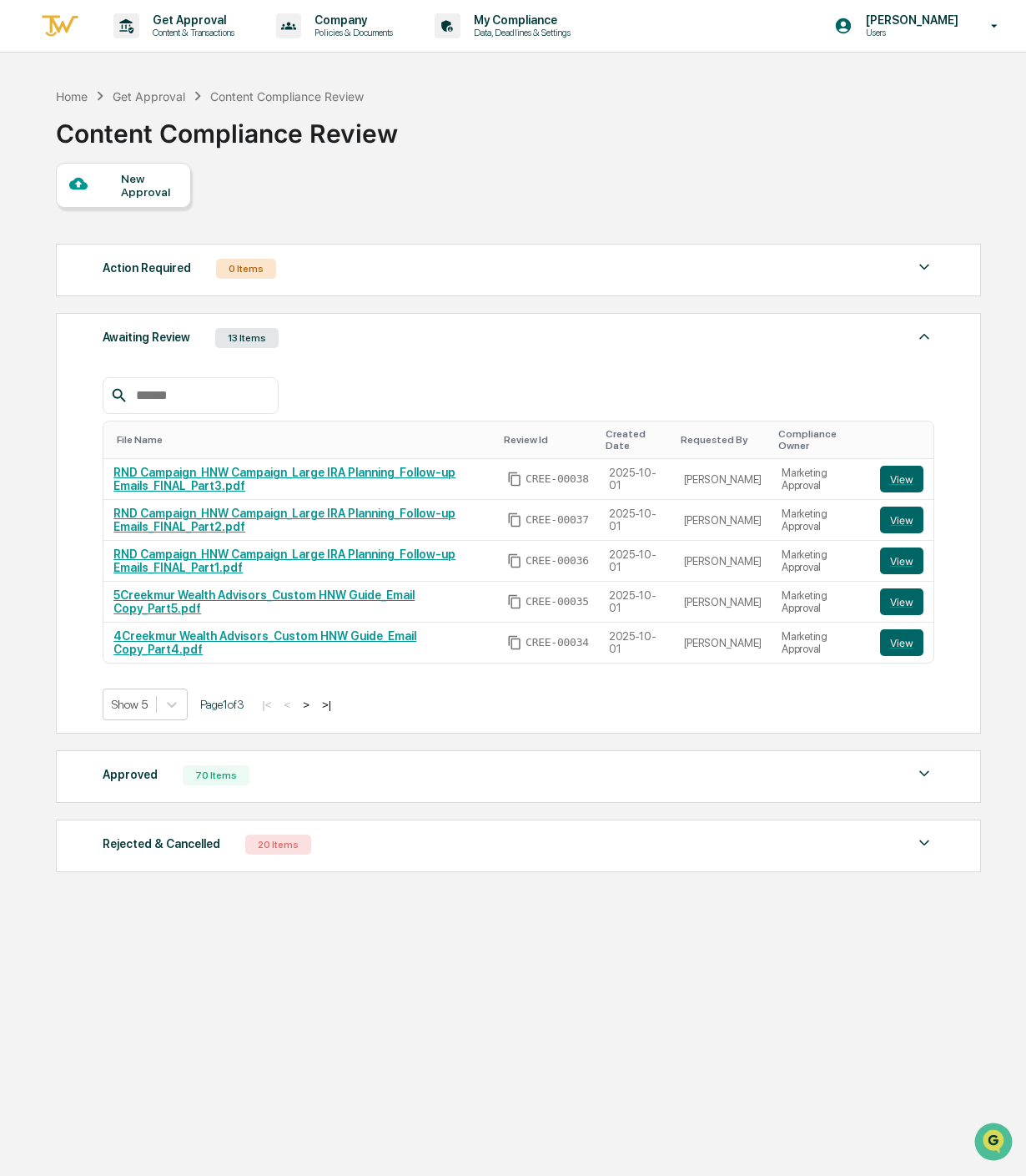
click at [124, 178] on div "New Approval" at bounding box center [148, 185] width 56 height 26
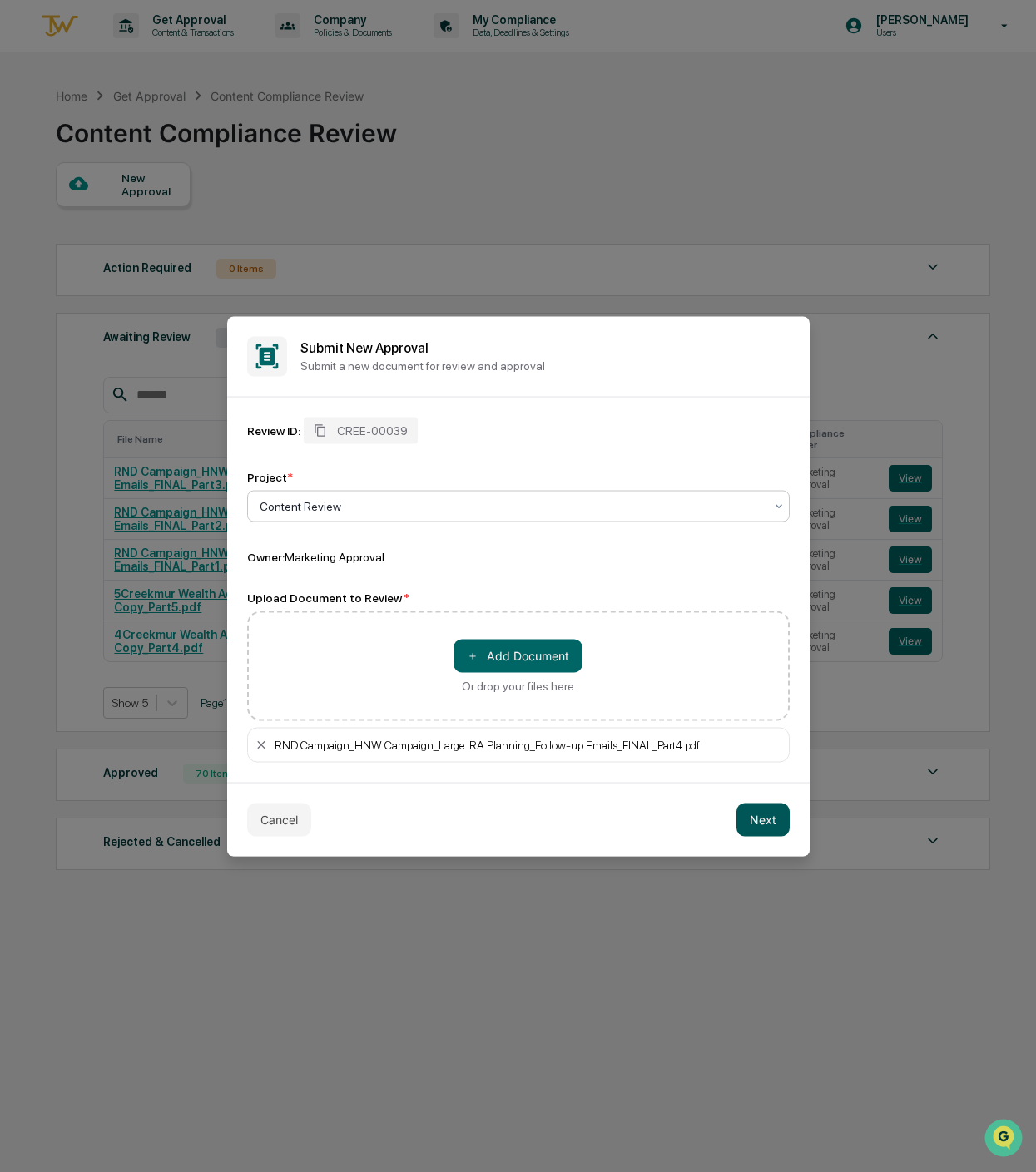
click at [767, 815] on button "Next" at bounding box center [762, 819] width 54 height 33
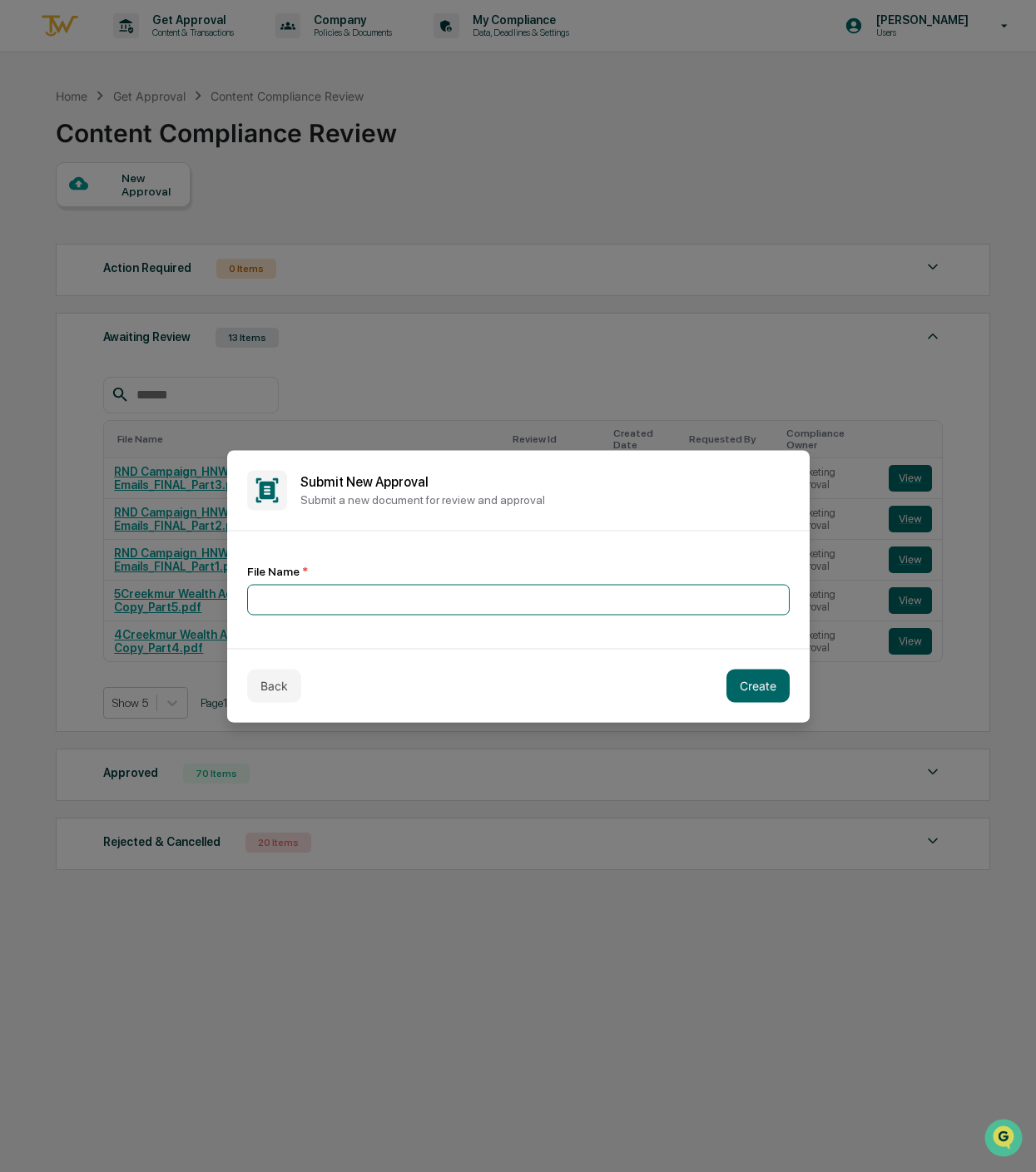
click at [424, 608] on input at bounding box center [518, 599] width 543 height 31
type input "**********"
click at [772, 681] on button "Create" at bounding box center [758, 685] width 63 height 33
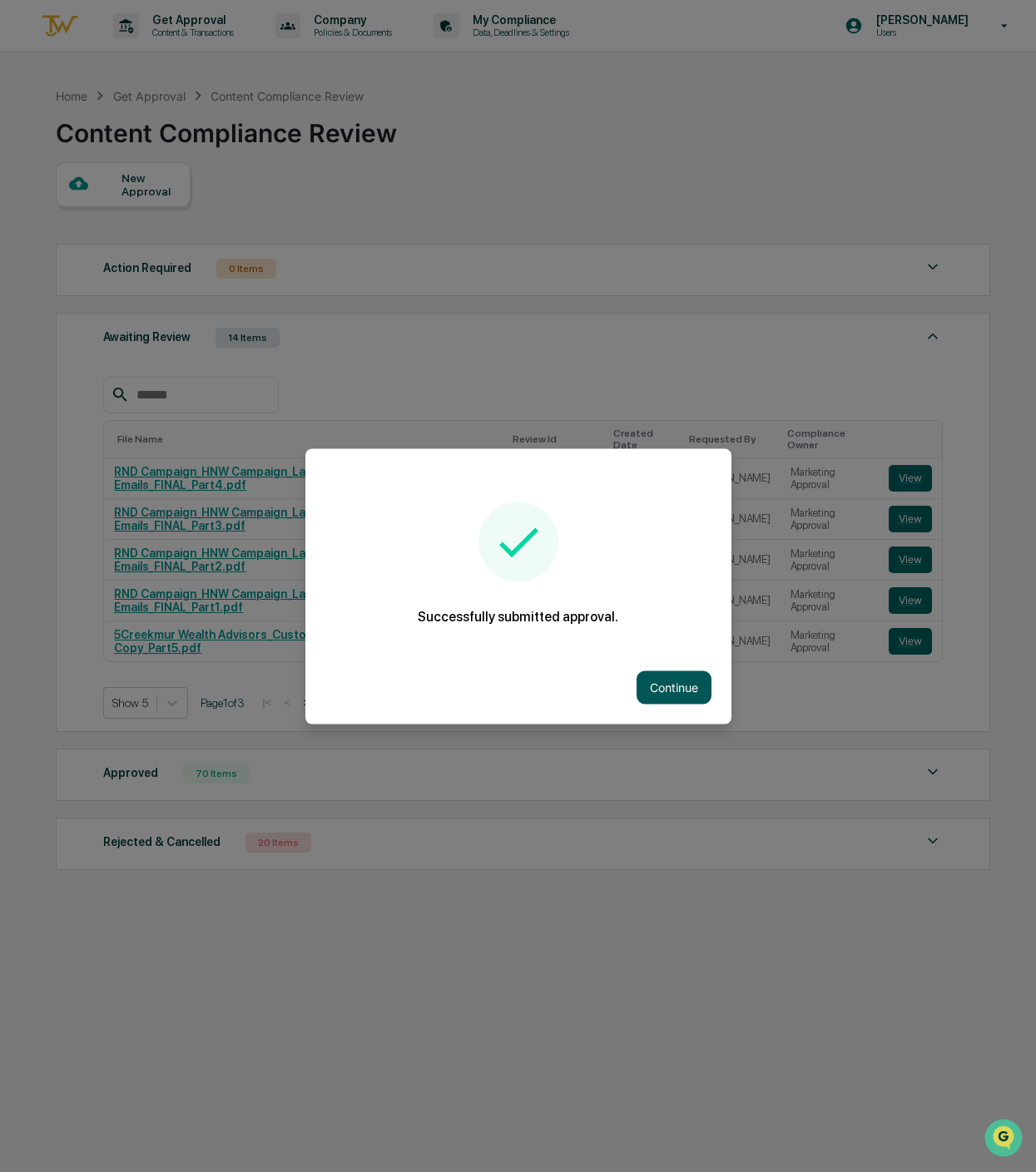
click at [644, 683] on button "Continue" at bounding box center [674, 687] width 75 height 33
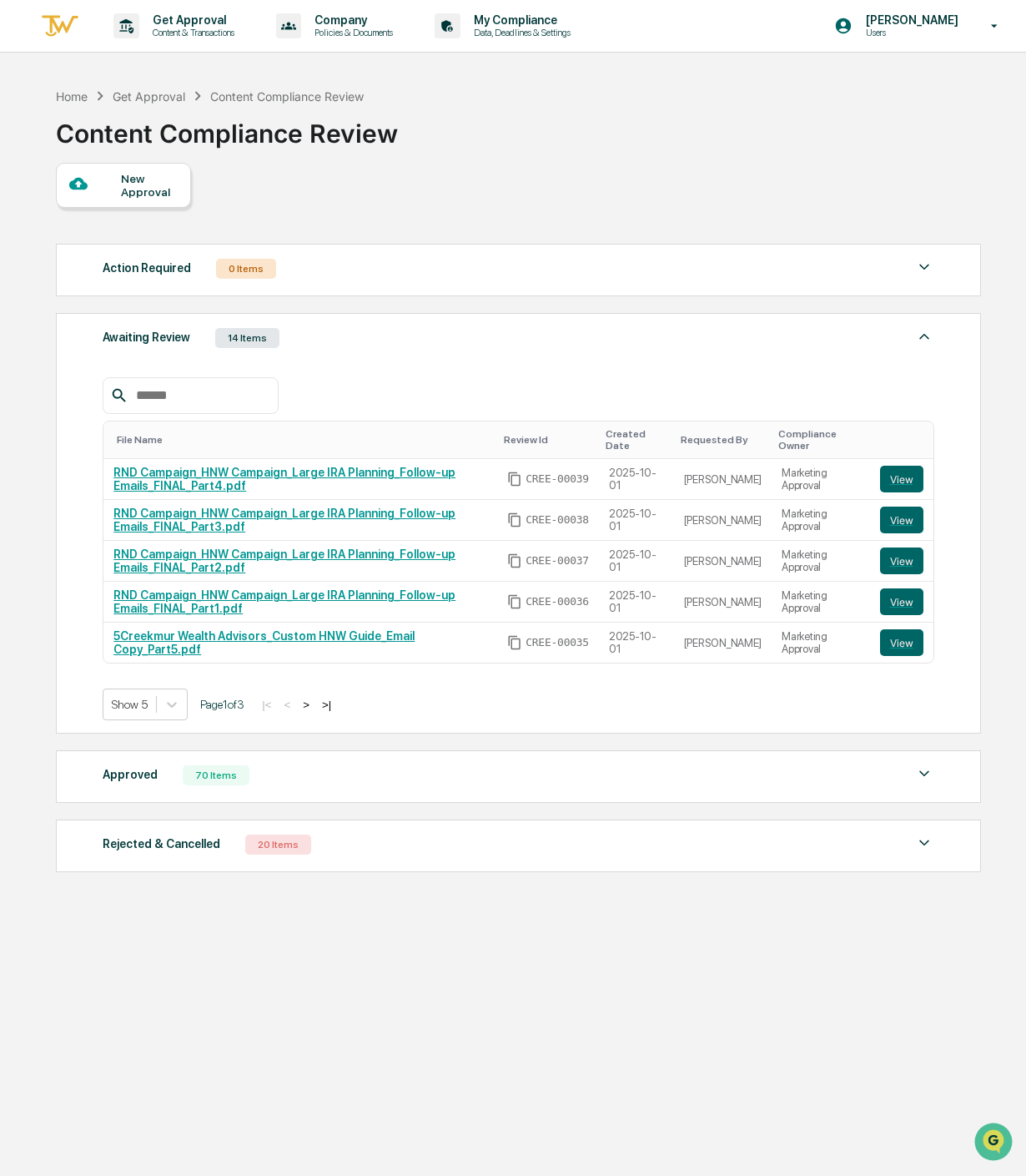
click at [109, 177] on div at bounding box center [96, 185] width 53 height 21
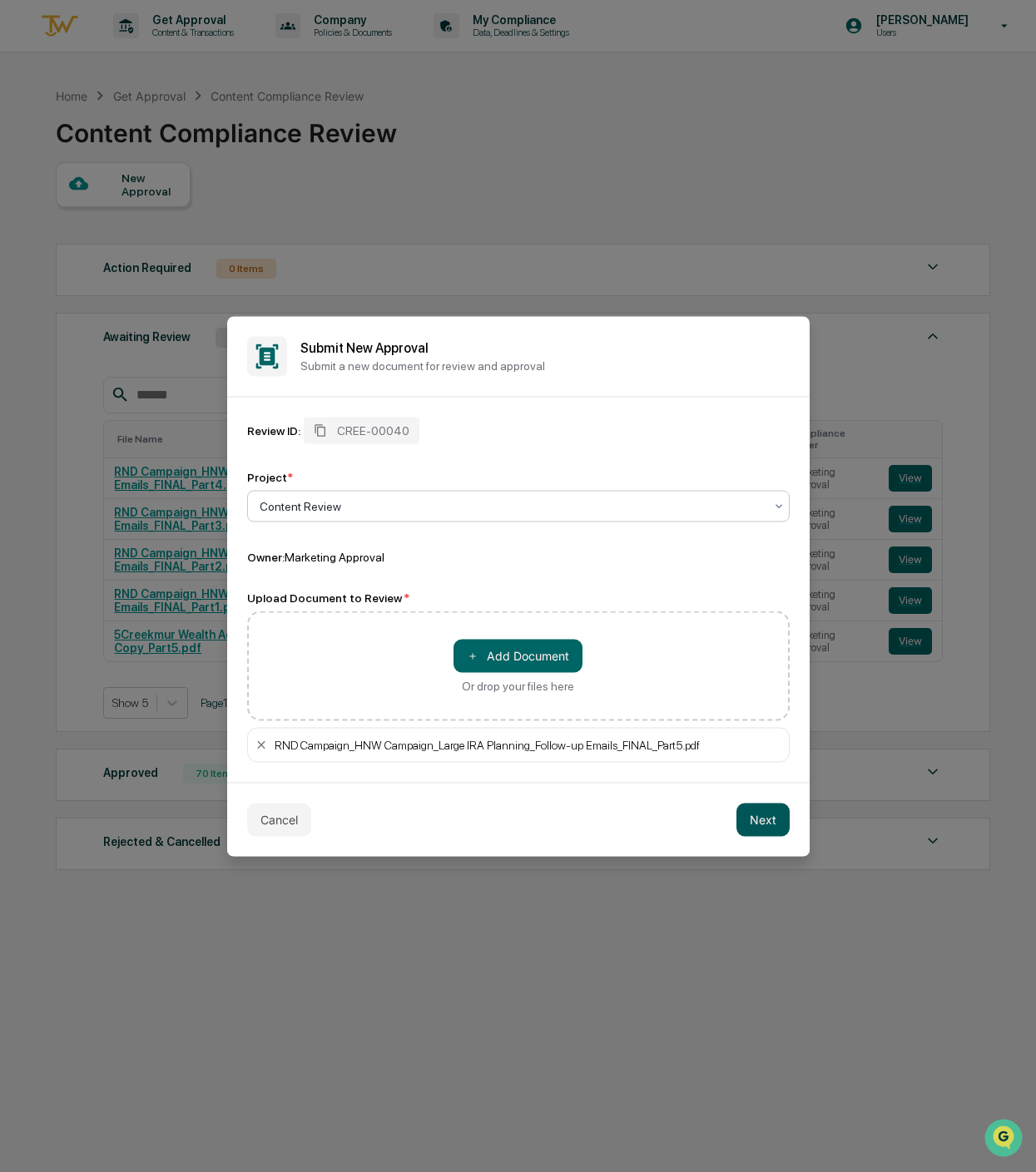
click at [765, 813] on button "Next" at bounding box center [762, 819] width 54 height 33
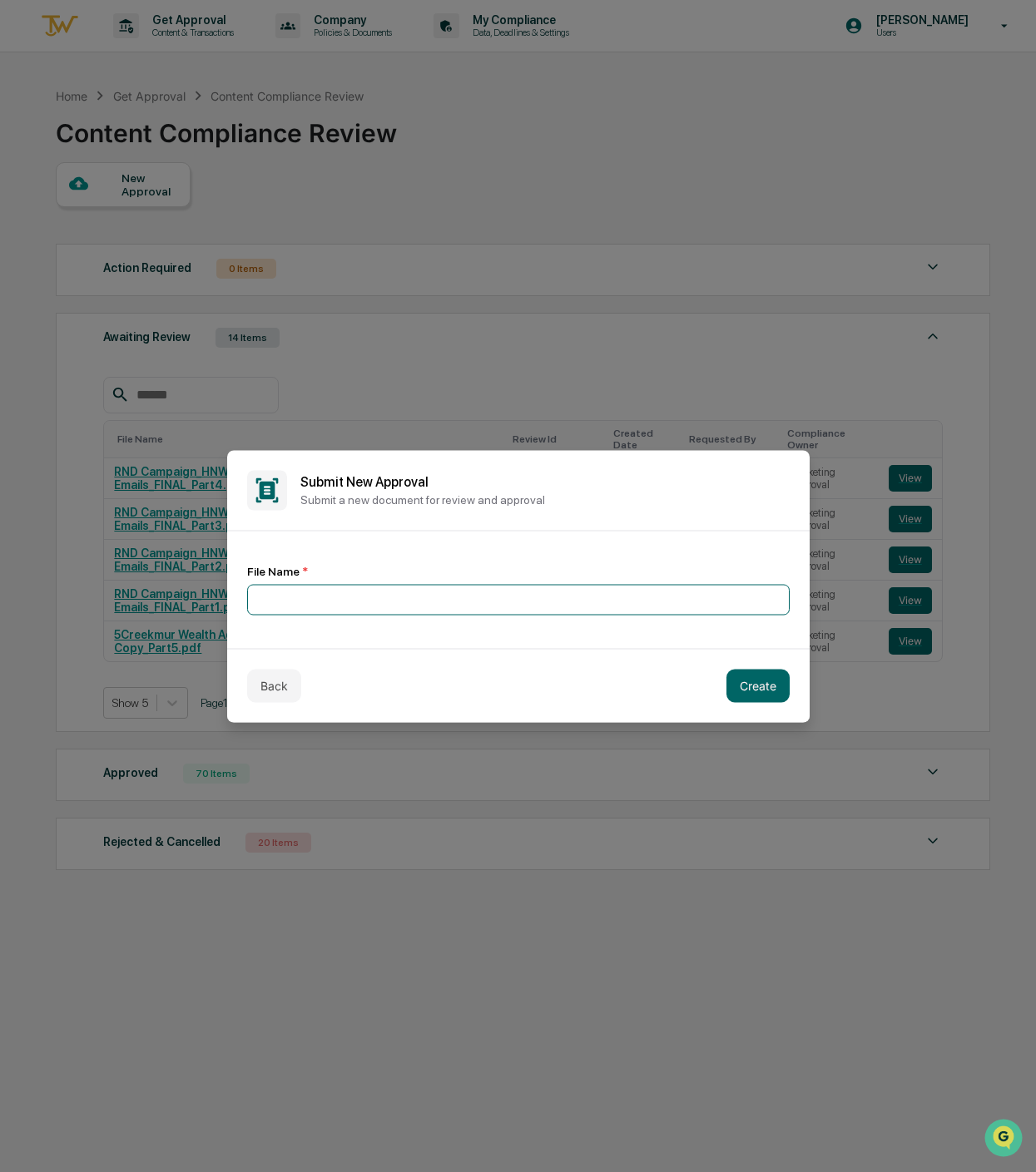
click at [529, 611] on input at bounding box center [518, 599] width 543 height 31
type input "**********"
click at [744, 684] on button "Create" at bounding box center [758, 685] width 63 height 33
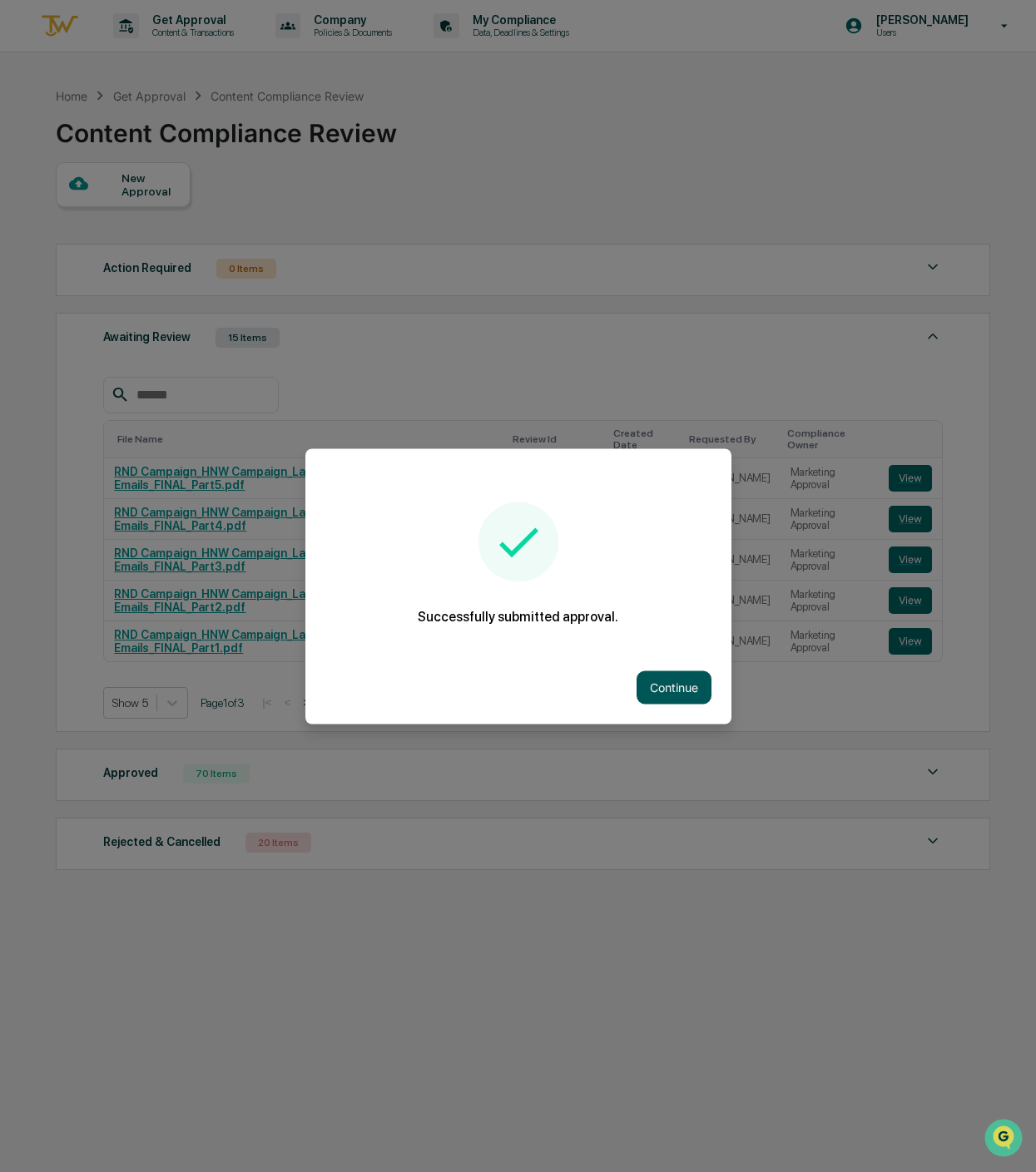
click at [665, 670] on button "Continue" at bounding box center [674, 687] width 75 height 33
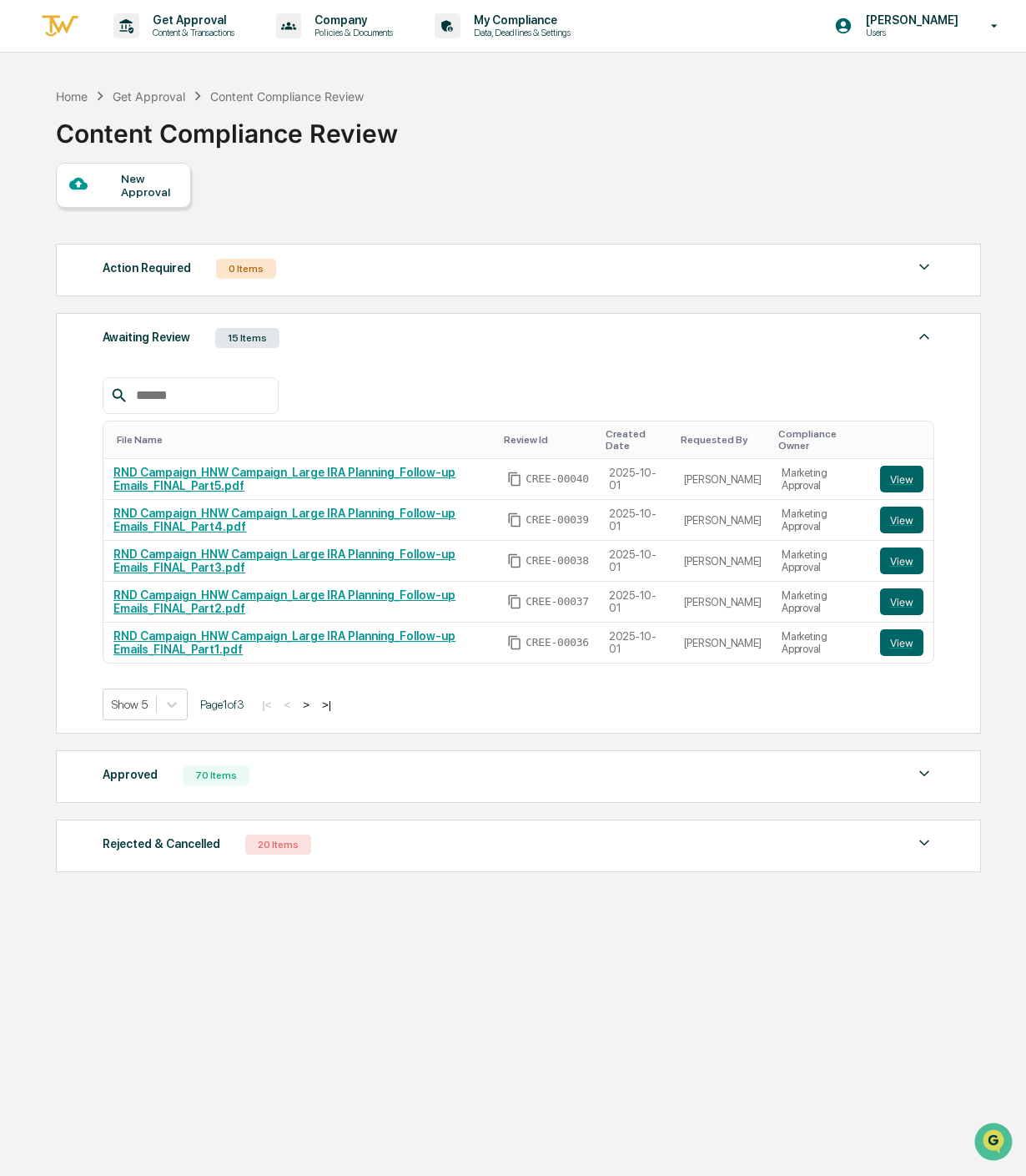
click at [143, 183] on div "New Approval" at bounding box center [148, 185] width 56 height 26
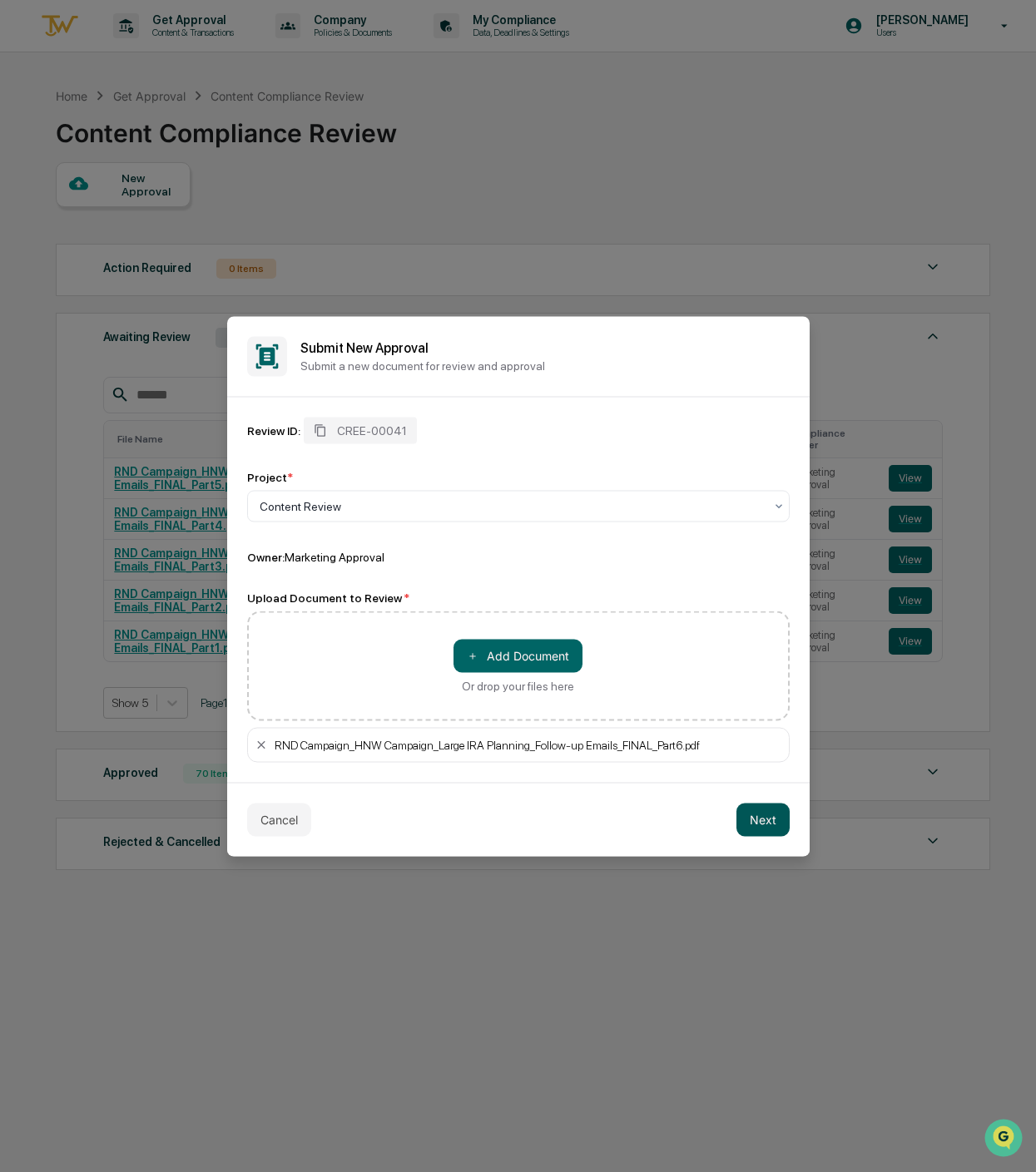
click at [760, 814] on button "Next" at bounding box center [762, 819] width 54 height 33
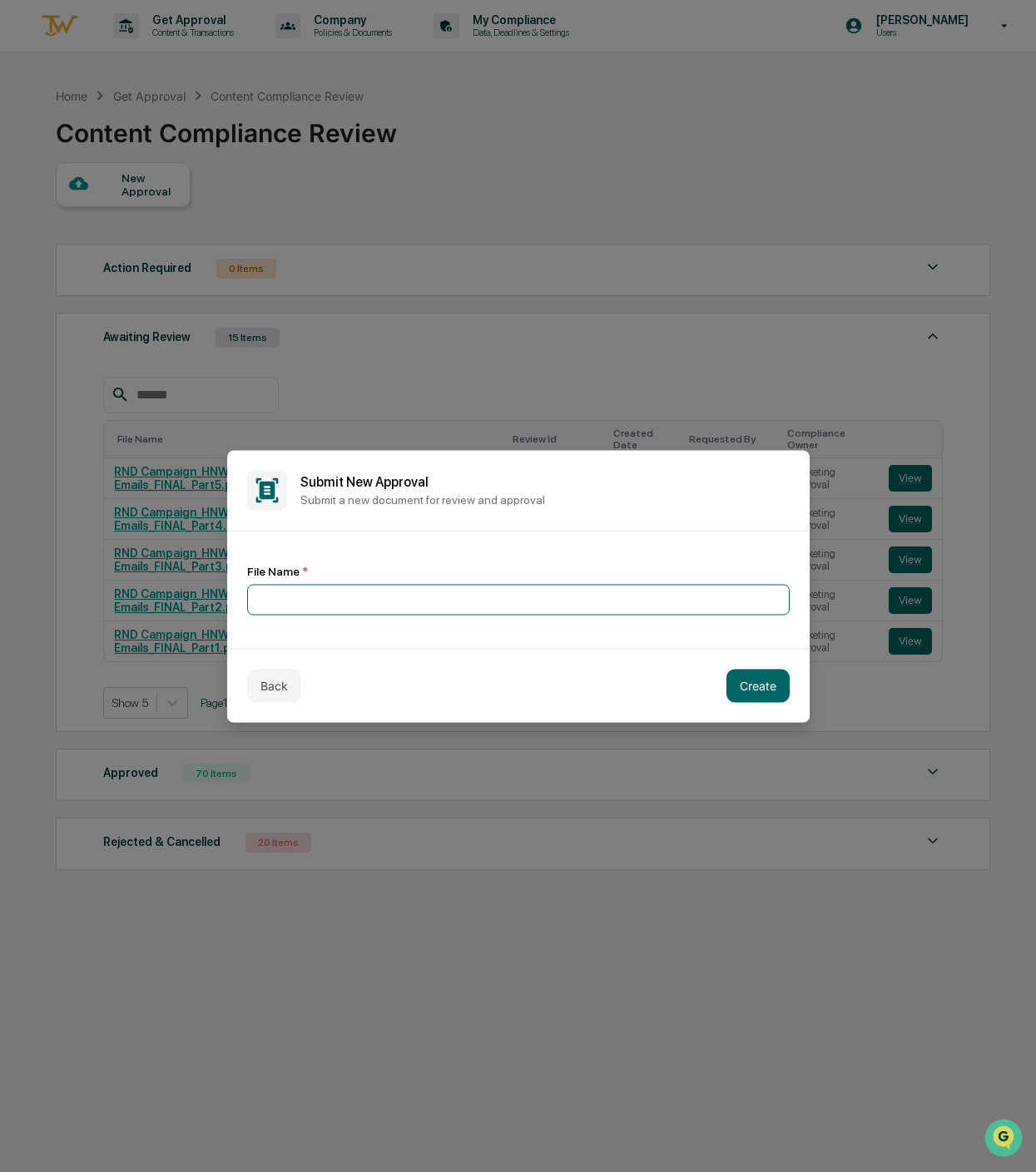
click at [361, 599] on input at bounding box center [518, 599] width 543 height 31
type input "**********"
click at [755, 681] on button "Create" at bounding box center [758, 685] width 63 height 33
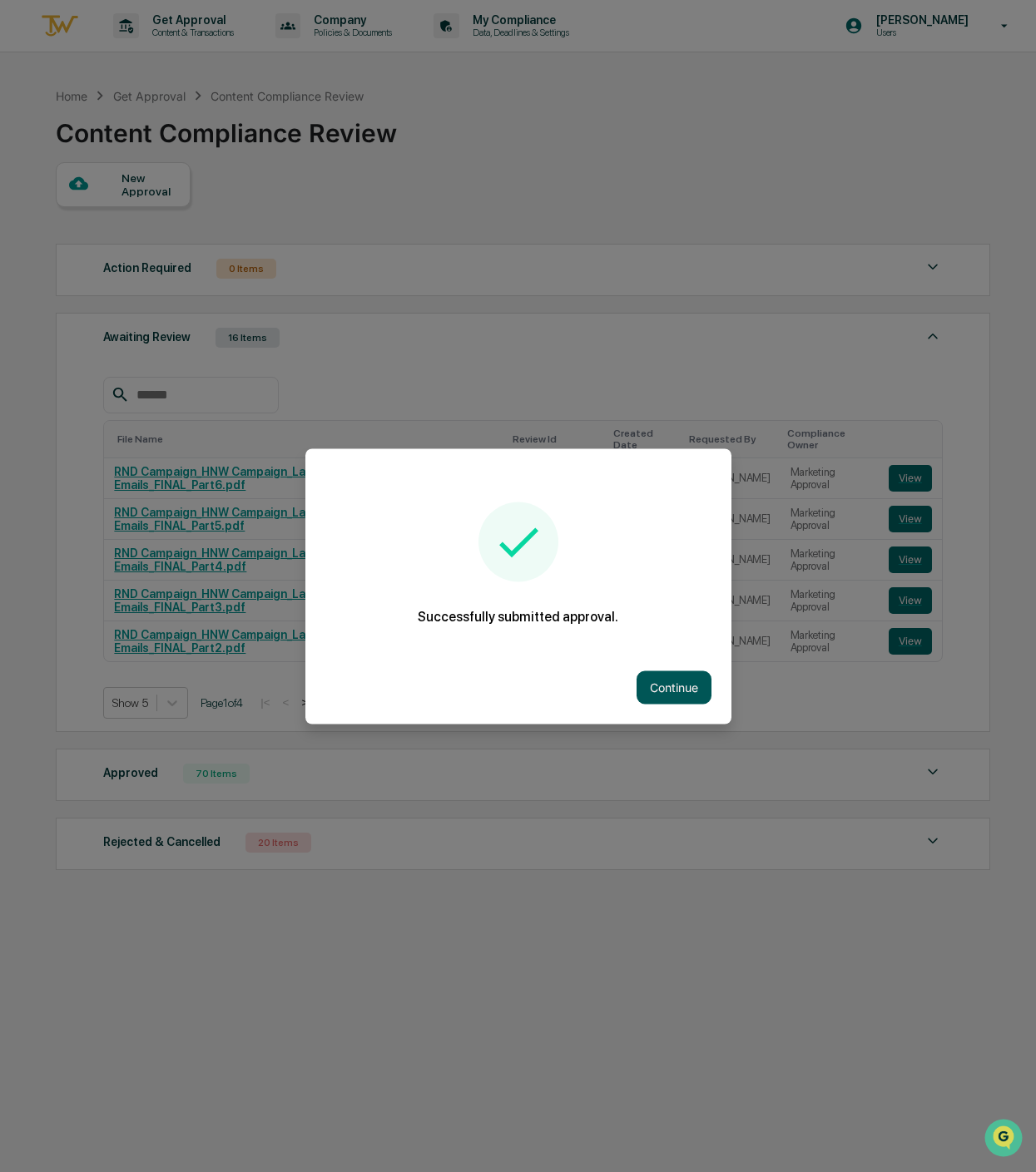
click at [640, 673] on button "Continue" at bounding box center [674, 687] width 75 height 33
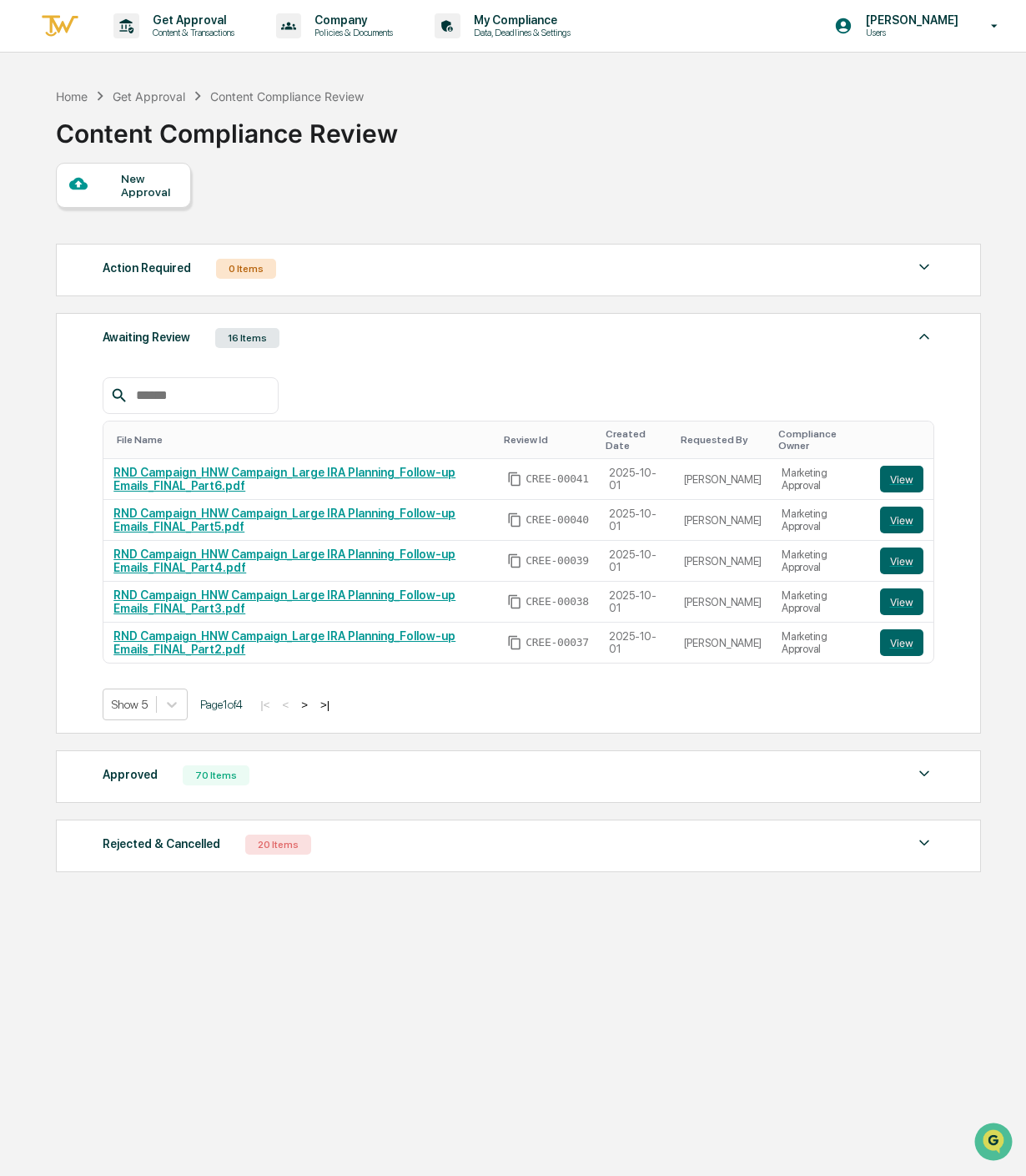
click at [120, 201] on div "New Approval" at bounding box center [123, 184] width 135 height 45
click at [149, 182] on div "New Approval" at bounding box center [148, 185] width 56 height 26
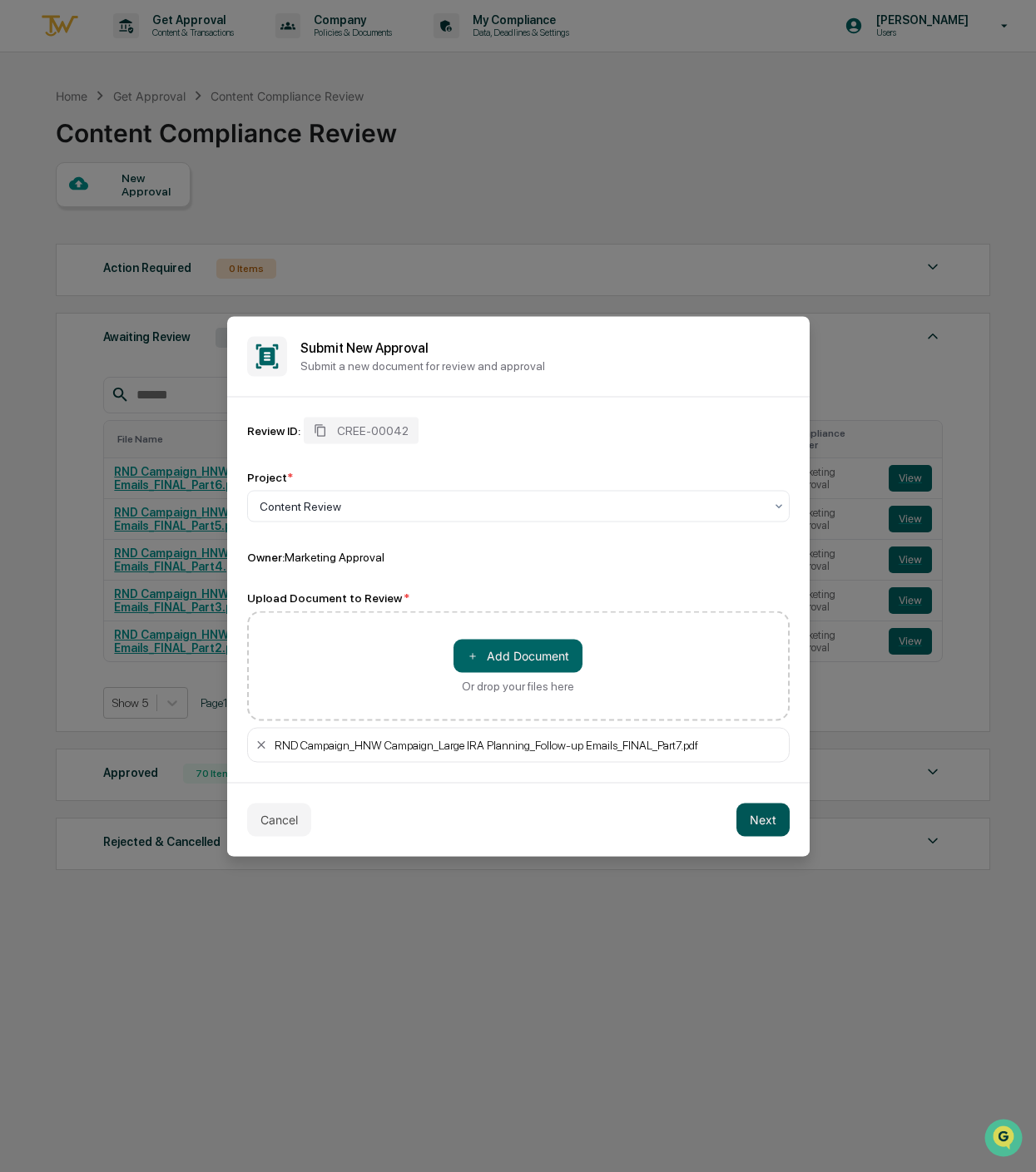
click at [757, 825] on button "Next" at bounding box center [762, 819] width 54 height 33
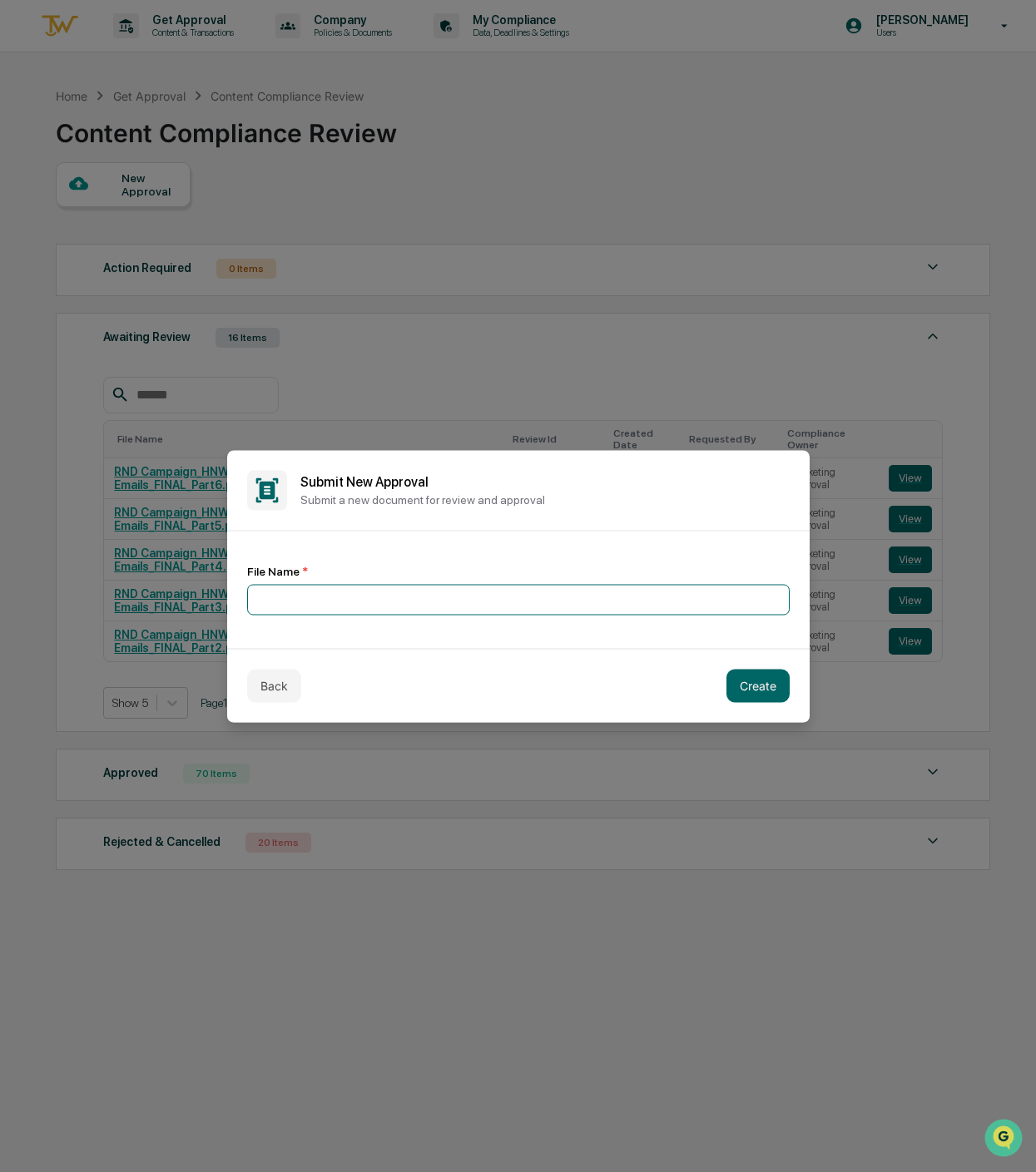
click at [309, 601] on input at bounding box center [518, 599] width 543 height 31
type input "**********"
click at [756, 691] on button "Create" at bounding box center [758, 685] width 63 height 33
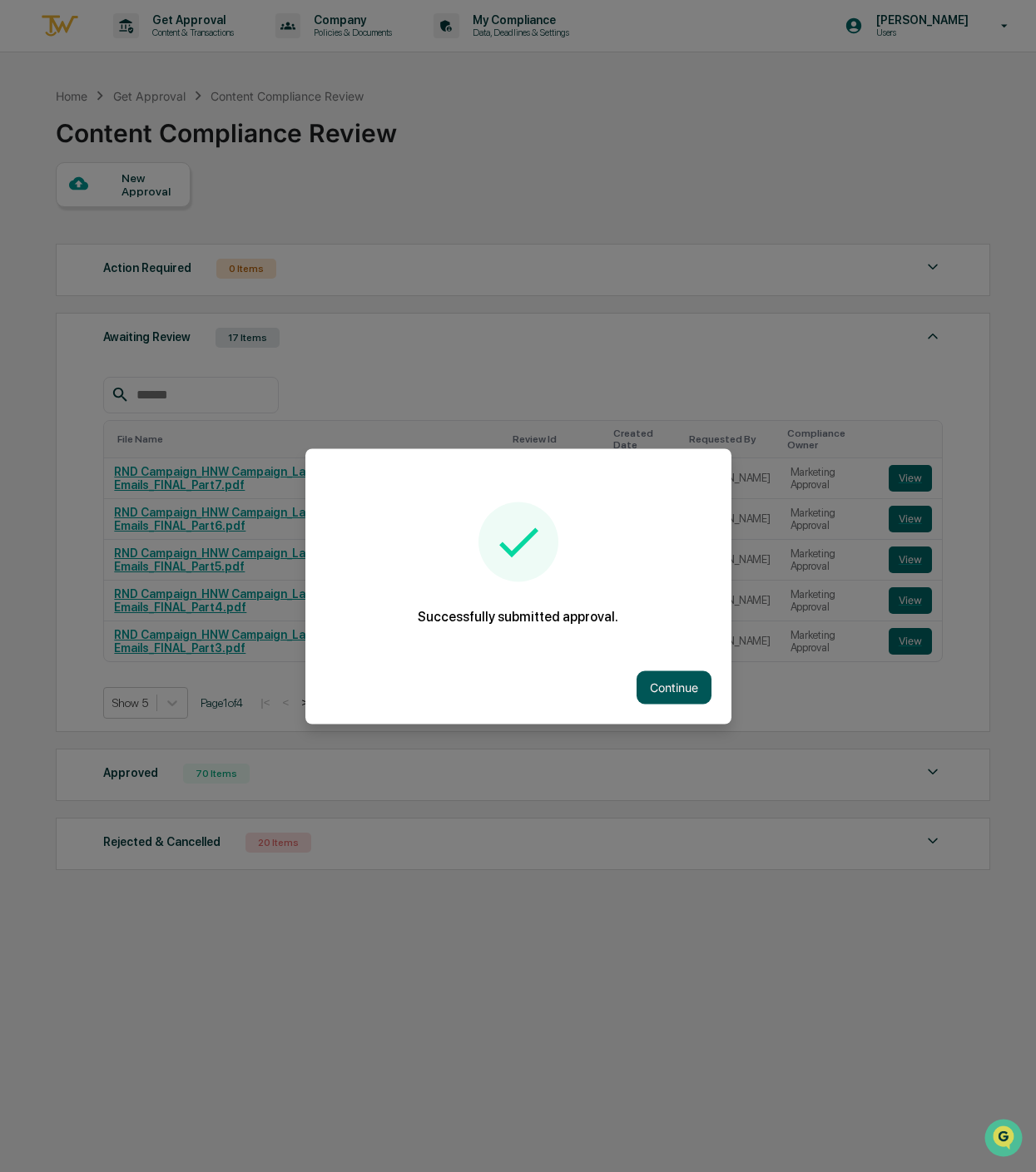
click at [673, 670] on button "Continue" at bounding box center [674, 687] width 75 height 33
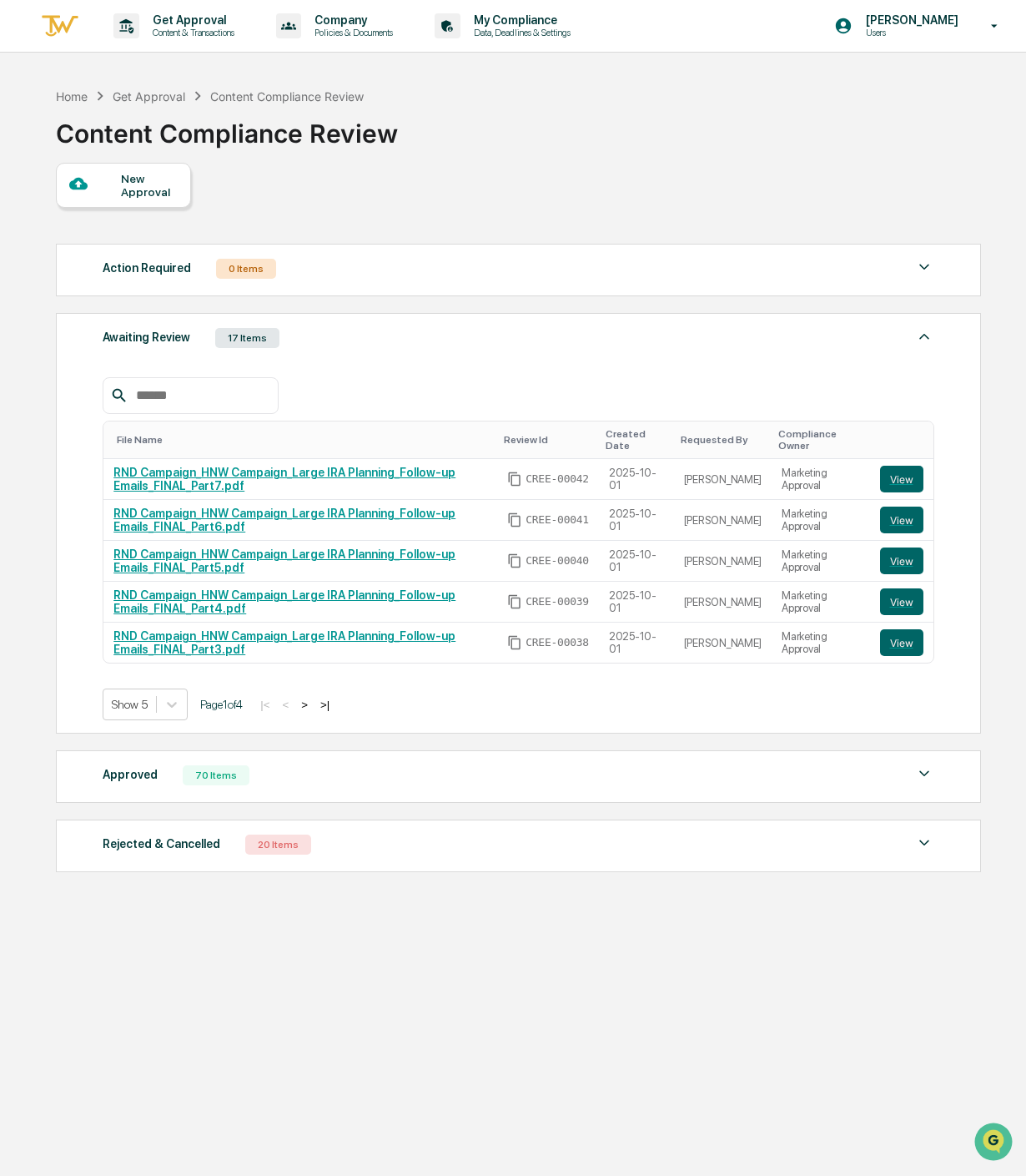
click at [147, 184] on div "New Approval" at bounding box center [148, 185] width 56 height 26
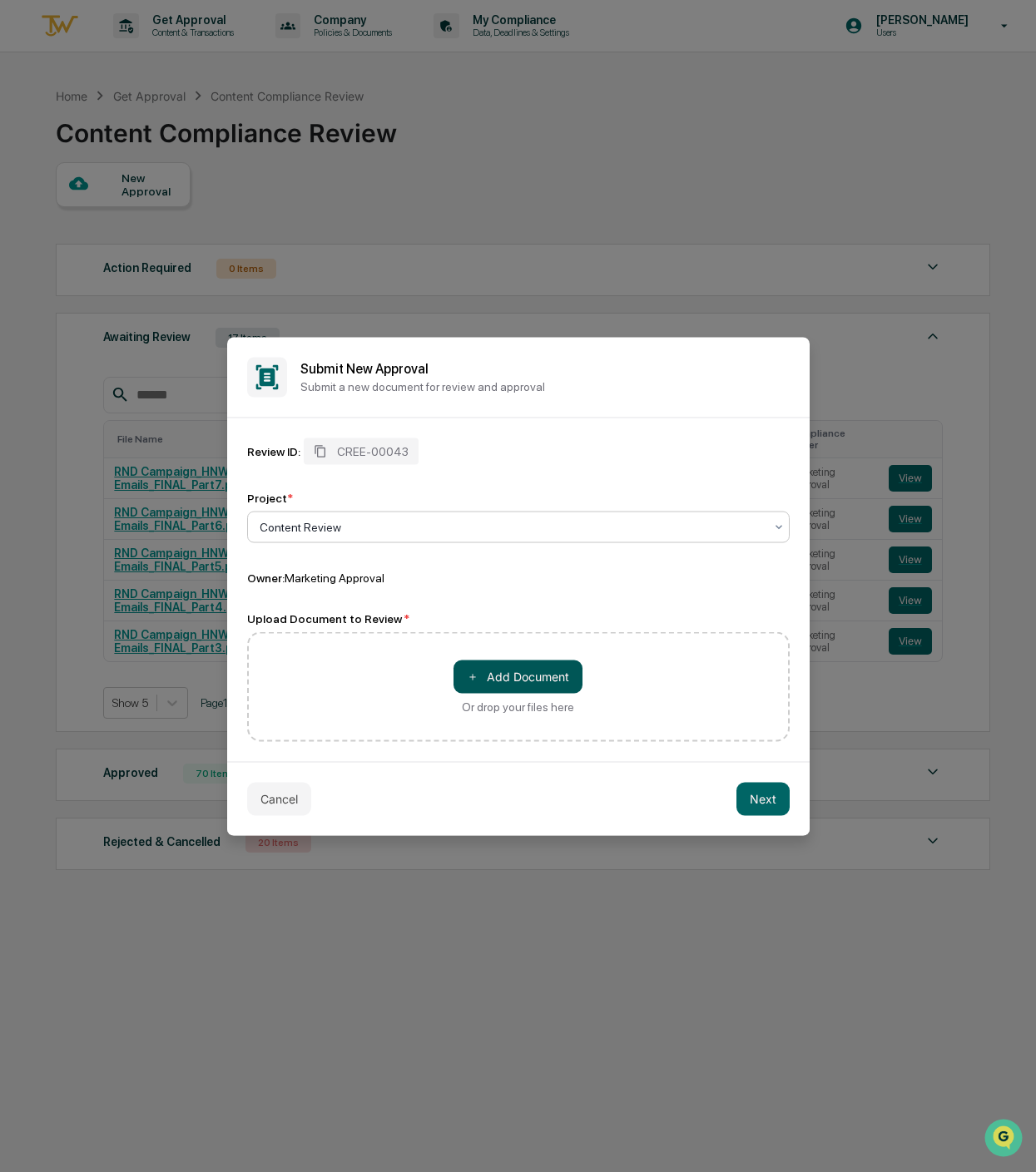
click at [529, 682] on button "＋ Add Document" at bounding box center [517, 676] width 129 height 33
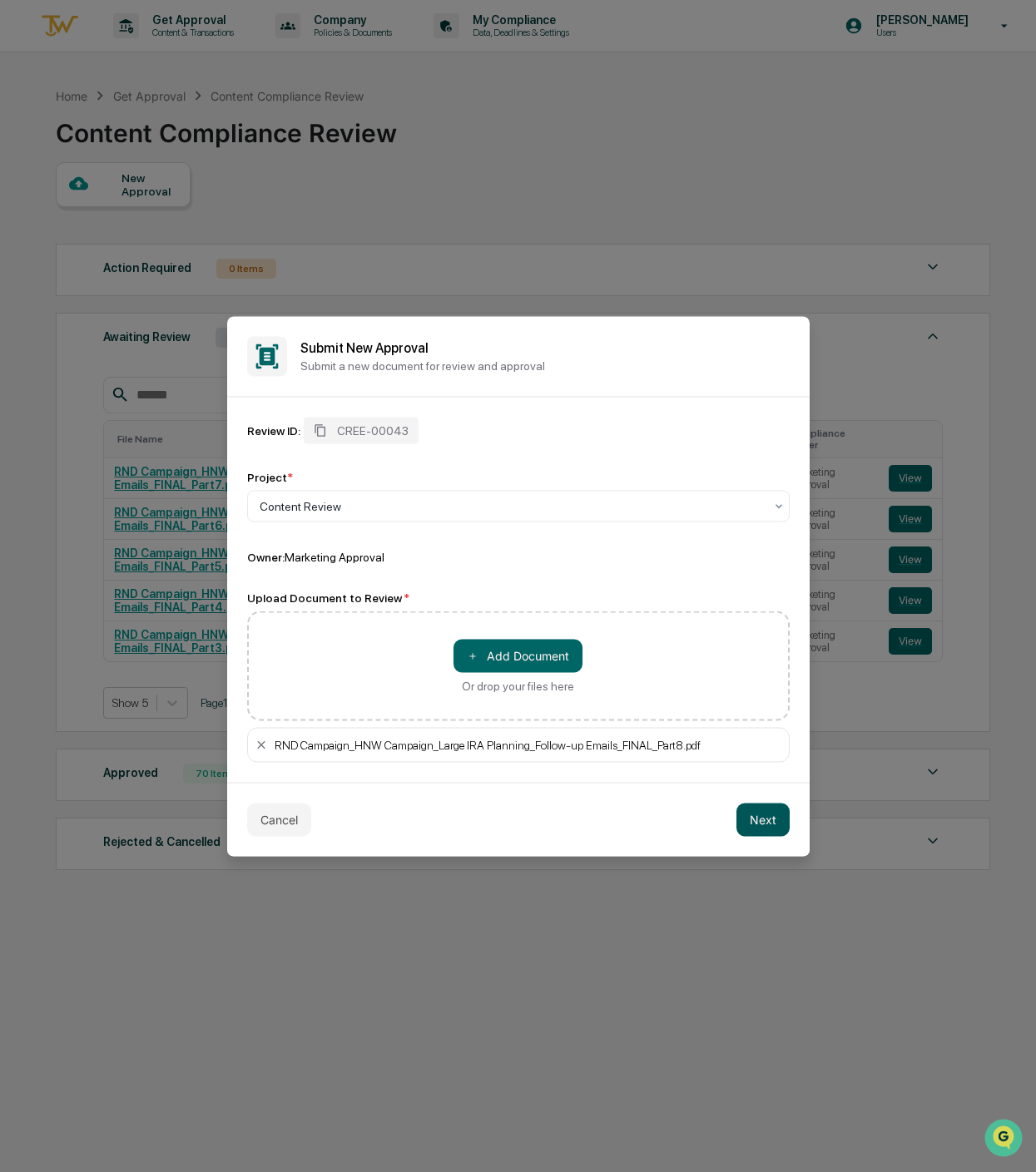
click at [750, 817] on button "Next" at bounding box center [762, 819] width 54 height 33
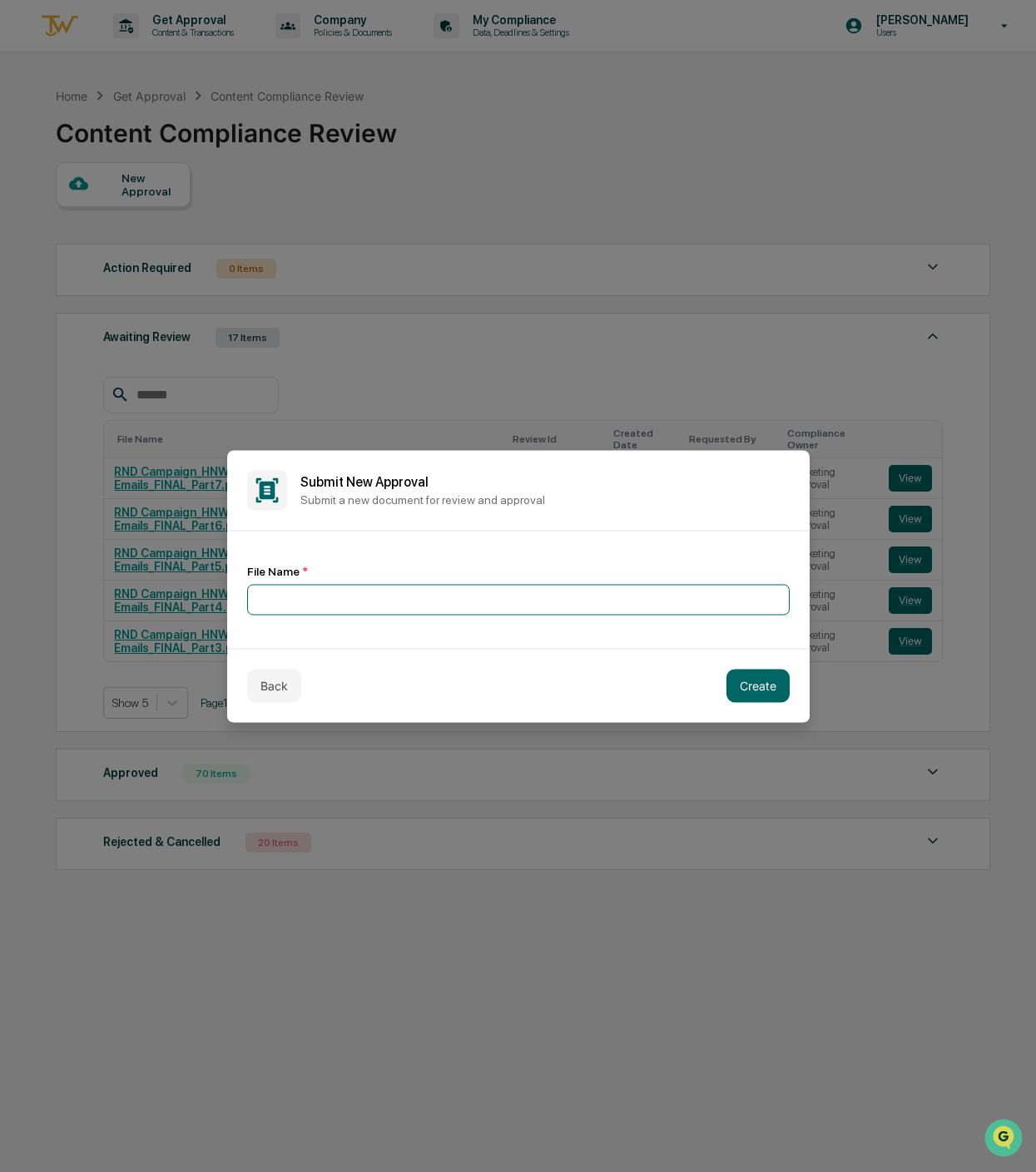
click at [412, 587] on input at bounding box center [518, 599] width 543 height 31
type input "**********"
click at [771, 673] on button "Create" at bounding box center [758, 685] width 63 height 33
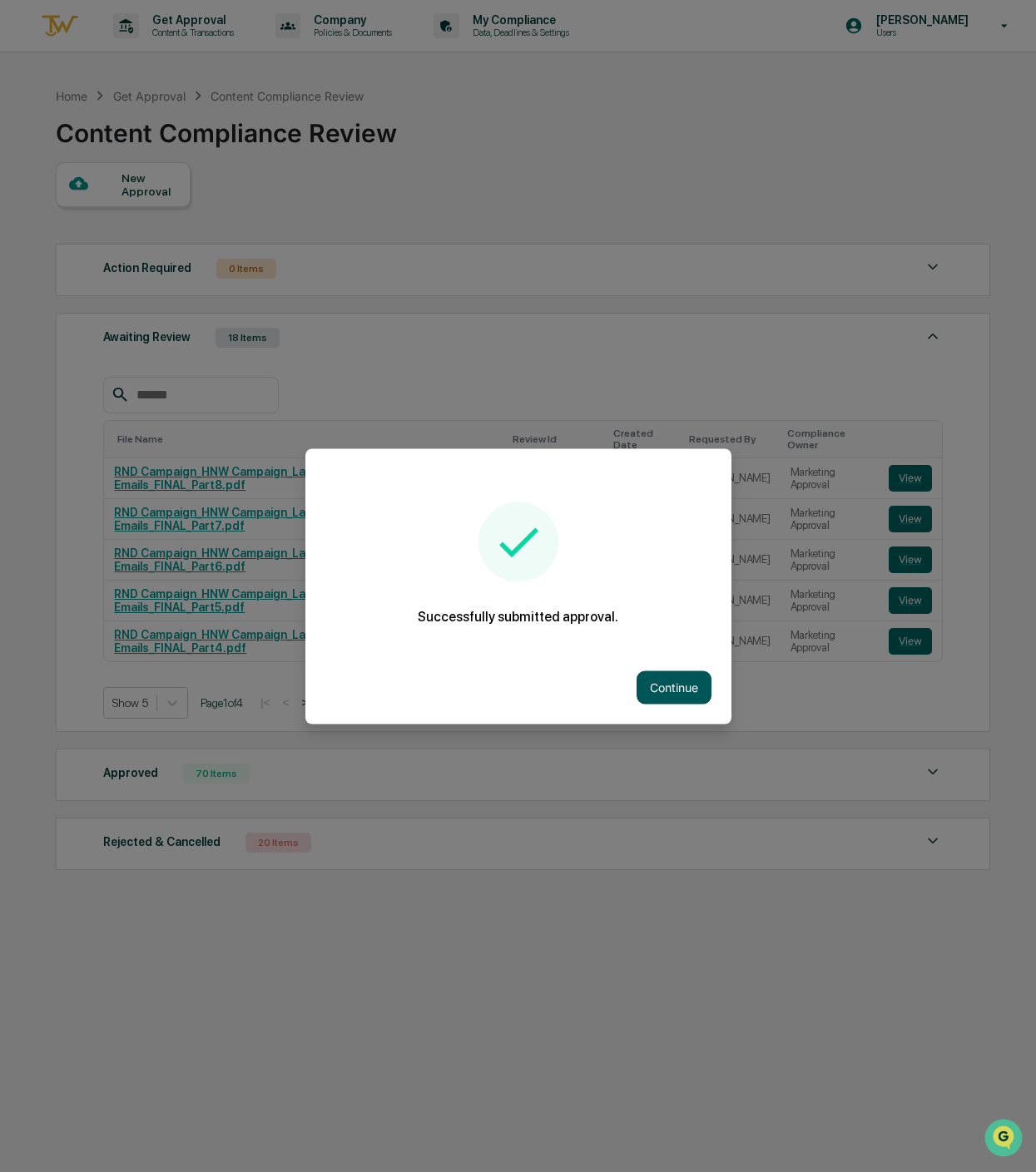
click at [670, 676] on button "Continue" at bounding box center [674, 687] width 75 height 33
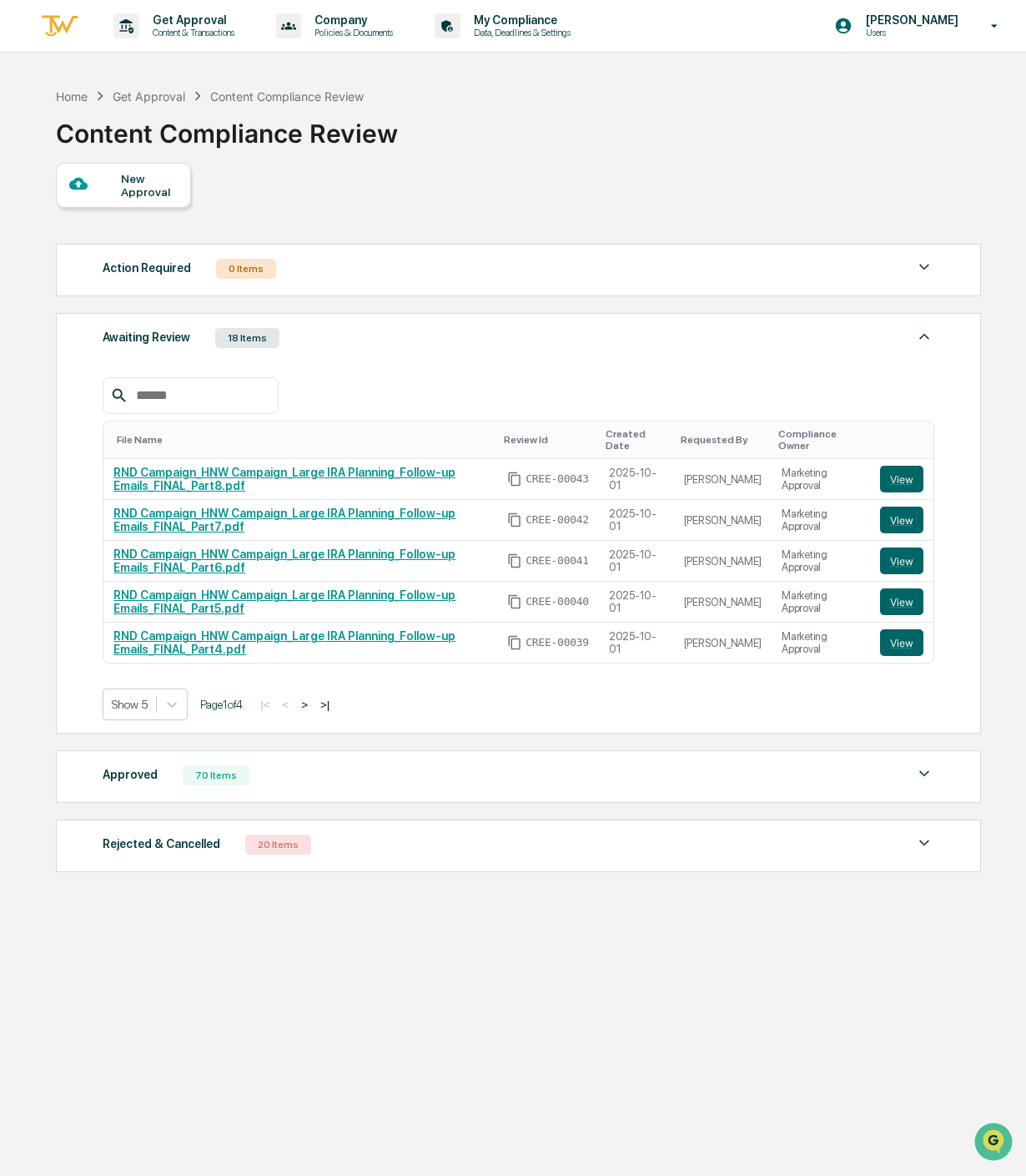
click at [125, 177] on div "New Approval" at bounding box center [148, 185] width 56 height 26
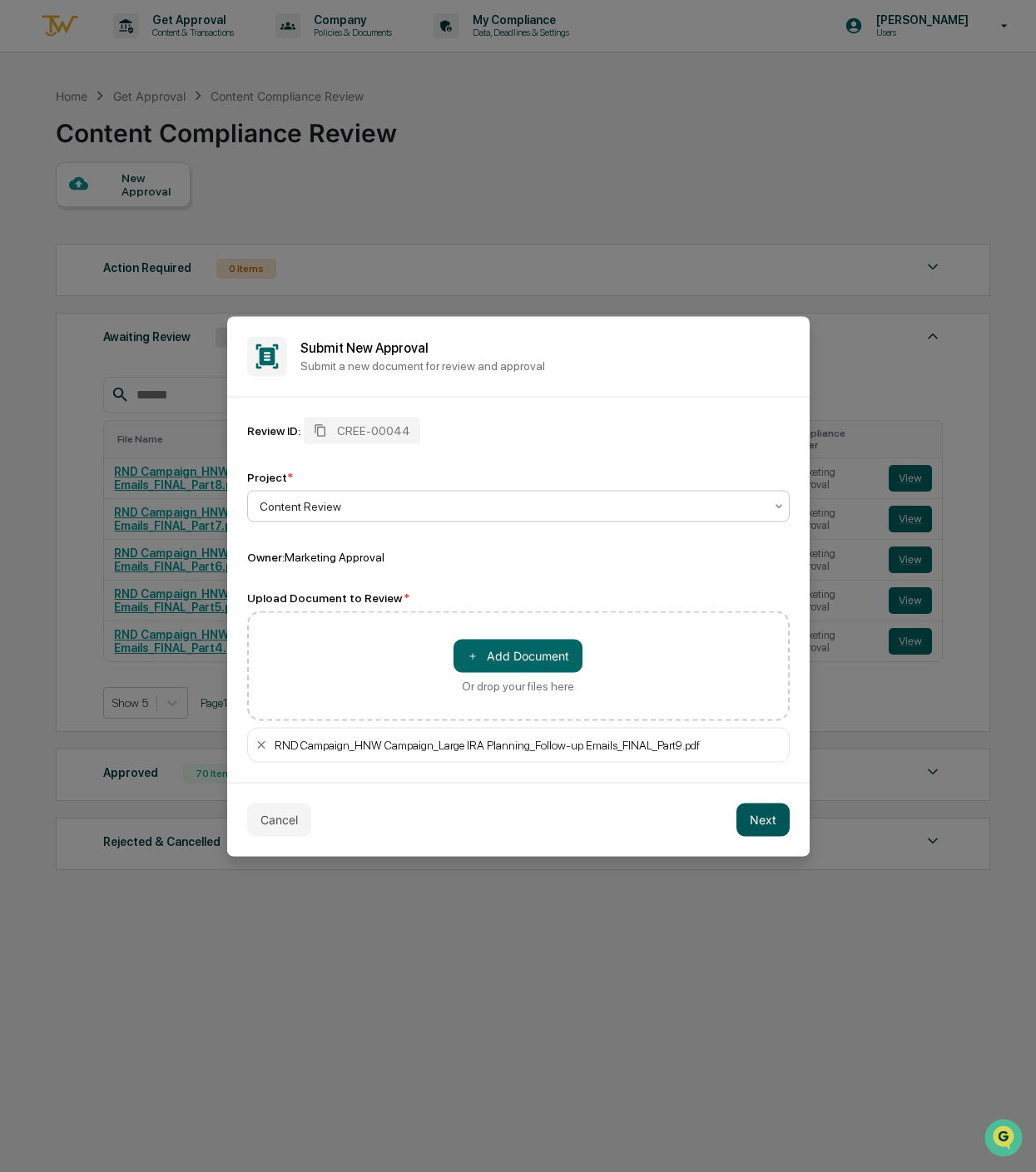
click at [762, 812] on button "Next" at bounding box center [762, 819] width 54 height 33
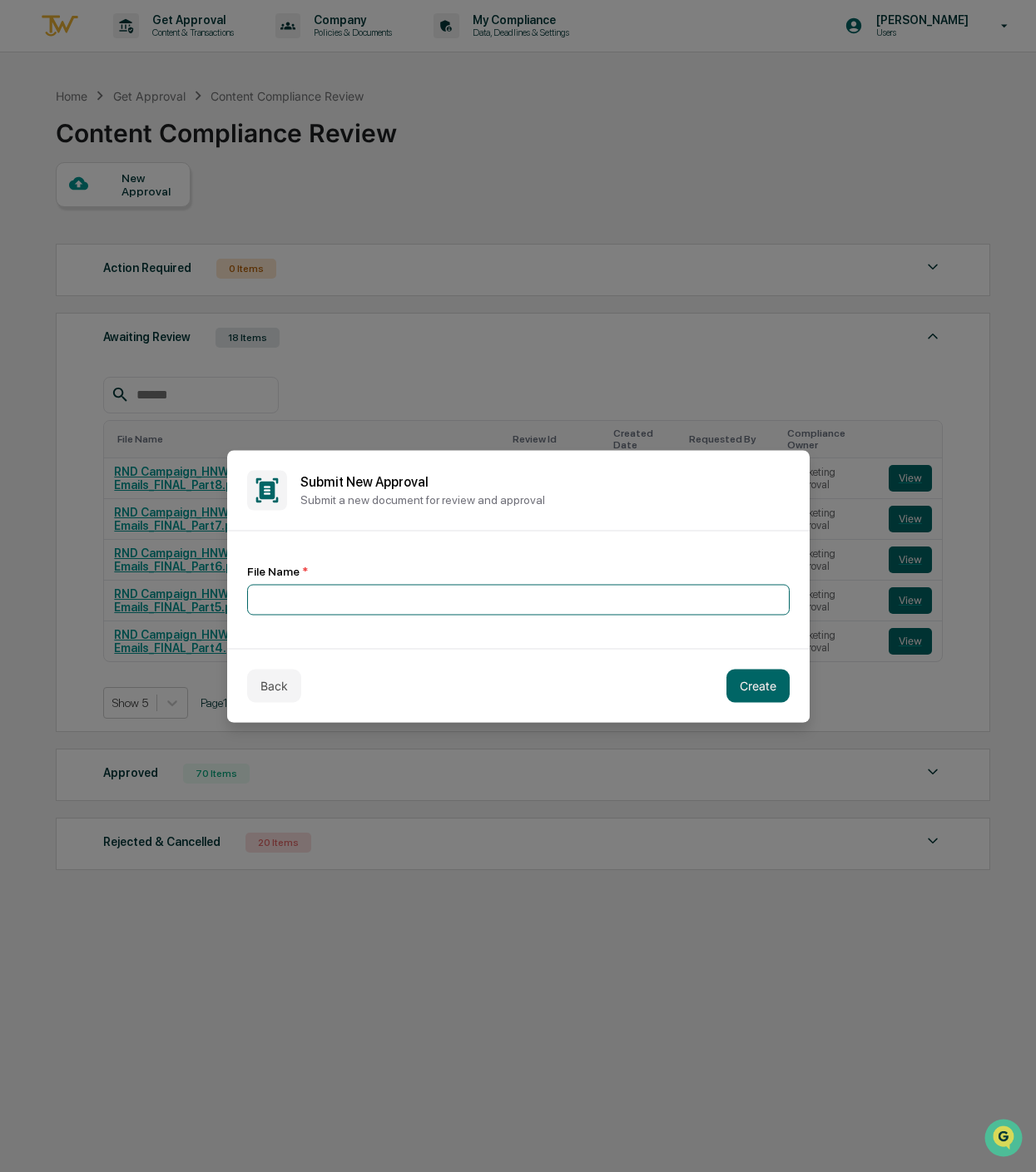
click at [406, 609] on input at bounding box center [518, 599] width 543 height 31
type input "**********"
click at [768, 678] on button "Create" at bounding box center [758, 685] width 63 height 33
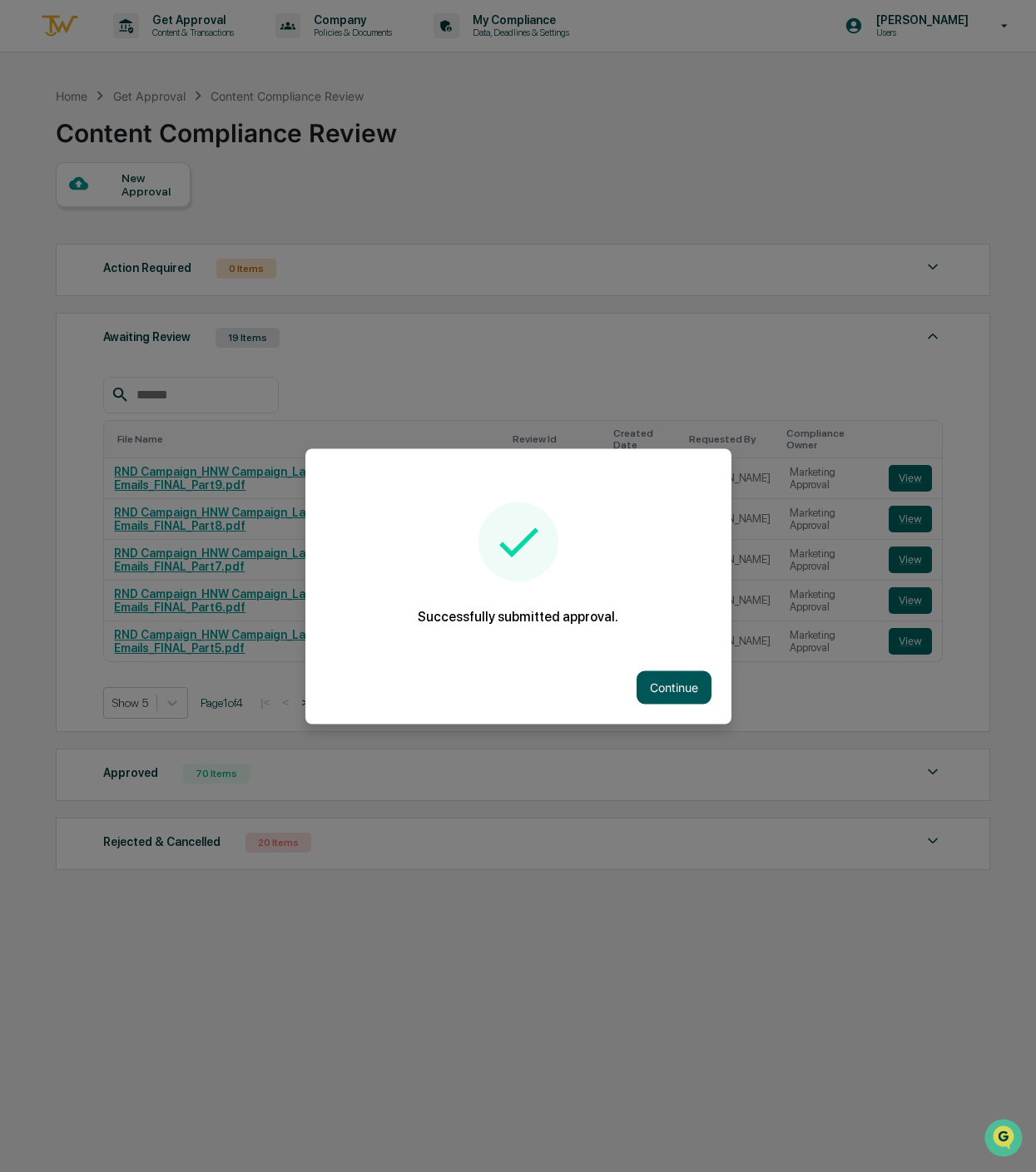
click at [643, 675] on button "Continue" at bounding box center [674, 687] width 75 height 33
